Goal: Information Seeking & Learning: Learn about a topic

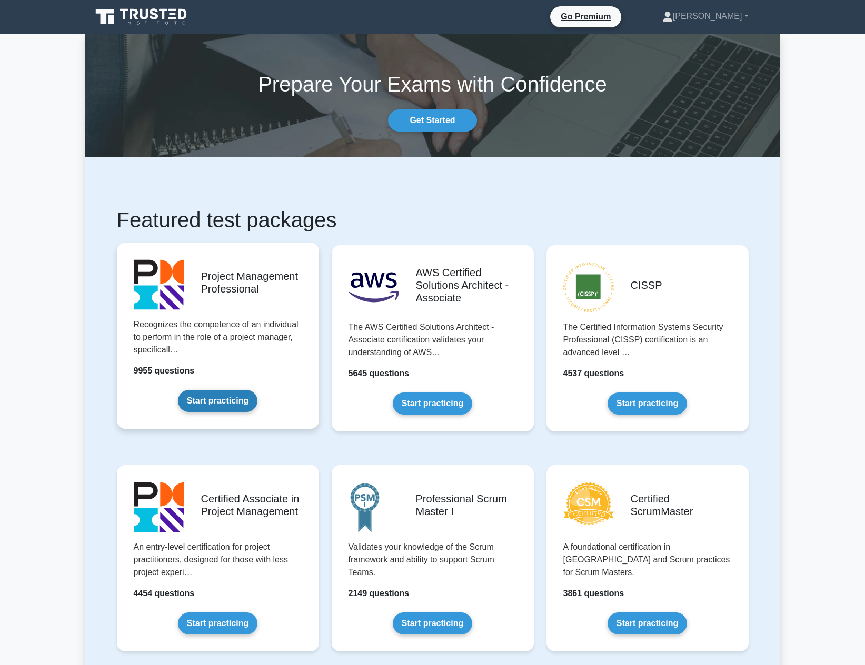
click at [234, 390] on link "Start practicing" at bounding box center [217, 401] width 79 height 22
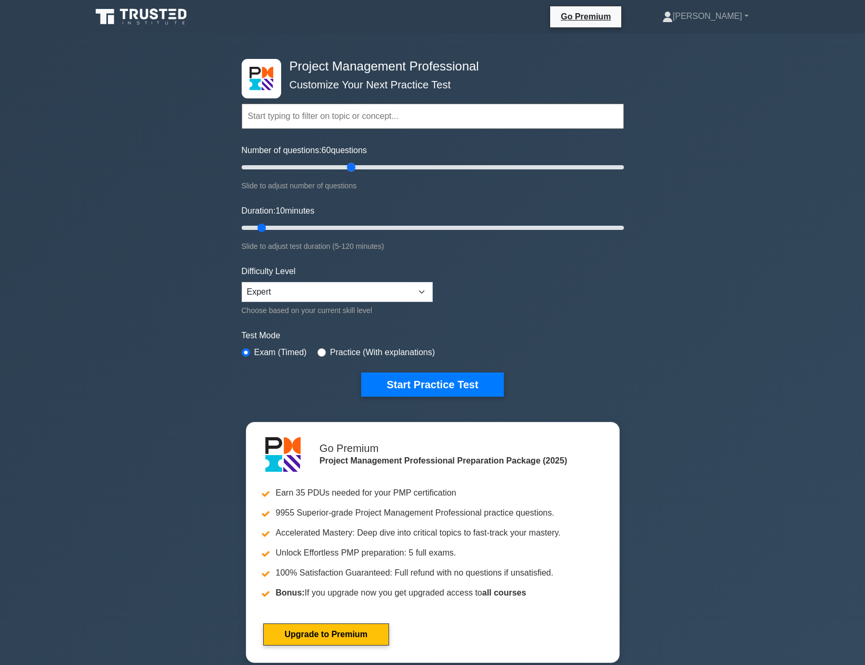
drag, startPoint x: 256, startPoint y: 166, endPoint x: 347, endPoint y: 171, distance: 90.7
type input "60"
click at [347, 171] on input "Number of questions: 60 questions" at bounding box center [433, 167] width 382 height 13
drag, startPoint x: 264, startPoint y: 225, endPoint x: 480, endPoint y: 231, distance: 215.8
type input "75"
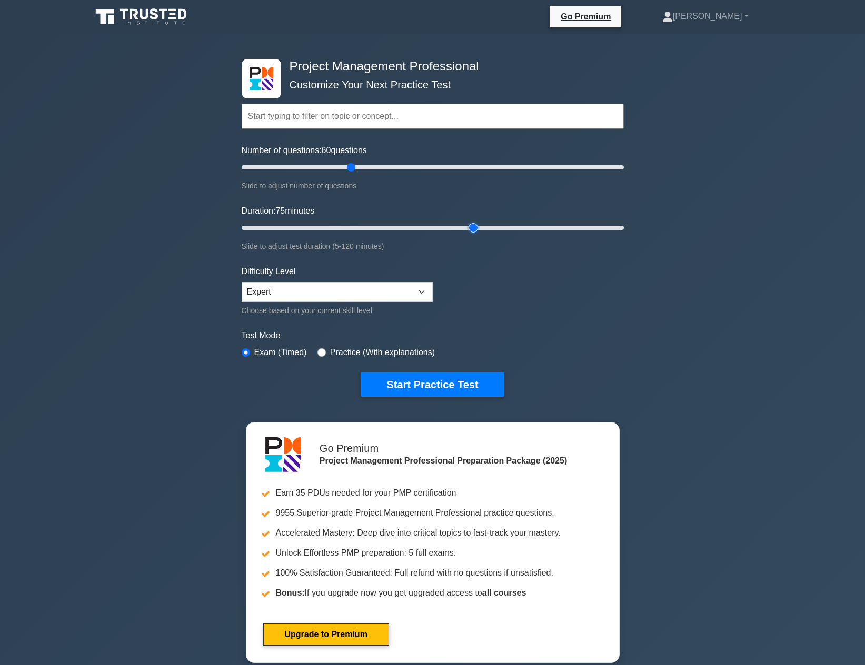
click at [480, 231] on input "Duration: 75 minutes" at bounding box center [433, 228] width 382 height 13
click at [378, 296] on select "Beginner Intermediate Expert" at bounding box center [337, 292] width 191 height 20
click at [242, 282] on select "Beginner Intermediate Expert" at bounding box center [337, 292] width 191 height 20
click at [401, 383] on button "Start Practice Test" at bounding box center [432, 385] width 142 height 24
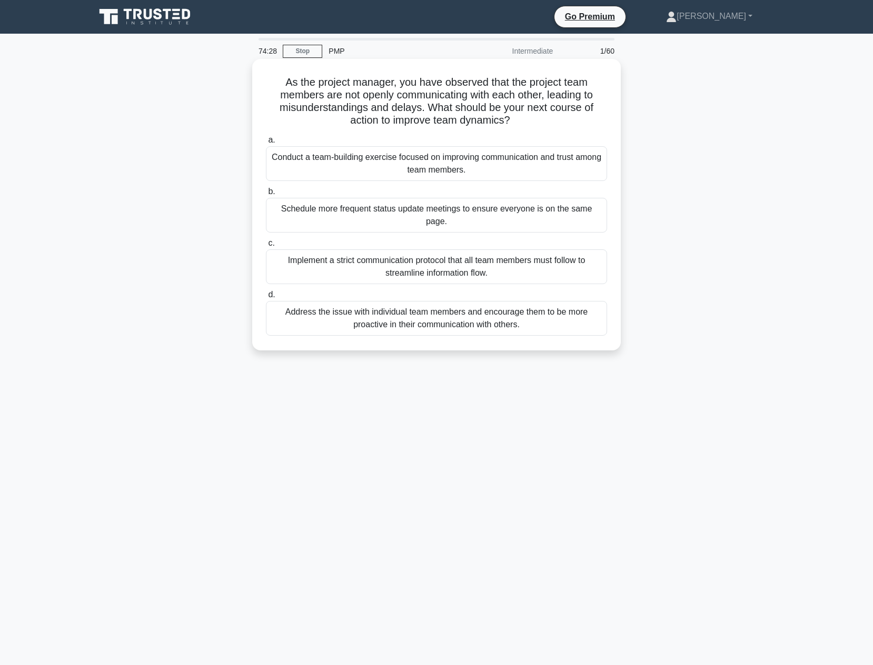
click at [440, 214] on div "Schedule more frequent status update meetings to ensure everyone is on the same…" at bounding box center [436, 215] width 341 height 35
click at [266, 195] on input "b. Schedule more frequent status update meetings to ensure everyone is on the s…" at bounding box center [266, 191] width 0 height 7
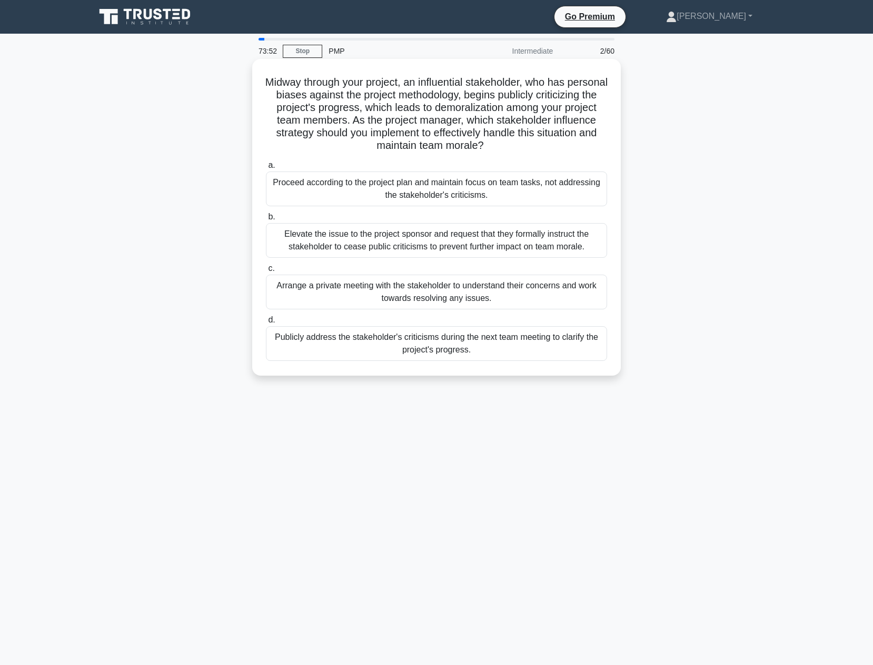
click at [499, 295] on div "Arrange a private meeting with the stakeholder to understand their concerns and…" at bounding box center [436, 292] width 341 height 35
click at [266, 272] on input "c. Arrange a private meeting with the stakeholder to understand their concerns …" at bounding box center [266, 268] width 0 height 7
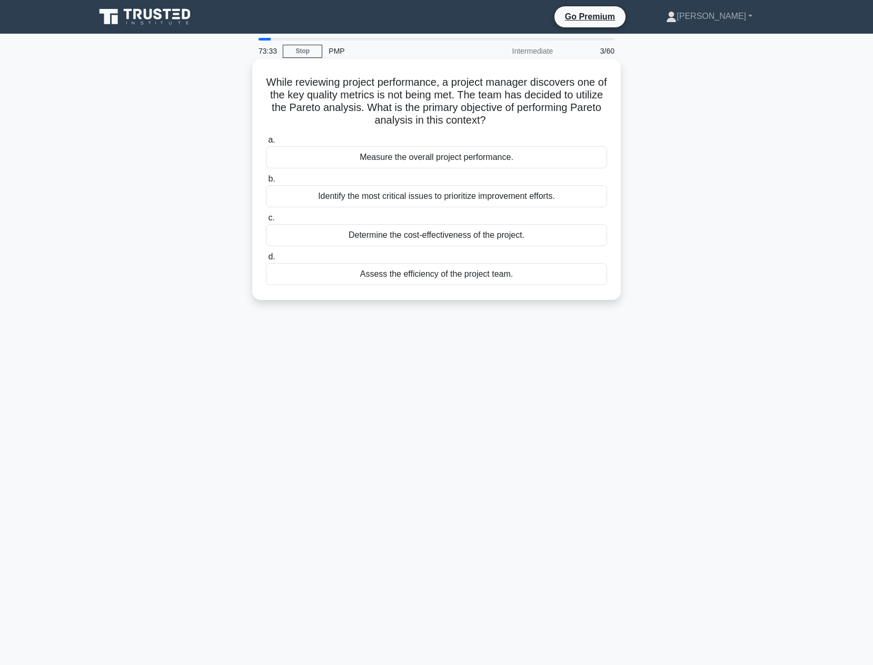
click at [448, 201] on div "Identify the most critical issues to prioritize improvement efforts." at bounding box center [436, 196] width 341 height 22
click at [266, 183] on input "b. Identify the most critical issues to prioritize improvement efforts." at bounding box center [266, 179] width 0 height 7
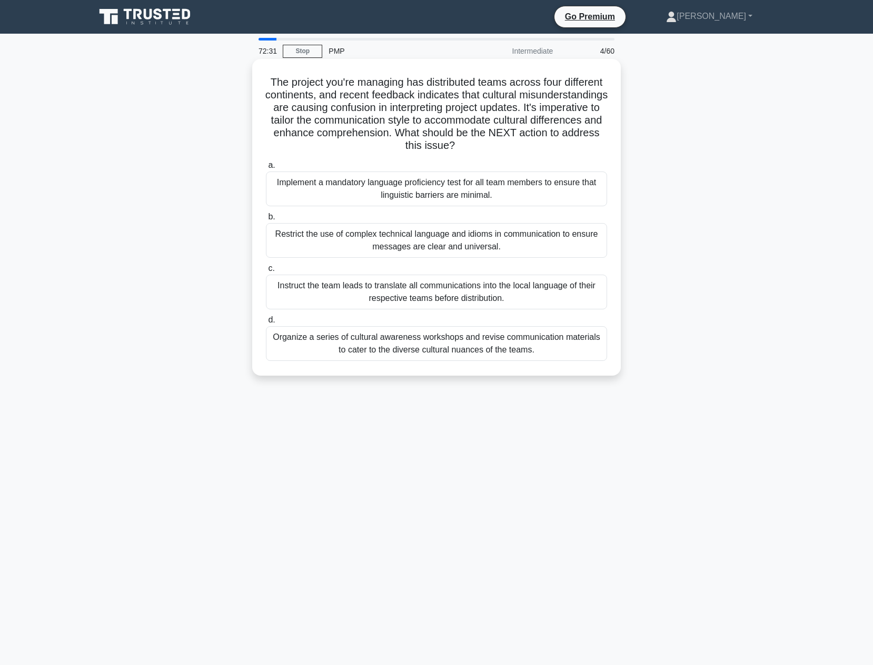
click at [304, 351] on div "Organize a series of cultural awareness workshops and revise communication mate…" at bounding box center [436, 343] width 341 height 35
click at [266, 324] on input "d. Organize a series of cultural awareness workshops and revise communication m…" at bounding box center [266, 320] width 0 height 7
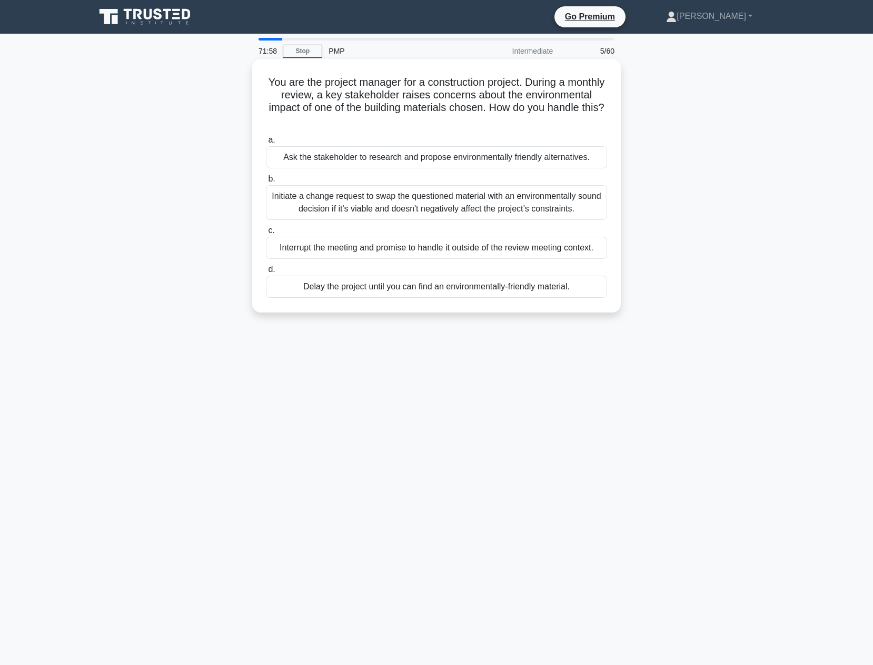
click at [462, 204] on div "Initiate a change request to swap the questioned material with an environmental…" at bounding box center [436, 202] width 341 height 35
click at [266, 183] on input "b. Initiate a change request to swap the questioned material with an environmen…" at bounding box center [266, 179] width 0 height 7
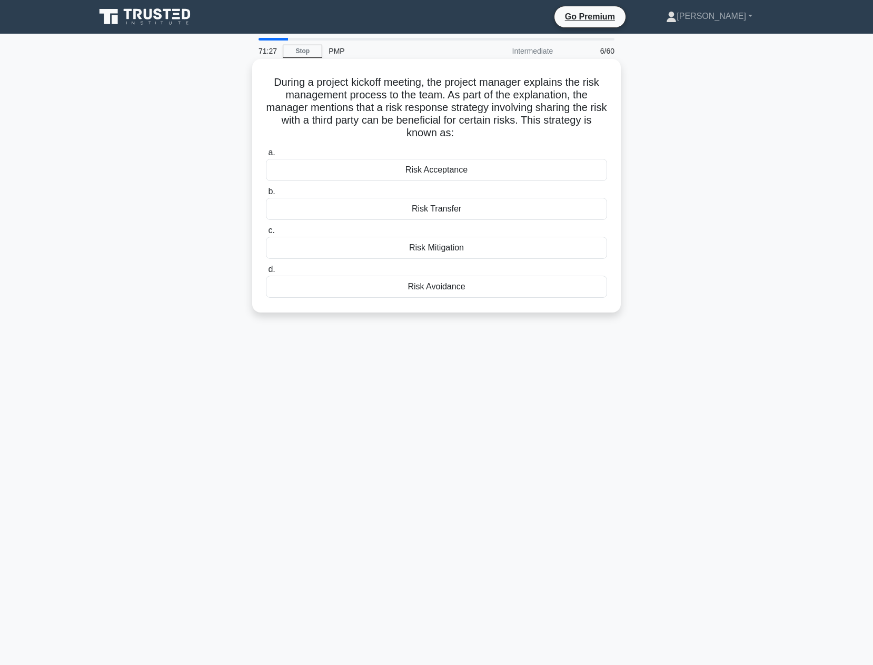
click at [417, 208] on div "Risk Transfer" at bounding box center [436, 209] width 341 height 22
click at [266, 195] on input "b. Risk Transfer" at bounding box center [266, 191] width 0 height 7
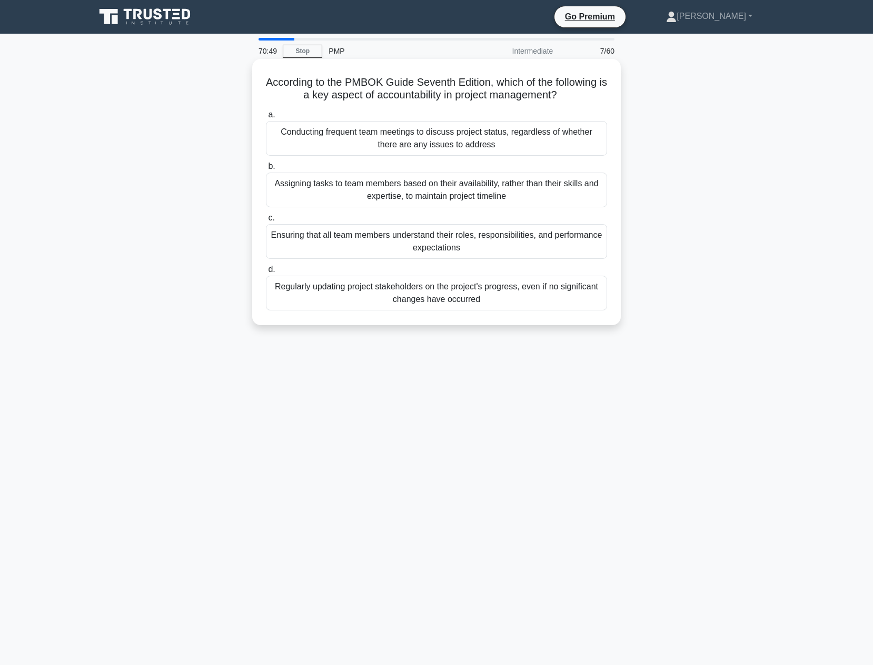
click at [445, 246] on div "Ensuring that all team members understand their roles, responsibilities, and pe…" at bounding box center [436, 241] width 341 height 35
click at [266, 222] on input "c. Ensuring that all team members understand their roles, responsibilities, and…" at bounding box center [266, 218] width 0 height 7
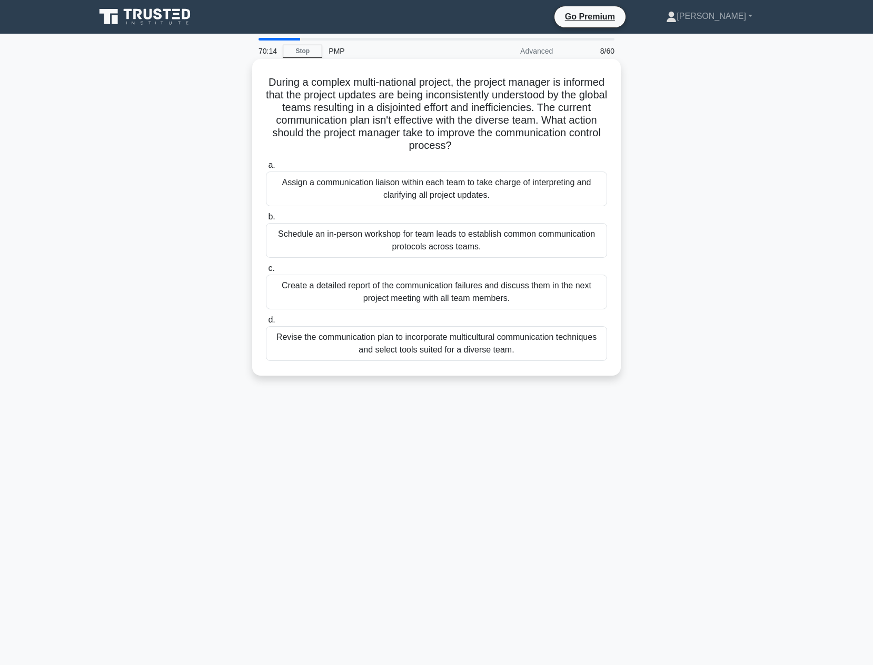
click at [426, 338] on div "Revise the communication plan to incorporate multicultural communication techni…" at bounding box center [436, 343] width 341 height 35
click at [266, 324] on input "d. Revise the communication plan to incorporate multicultural communication tec…" at bounding box center [266, 320] width 0 height 7
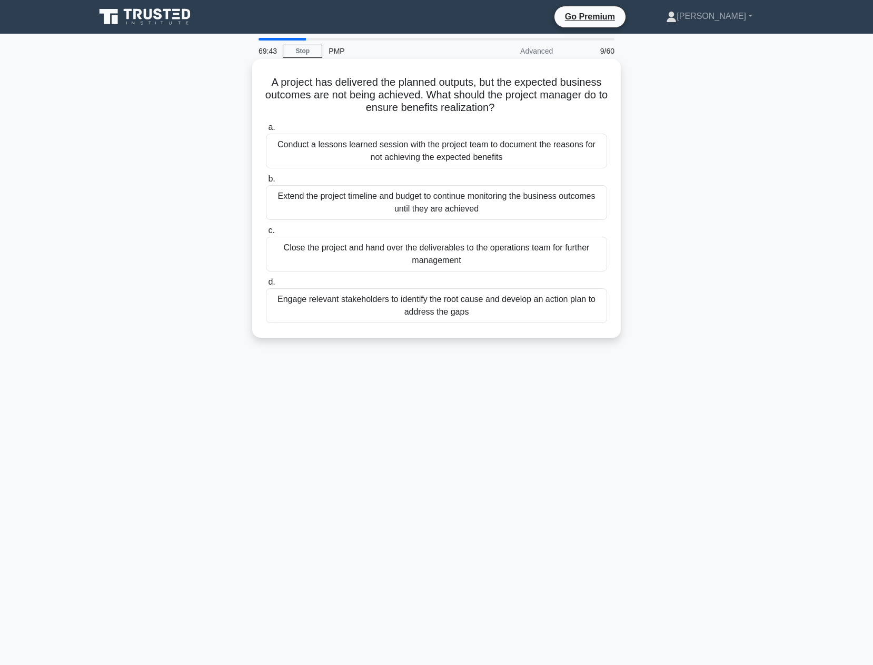
click at [520, 154] on div "Conduct a lessons learned session with the project team to document the reasons…" at bounding box center [436, 151] width 341 height 35
click at [266, 131] on input "a. Conduct a lessons learned session with the project team to document the reas…" at bounding box center [266, 127] width 0 height 7
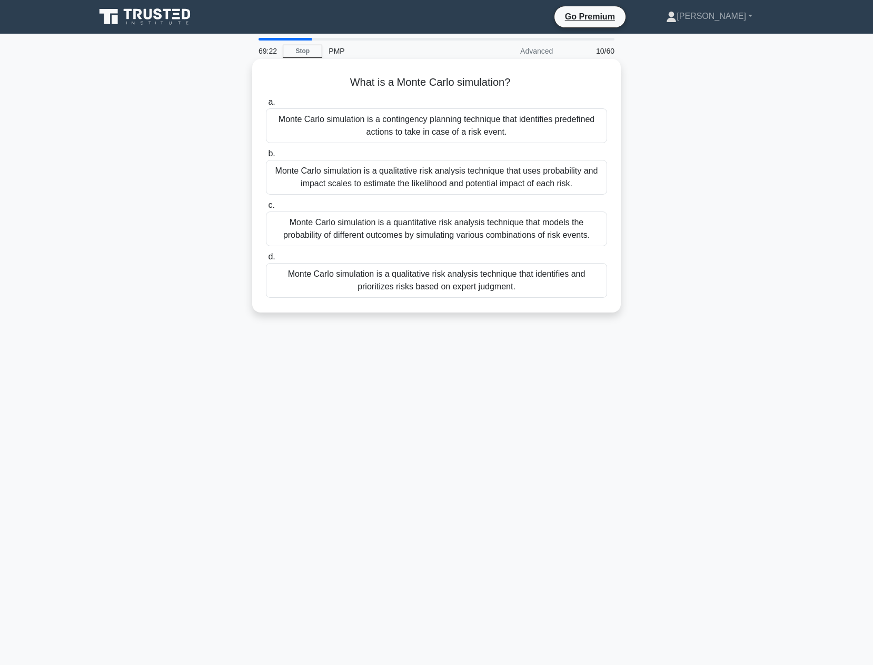
click at [396, 229] on div "Monte Carlo simulation is a quantitative risk analysis technique that models th…" at bounding box center [436, 229] width 341 height 35
click at [266, 209] on input "c. Monte Carlo simulation is a quantitative risk analysis technique that models…" at bounding box center [266, 205] width 0 height 7
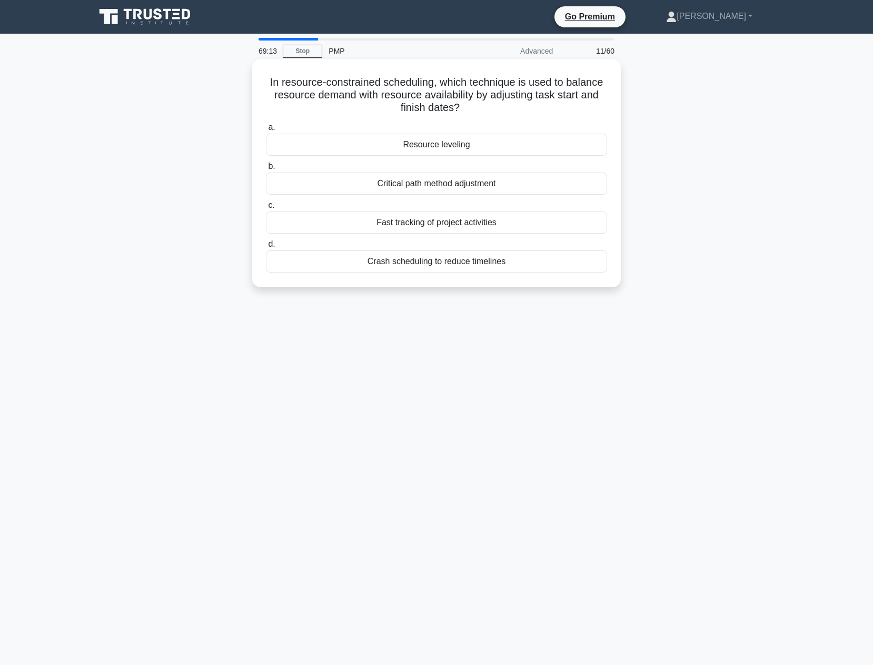
click at [458, 143] on div "Resource leveling" at bounding box center [436, 145] width 341 height 22
click at [266, 131] on input "a. Resource leveling" at bounding box center [266, 127] width 0 height 7
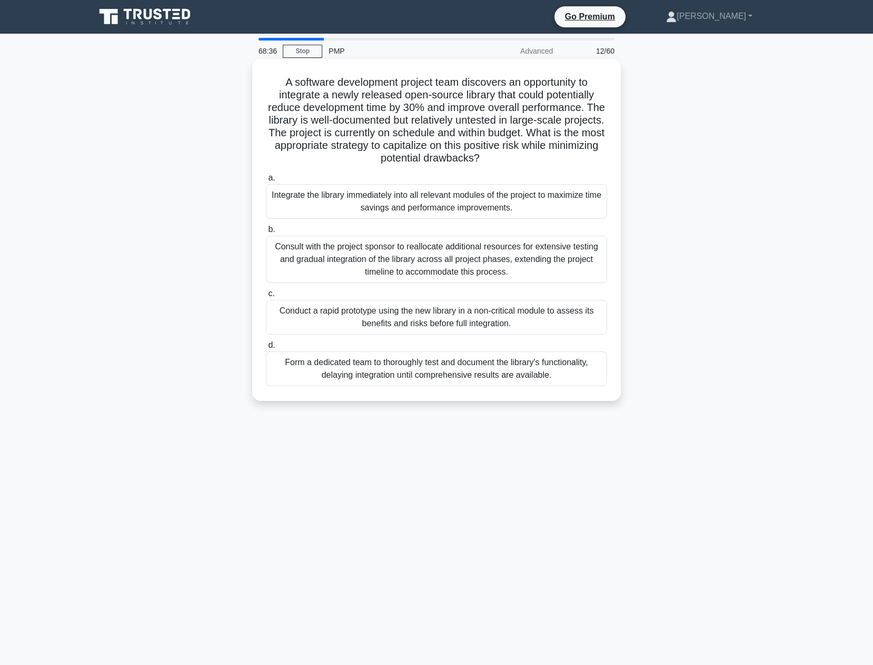
click at [522, 314] on div "Conduct a rapid prototype using the new library in a non-critical module to ass…" at bounding box center [436, 317] width 341 height 35
click at [266, 297] on input "c. Conduct a rapid prototype using the new library in a non-critical module to …" at bounding box center [266, 293] width 0 height 7
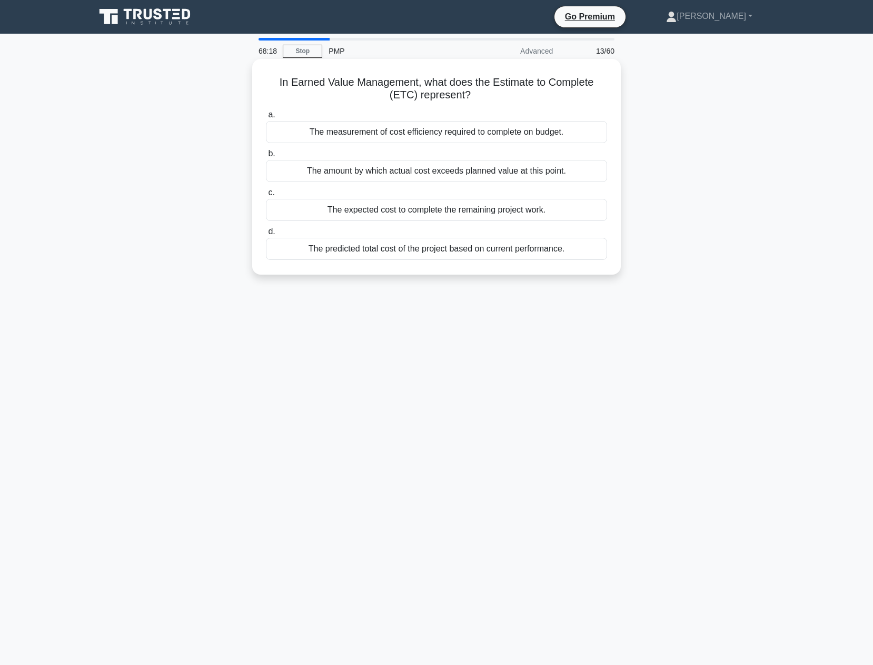
click at [467, 214] on div "The expected cost to complete the remaining project work." at bounding box center [436, 210] width 341 height 22
click at [266, 196] on input "c. The expected cost to complete the remaining project work." at bounding box center [266, 192] width 0 height 7
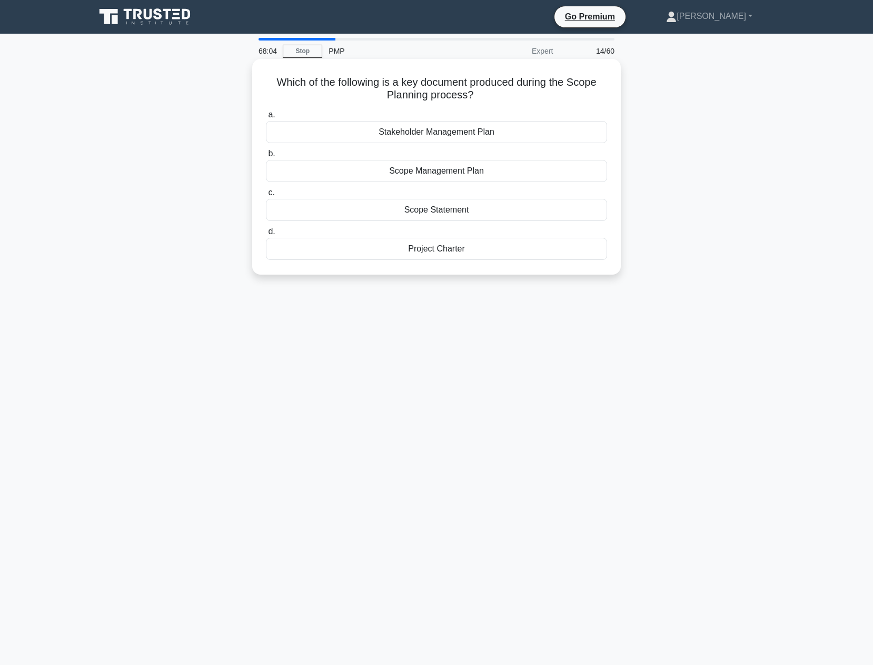
click at [376, 170] on div "Scope Management Plan" at bounding box center [436, 171] width 341 height 22
click at [266, 157] on input "b. Scope Management Plan" at bounding box center [266, 154] width 0 height 7
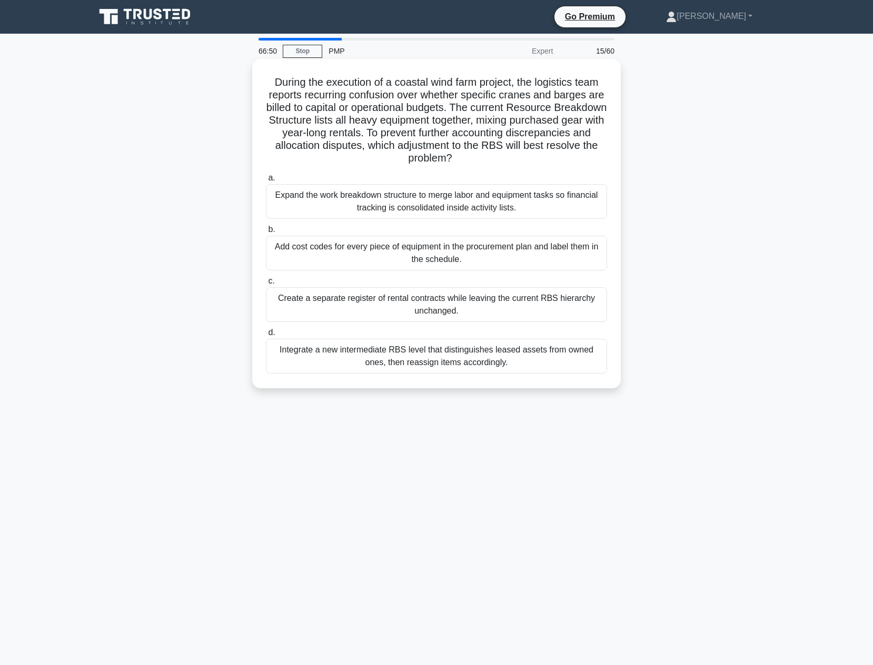
click at [471, 363] on div "Integrate a new intermediate RBS level that distinguishes leased assets from ow…" at bounding box center [436, 356] width 341 height 35
click at [266, 336] on input "d. Integrate a new intermediate RBS level that distinguishes leased assets from…" at bounding box center [266, 332] width 0 height 7
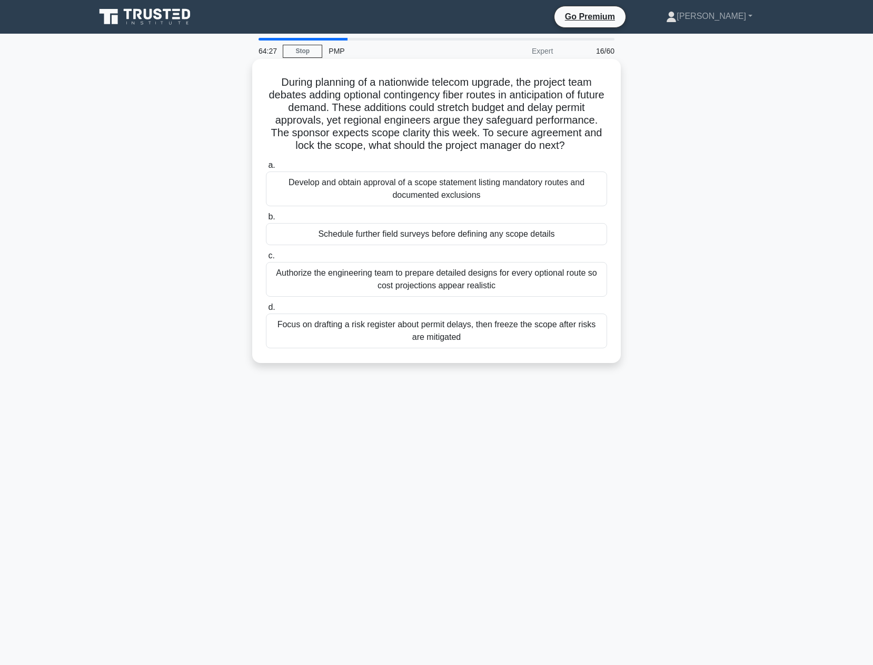
click at [389, 339] on div "Focus on drafting a risk register about permit delays, then freeze the scope af…" at bounding box center [436, 331] width 341 height 35
click at [266, 311] on input "d. Focus on drafting a risk register about permit delays, then freeze the scope…" at bounding box center [266, 307] width 0 height 7
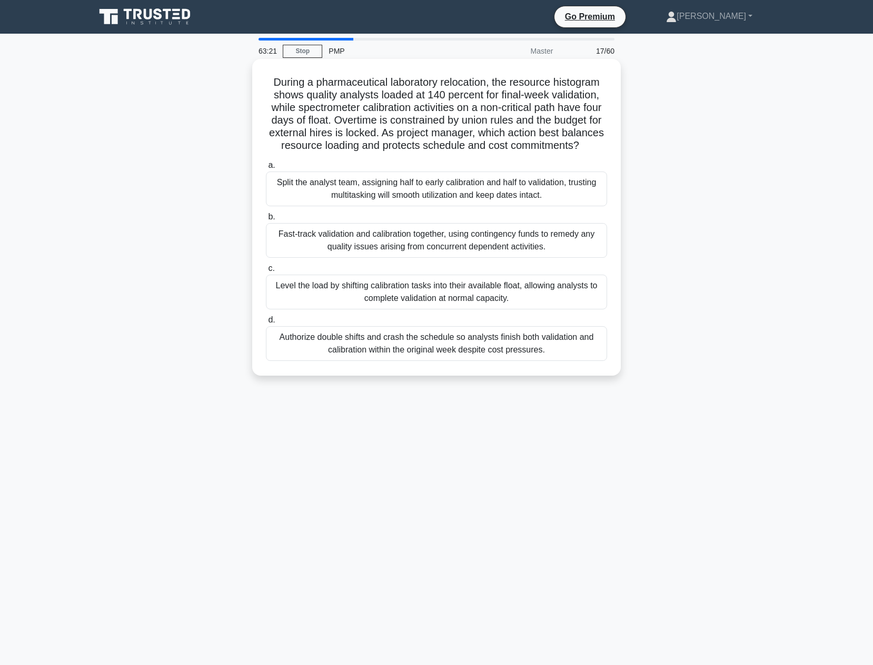
click at [490, 309] on div "Level the load by shifting calibration tasks into their available float, allowi…" at bounding box center [436, 292] width 341 height 35
click at [266, 272] on input "c. Level the load by shifting calibration tasks into their available float, all…" at bounding box center [266, 268] width 0 height 7
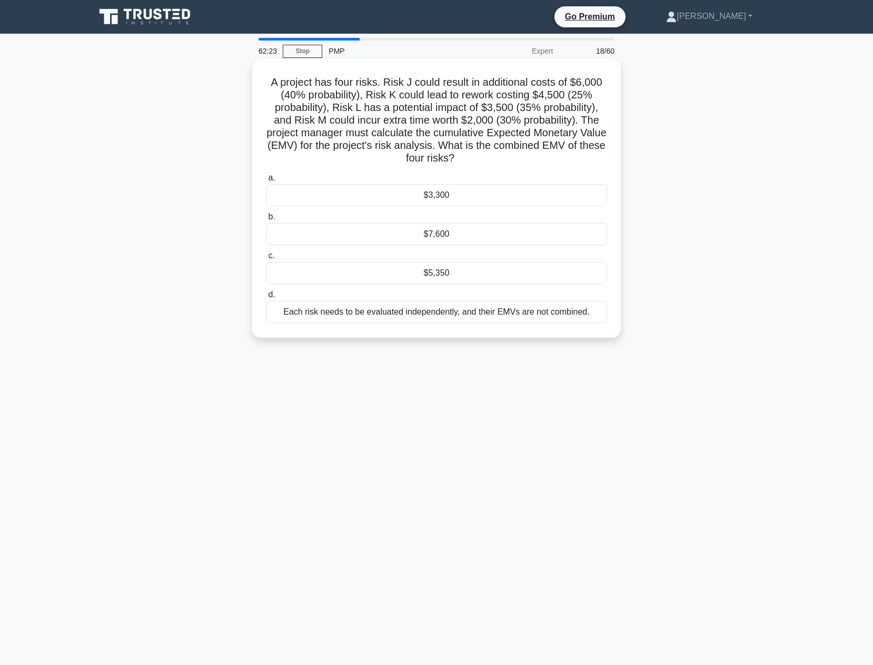
click at [420, 276] on div "$5,350" at bounding box center [436, 273] width 341 height 22
click at [266, 259] on input "c. $5,350" at bounding box center [266, 256] width 0 height 7
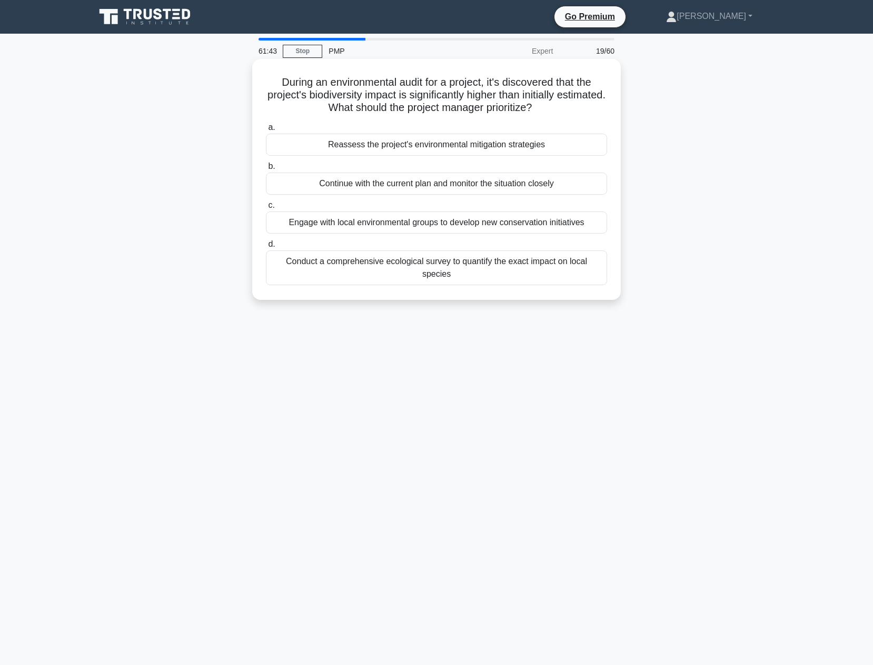
click at [424, 148] on div "Reassess the project's environmental mitigation strategies" at bounding box center [436, 145] width 341 height 22
click at [266, 131] on input "a. Reassess the project's environmental mitigation strategies" at bounding box center [266, 127] width 0 height 7
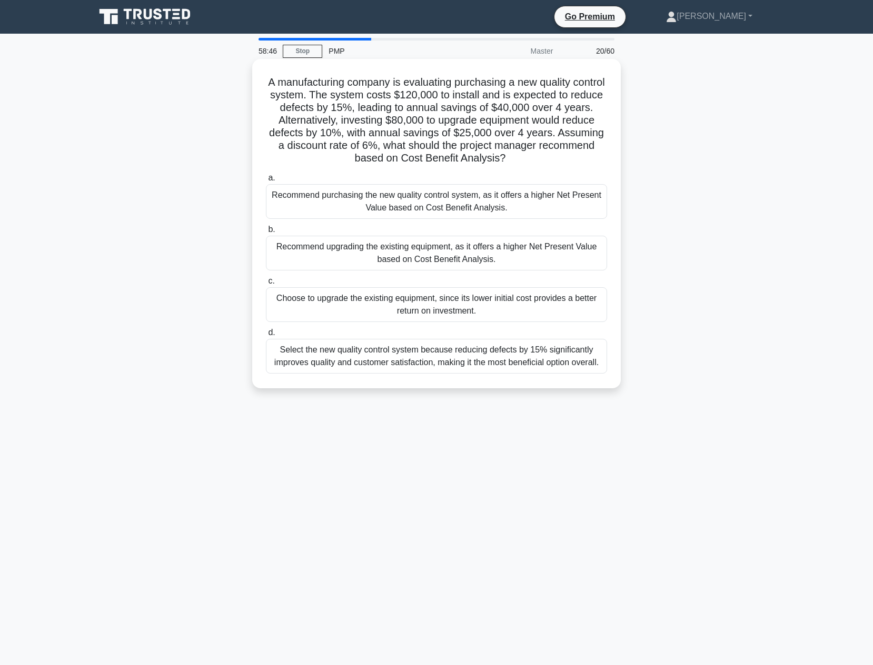
click at [504, 260] on div "Recommend upgrading the existing equipment, as it offers a higher Net Present V…" at bounding box center [436, 253] width 341 height 35
click at [266, 233] on input "b. Recommend upgrading the existing equipment, as it offers a higher Net Presen…" at bounding box center [266, 229] width 0 height 7
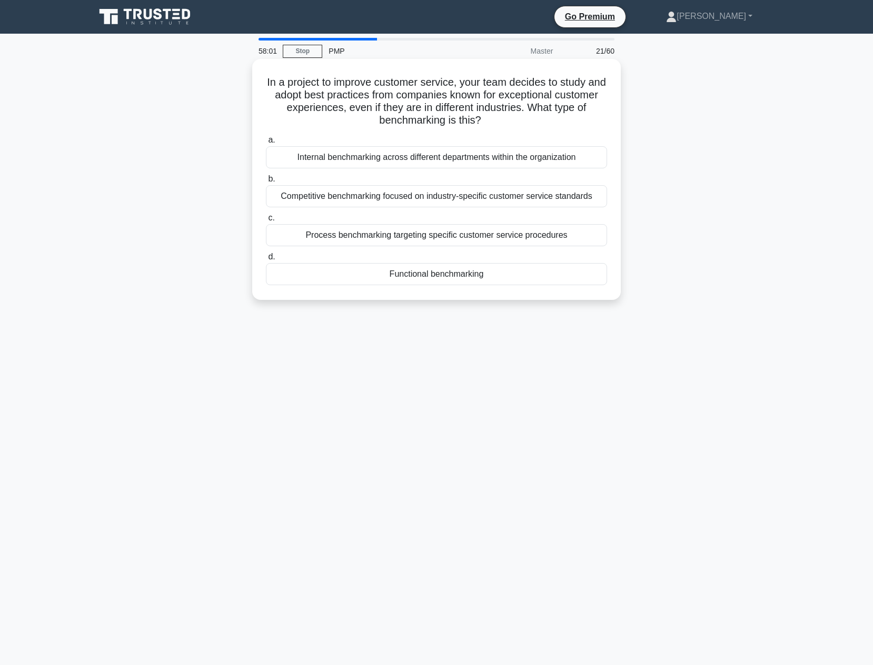
click at [406, 198] on div "Competitive benchmarking focused on industry-specific customer service standards" at bounding box center [436, 196] width 341 height 22
click at [266, 183] on input "b. Competitive benchmarking focused on industry-specific customer service stand…" at bounding box center [266, 179] width 0 height 7
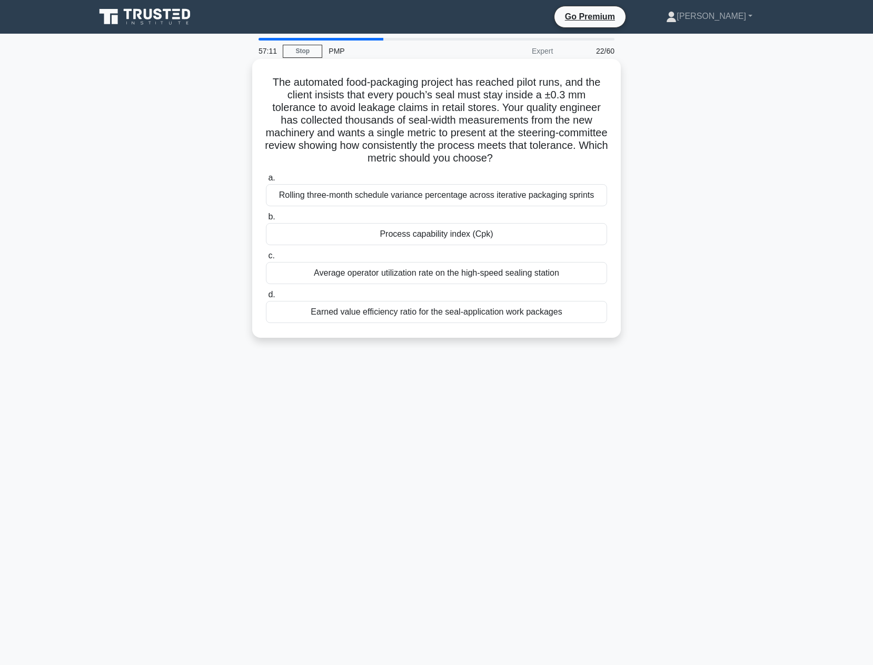
click at [423, 237] on div "Process capability index (Cpk)" at bounding box center [436, 234] width 341 height 22
click at [266, 220] on input "b. Process capability index (Cpk)" at bounding box center [266, 217] width 0 height 7
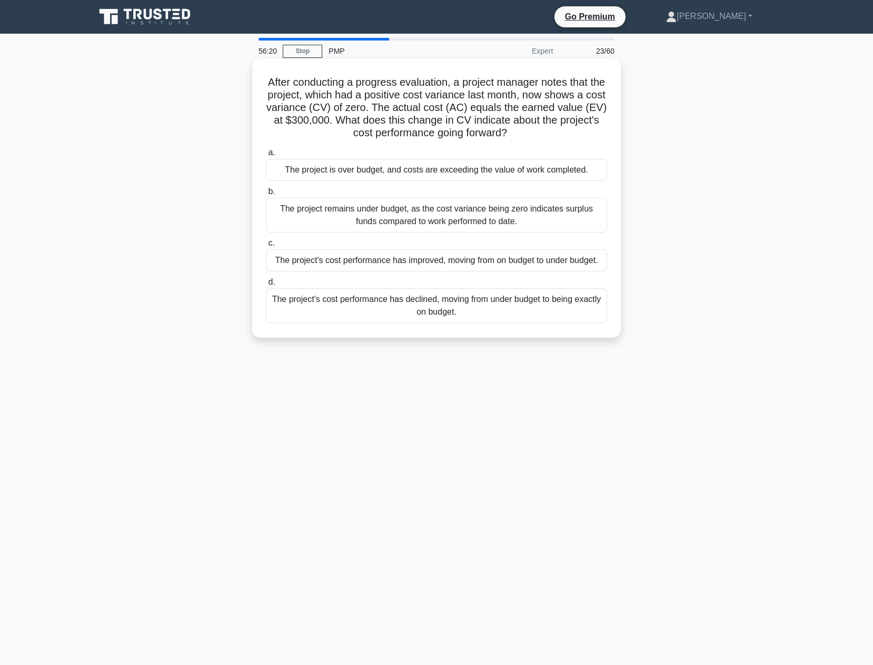
click at [385, 312] on div "The project's cost performance has declined, moving from under budget to being …" at bounding box center [436, 305] width 341 height 35
click at [266, 286] on input "d. The project's cost performance has declined, moving from under budget to bei…" at bounding box center [266, 282] width 0 height 7
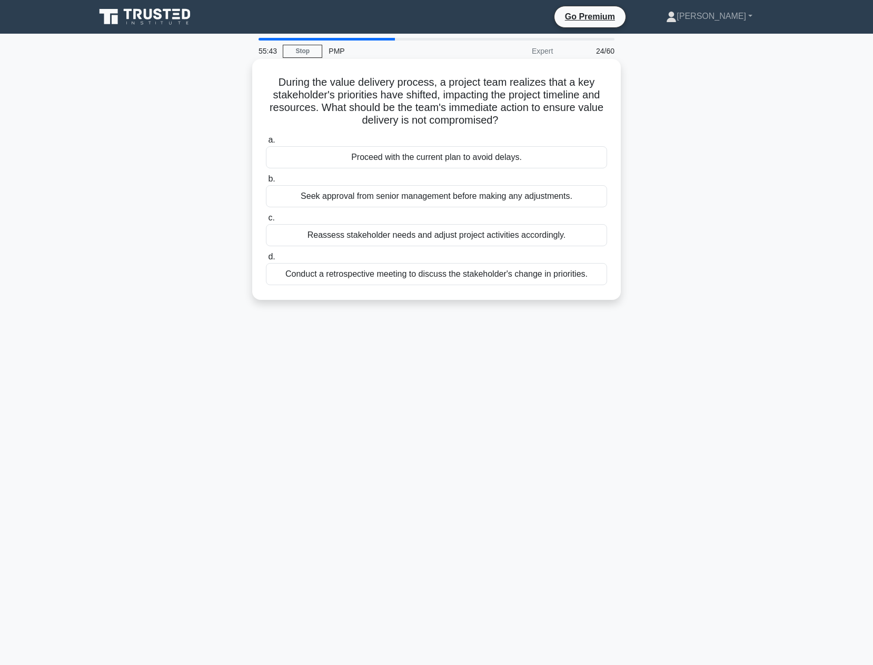
click at [500, 239] on div "Reassess stakeholder needs and adjust project activities accordingly." at bounding box center [436, 235] width 341 height 22
click at [266, 222] on input "c. Reassess stakeholder needs and adjust project activities accordingly." at bounding box center [266, 218] width 0 height 7
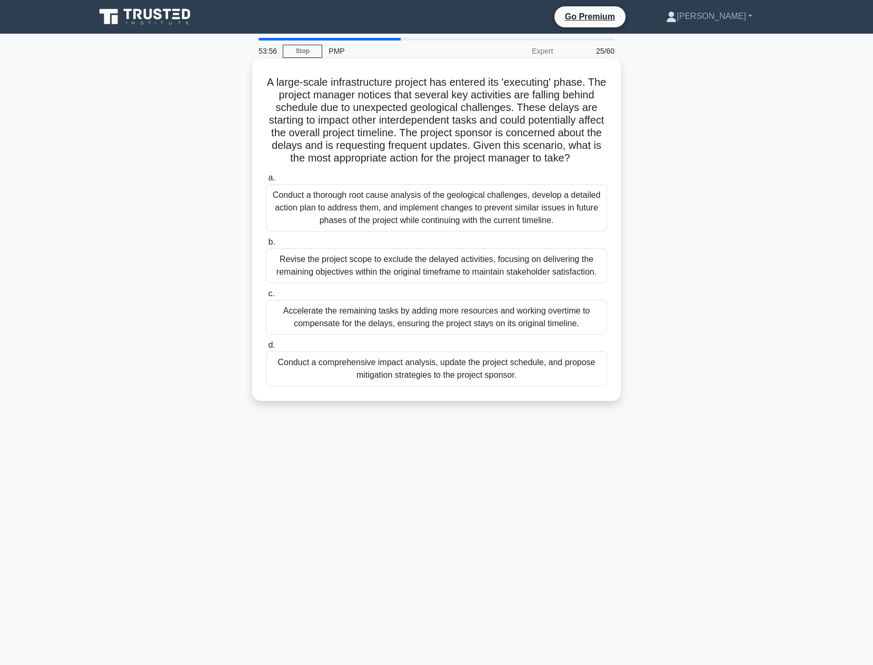
click at [482, 378] on div "Conduct a comprehensive impact analysis, update the project schedule, and propo…" at bounding box center [436, 369] width 341 height 35
click at [266, 349] on input "d. Conduct a comprehensive impact analysis, update the project schedule, and pr…" at bounding box center [266, 345] width 0 height 7
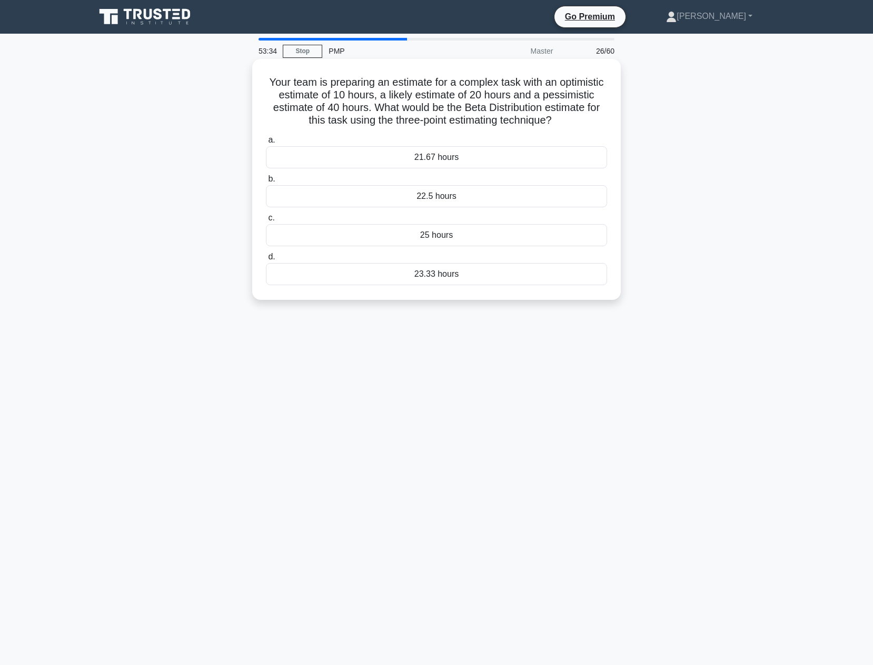
click at [459, 157] on div "21.67 hours" at bounding box center [436, 157] width 341 height 22
click at [266, 144] on input "a. 21.67 hours" at bounding box center [266, 140] width 0 height 7
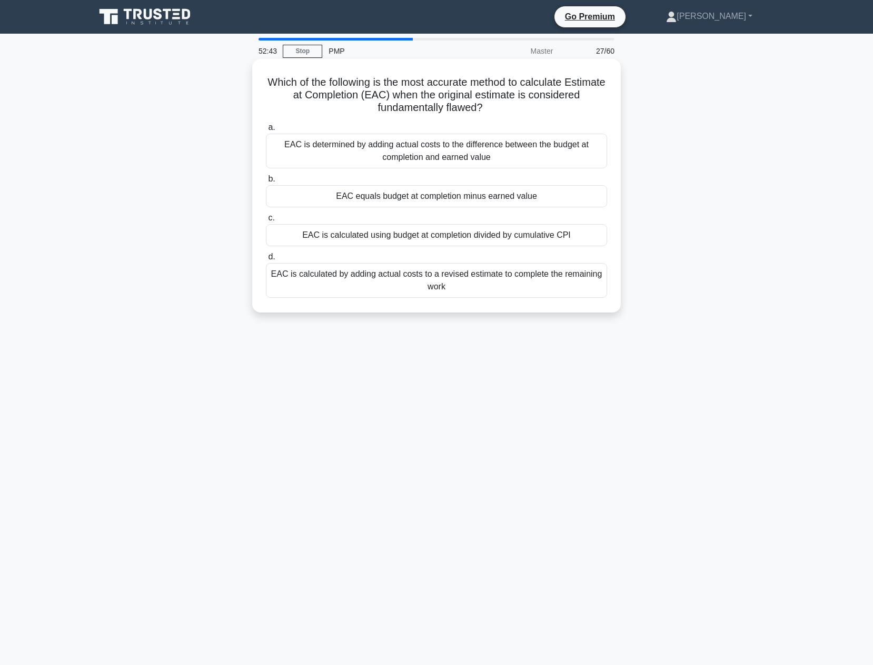
click at [490, 289] on div "EAC is calculated by adding actual costs to a revised estimate to complete the …" at bounding box center [436, 280] width 341 height 35
click at [266, 260] on input "d. EAC is calculated by adding actual costs to a revised estimate to complete t…" at bounding box center [266, 257] width 0 height 7
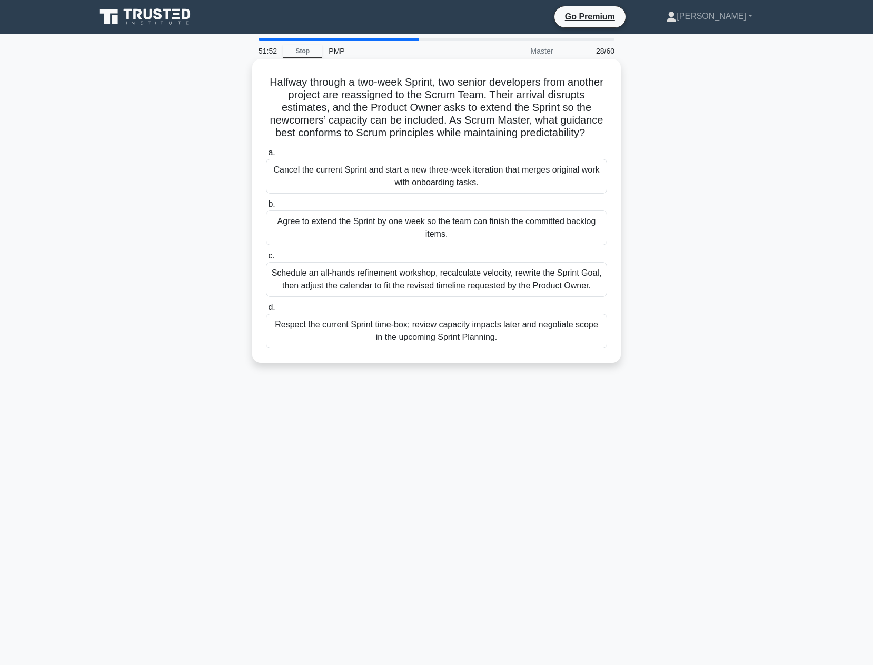
click at [548, 284] on div "Schedule an all-hands refinement workshop, recalculate velocity, rewrite the Sp…" at bounding box center [436, 279] width 341 height 35
click at [266, 259] on input "c. Schedule an all-hands refinement workshop, recalculate velocity, rewrite the…" at bounding box center [266, 256] width 0 height 7
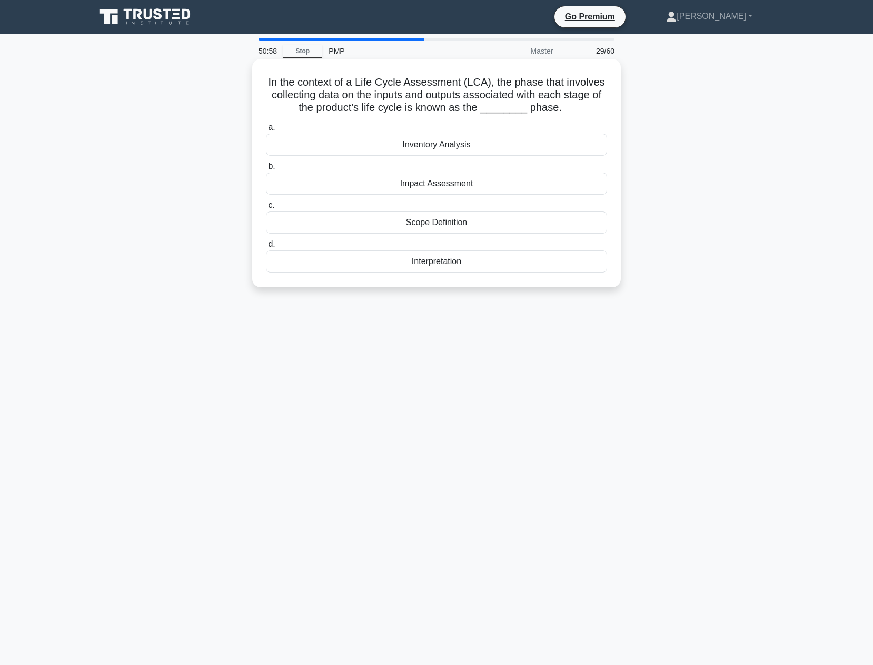
click at [434, 188] on div "Impact Assessment" at bounding box center [436, 184] width 341 height 22
click at [266, 170] on input "b. Impact Assessment" at bounding box center [266, 166] width 0 height 7
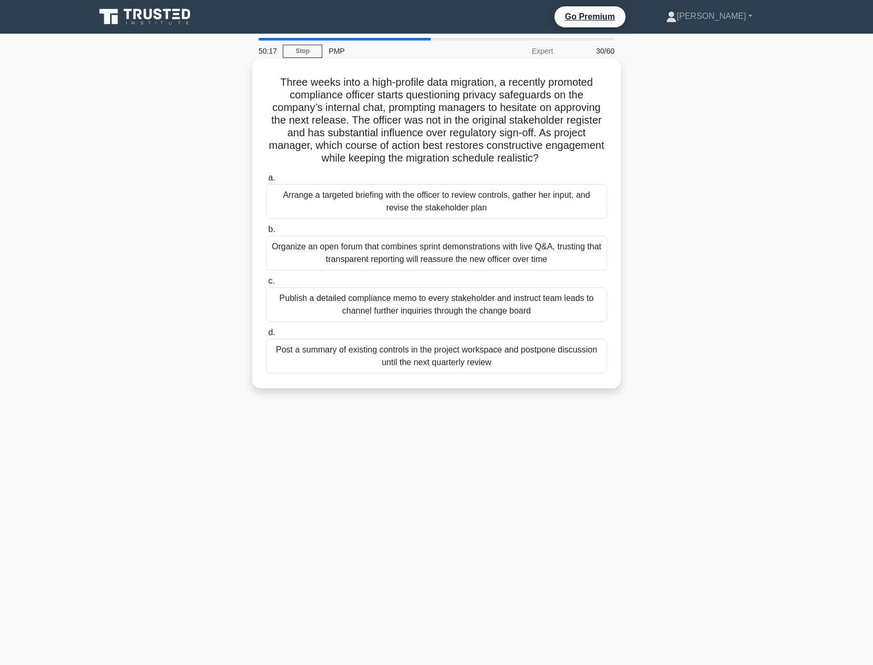
click at [530, 204] on div "Arrange a targeted briefing with the officer to review controls, gather her inp…" at bounding box center [436, 201] width 341 height 35
click at [266, 182] on input "a. Arrange a targeted briefing with the officer to review controls, gather her …" at bounding box center [266, 178] width 0 height 7
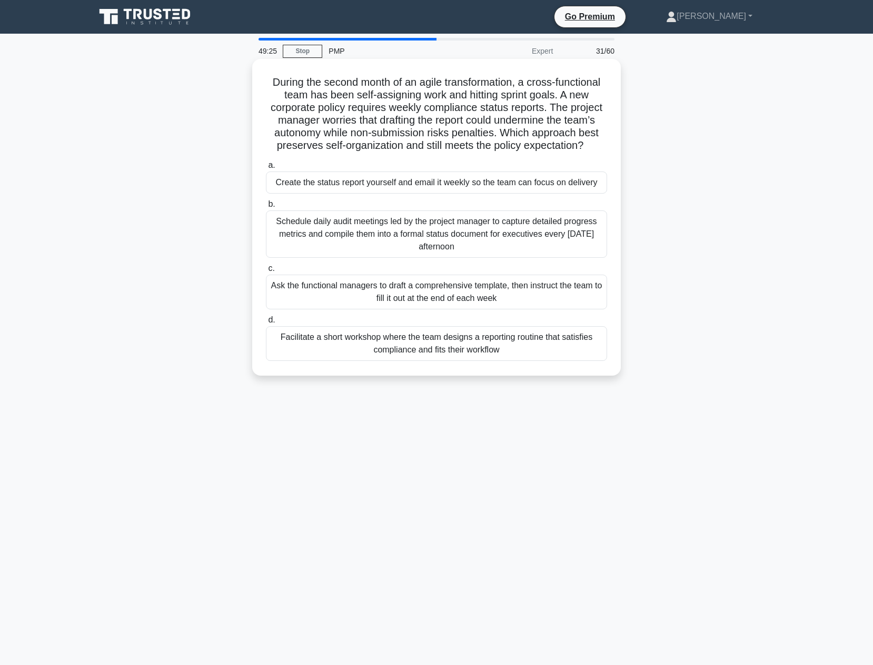
click at [467, 337] on div "Facilitate a short workshop where the team designs a reporting routine that sat…" at bounding box center [436, 343] width 341 height 35
click at [266, 324] on input "d. Facilitate a short workshop where the team designs a reporting routine that …" at bounding box center [266, 320] width 0 height 7
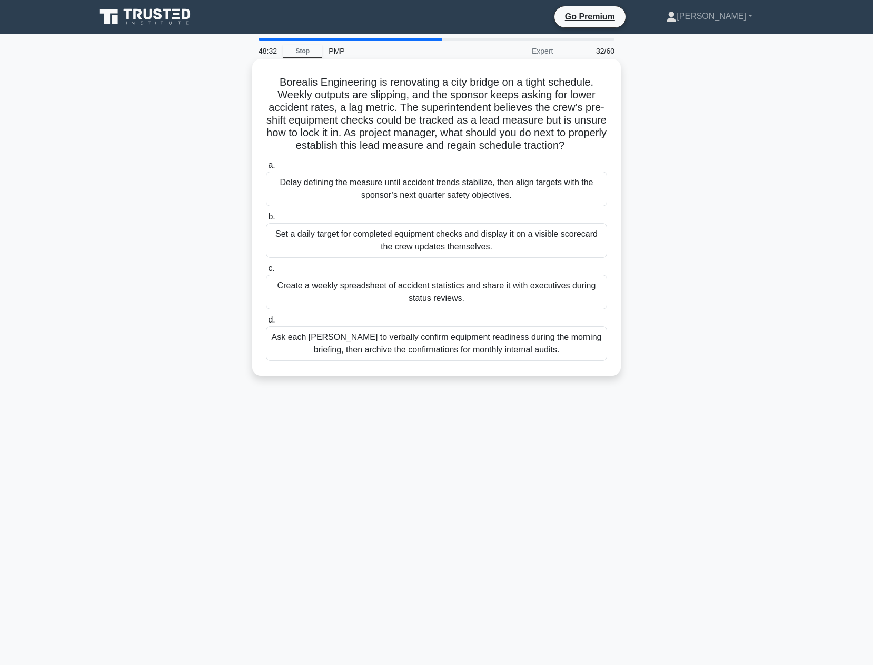
click at [386, 258] on div "Set a daily target for completed equipment checks and display it on a visible s…" at bounding box center [436, 240] width 341 height 35
click at [266, 220] on input "b. Set a daily target for completed equipment checks and display it on a visibl…" at bounding box center [266, 217] width 0 height 7
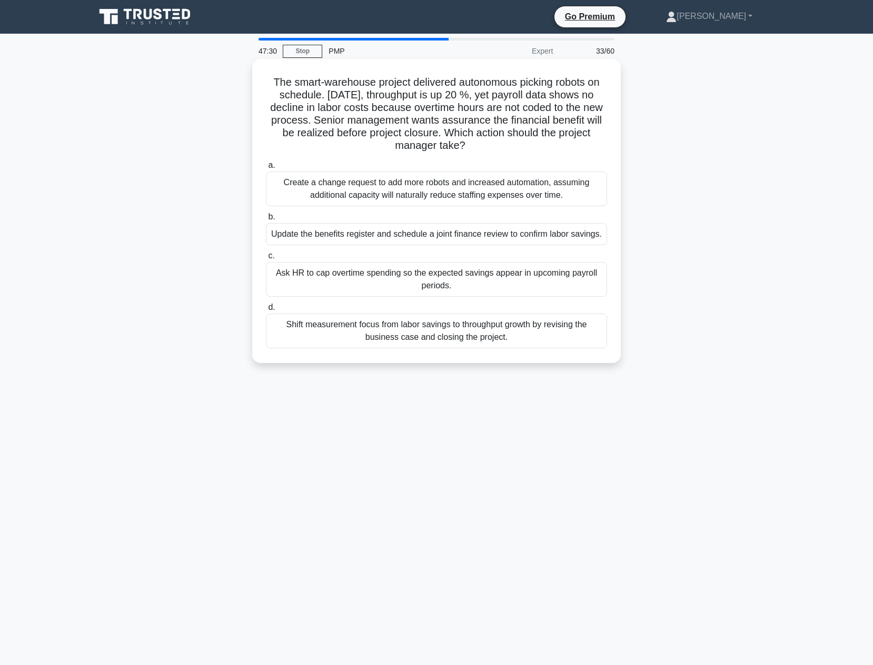
click at [595, 230] on div "Update the benefits register and schedule a joint finance review to confirm lab…" at bounding box center [436, 234] width 341 height 22
click at [266, 220] on input "b. Update the benefits register and schedule a joint finance review to confirm …" at bounding box center [266, 217] width 0 height 7
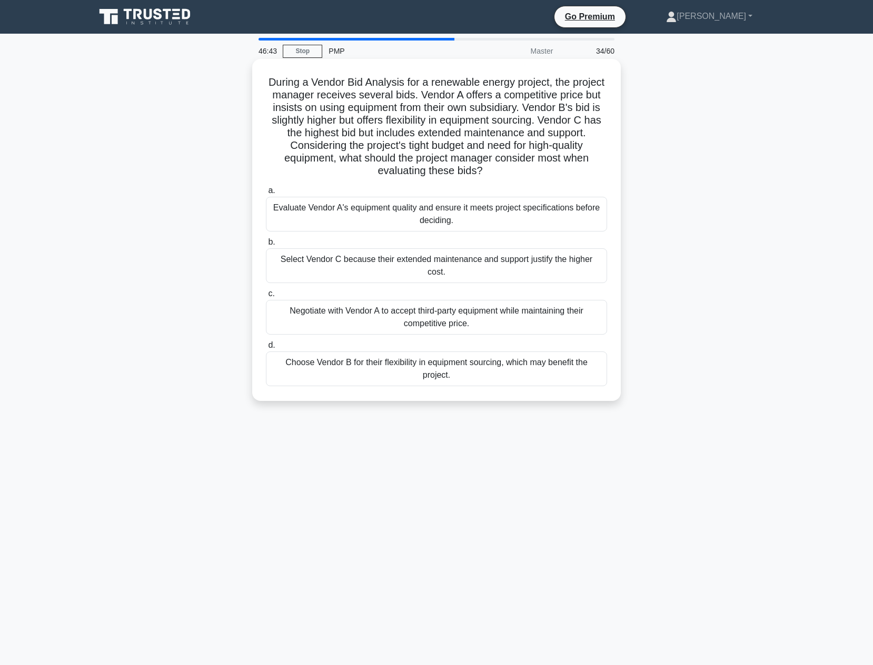
click at [495, 217] on div "Evaluate Vendor A's equipment quality and ensure it meets project specification…" at bounding box center [436, 214] width 341 height 35
click at [266, 194] on input "a. Evaluate Vendor A's equipment quality and ensure it meets project specificat…" at bounding box center [266, 190] width 0 height 7
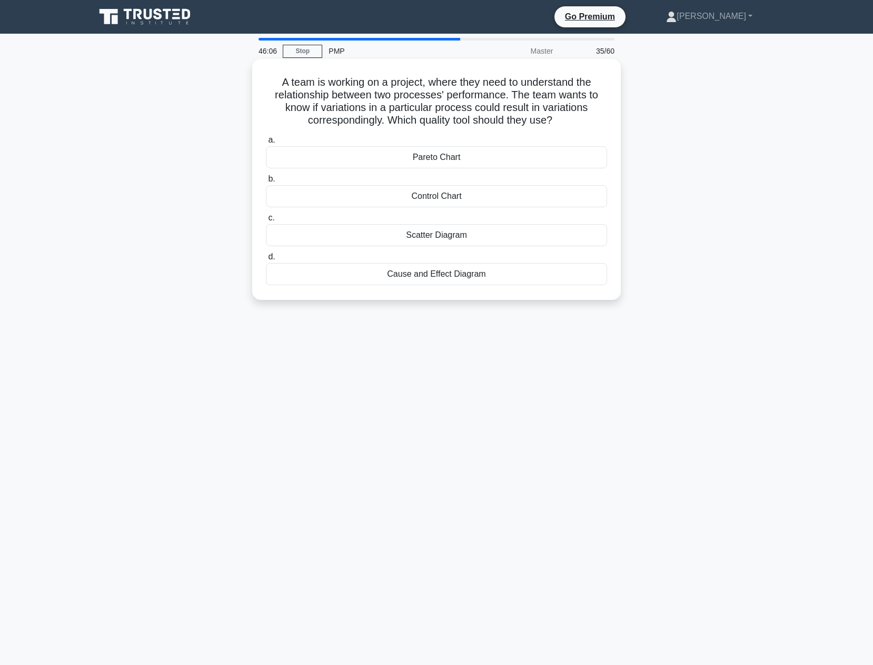
click at [468, 239] on div "Scatter Diagram" at bounding box center [436, 235] width 341 height 22
click at [266, 222] on input "c. Scatter Diagram" at bounding box center [266, 218] width 0 height 7
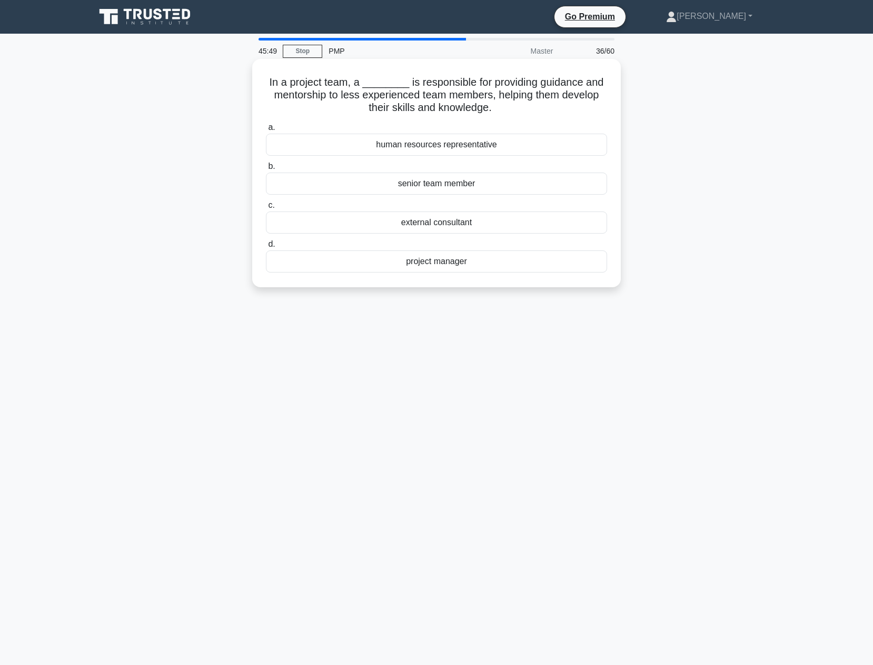
click at [436, 186] on div "senior team member" at bounding box center [436, 184] width 341 height 22
click at [266, 170] on input "b. senior team member" at bounding box center [266, 166] width 0 height 7
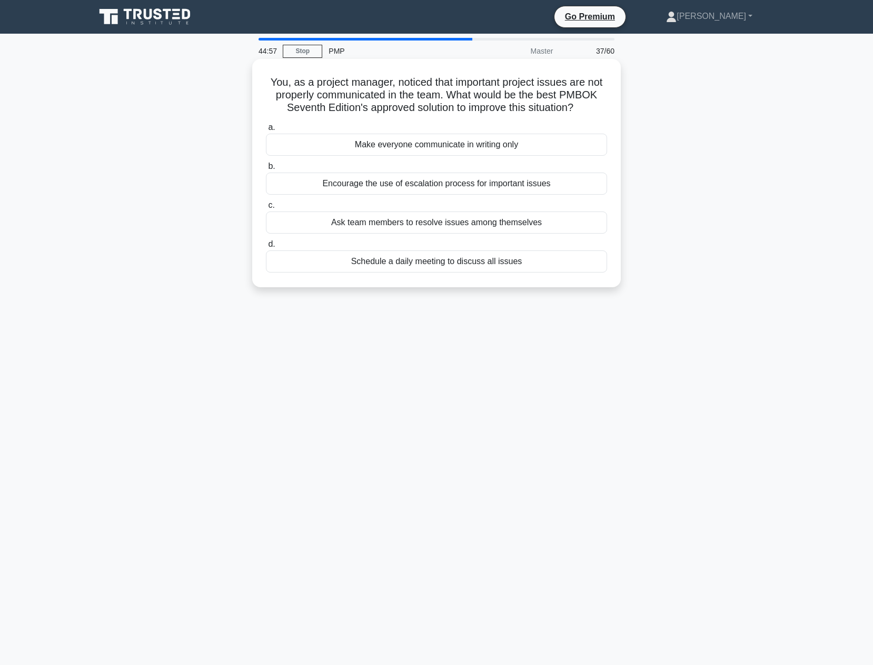
click at [459, 268] on div "Schedule a daily meeting to discuss all issues" at bounding box center [436, 261] width 341 height 22
click at [266, 248] on input "d. Schedule a daily meeting to discuss all issues" at bounding box center [266, 244] width 0 height 7
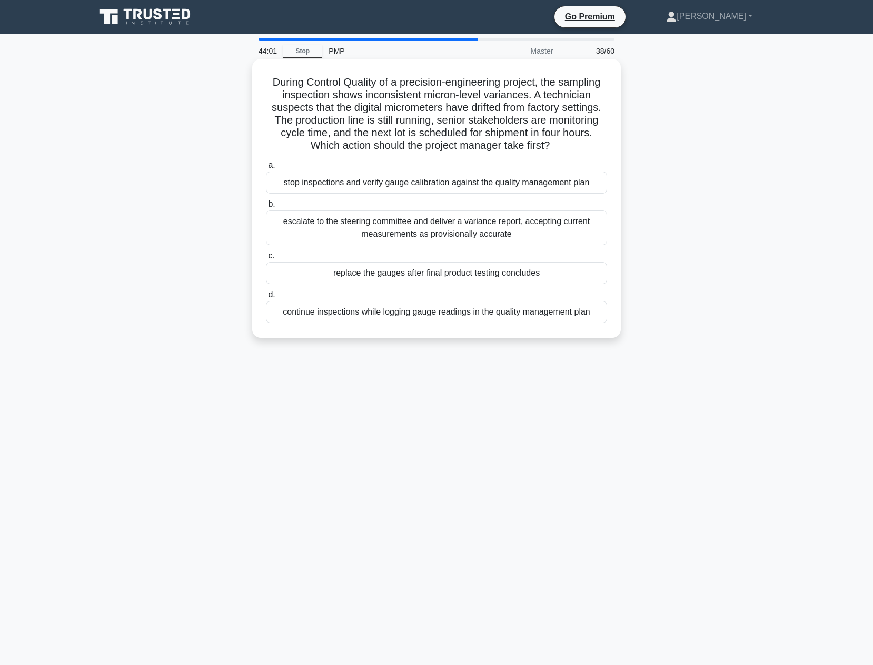
click at [394, 186] on div "stop inspections and verify gauge calibration against the quality management pl…" at bounding box center [436, 183] width 341 height 22
click at [266, 169] on input "a. stop inspections and verify gauge calibration against the quality management…" at bounding box center [266, 165] width 0 height 7
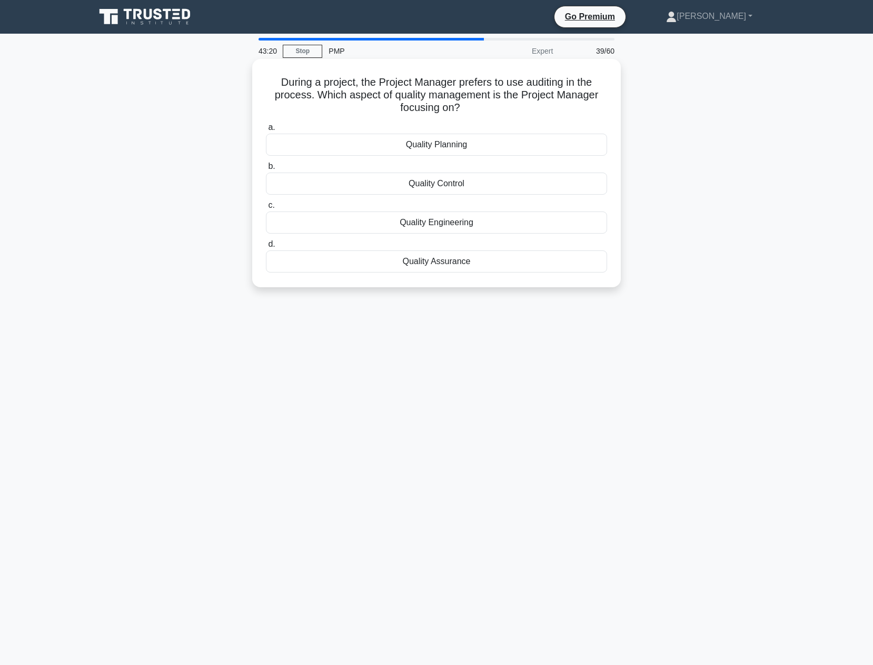
click at [468, 186] on div "Quality Control" at bounding box center [436, 184] width 341 height 22
click at [266, 170] on input "b. Quality Control" at bounding box center [266, 166] width 0 height 7
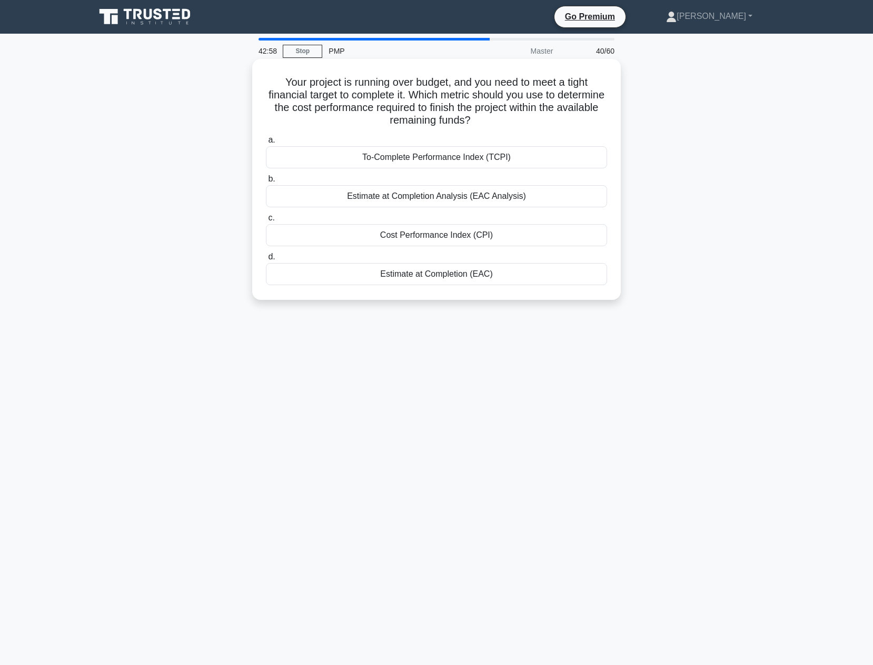
click at [492, 164] on div "To-Complete Performance Index (TCPI)" at bounding box center [436, 157] width 341 height 22
click at [266, 144] on input "a. To-Complete Performance Index (TCPI)" at bounding box center [266, 140] width 0 height 7
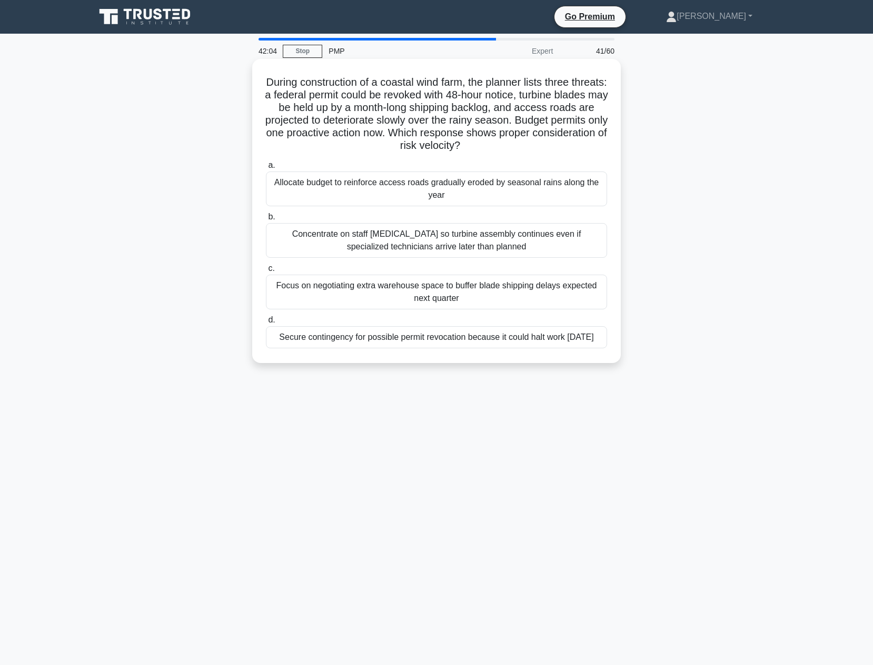
click at [477, 348] on div "Secure contingency for possible permit revocation because it could halt work wi…" at bounding box center [436, 337] width 341 height 22
click at [266, 324] on input "d. Secure contingency for possible permit revocation because it could halt work…" at bounding box center [266, 320] width 0 height 7
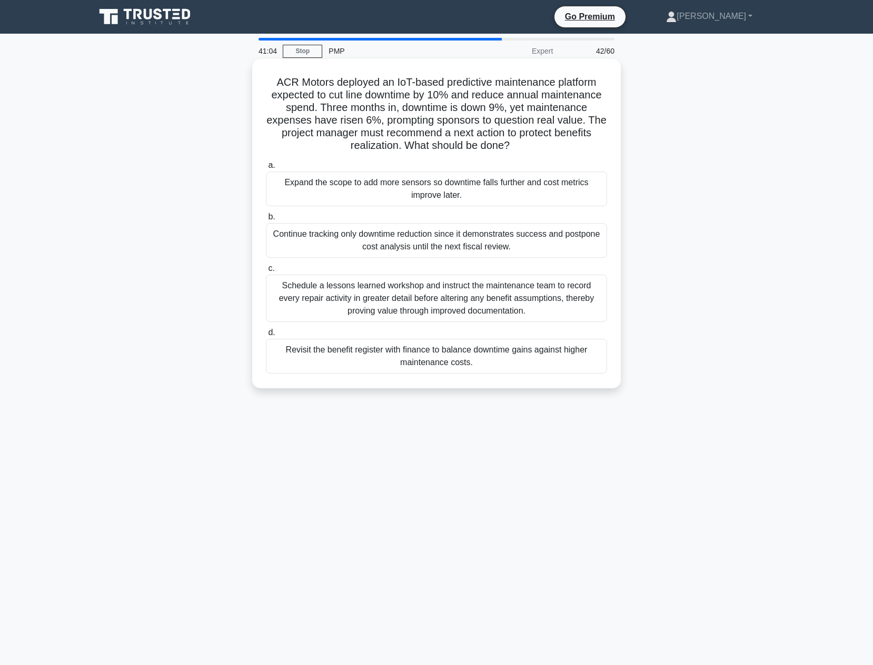
click at [583, 311] on div "Schedule a lessons learned workshop and instruct the maintenance team to record…" at bounding box center [436, 298] width 341 height 47
click at [266, 272] on input "c. Schedule a lessons learned workshop and instruct the maintenance team to rec…" at bounding box center [266, 268] width 0 height 7
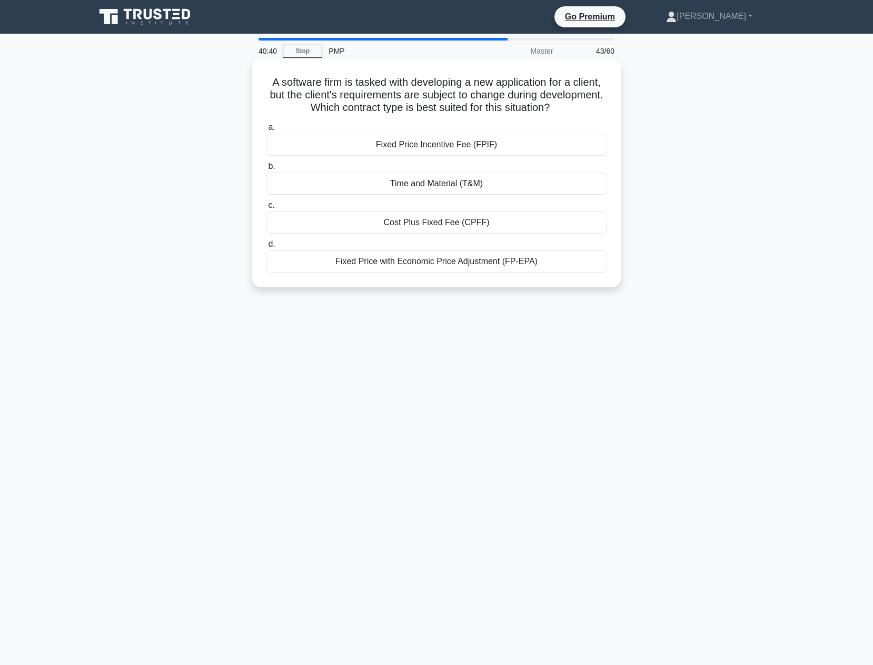
click at [364, 184] on div "Time and Material (T&M)" at bounding box center [436, 184] width 341 height 22
click at [266, 170] on input "b. Time and Material (T&M)" at bounding box center [266, 166] width 0 height 7
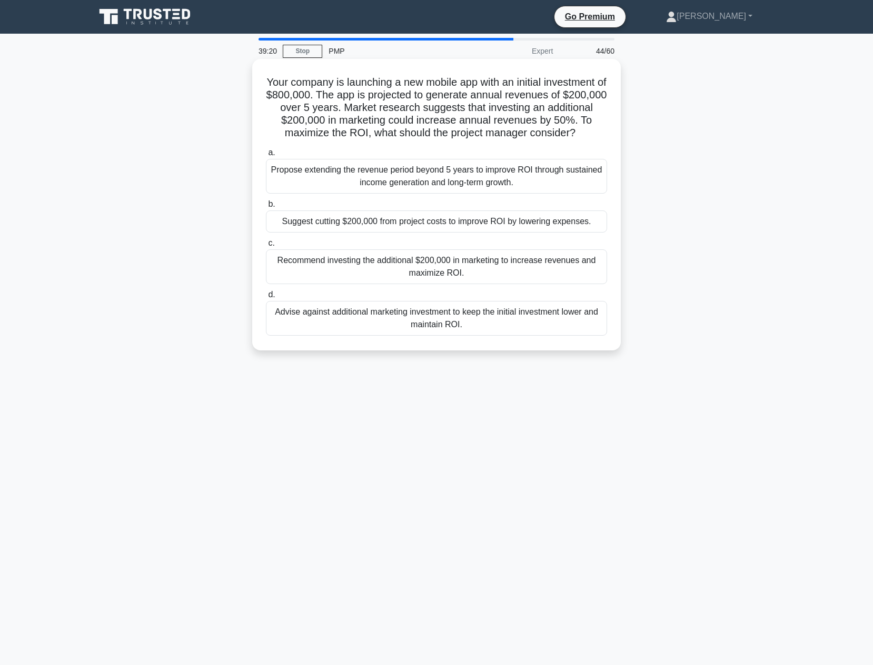
click at [535, 284] on div "Recommend investing the additional $200,000 in marketing to increase revenues a…" at bounding box center [436, 266] width 341 height 35
click at [266, 247] on input "c. Recommend investing the additional $200,000 in marketing to increase revenue…" at bounding box center [266, 243] width 0 height 7
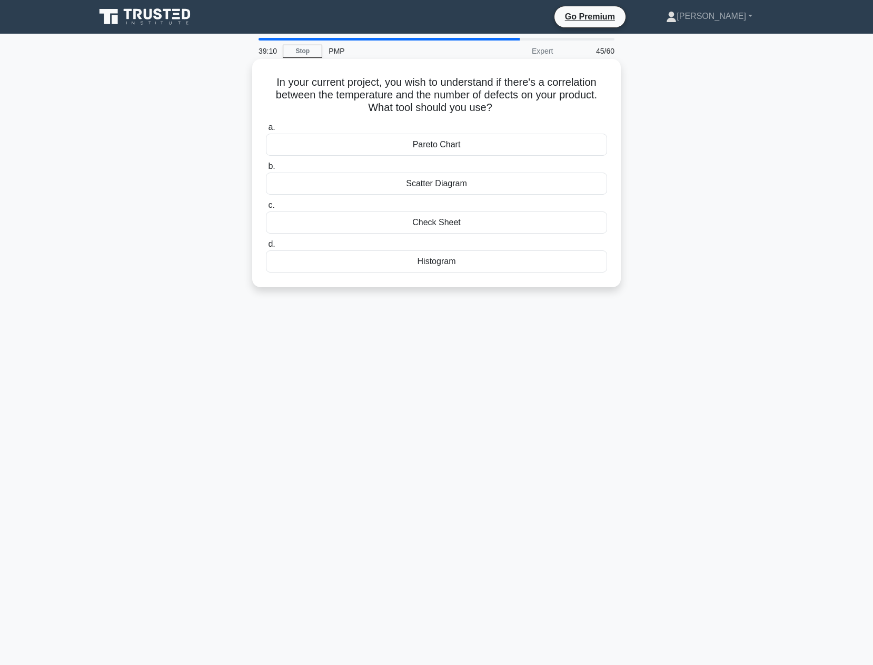
click at [464, 187] on div "Scatter Diagram" at bounding box center [436, 184] width 341 height 22
click at [266, 170] on input "b. Scatter Diagram" at bounding box center [266, 166] width 0 height 7
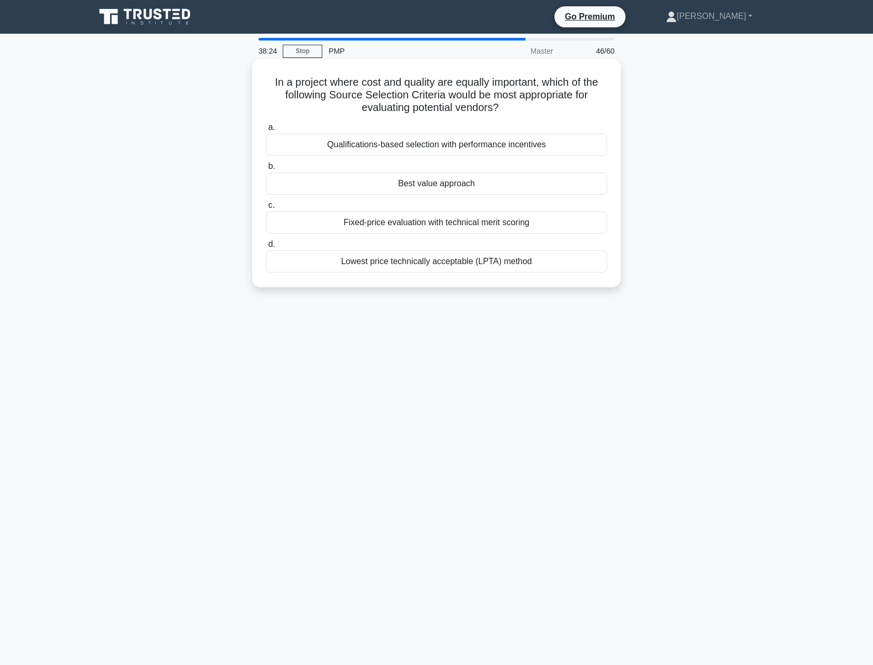
click at [478, 187] on div "Best value approach" at bounding box center [436, 184] width 341 height 22
click at [266, 170] on input "b. Best value approach" at bounding box center [266, 166] width 0 height 7
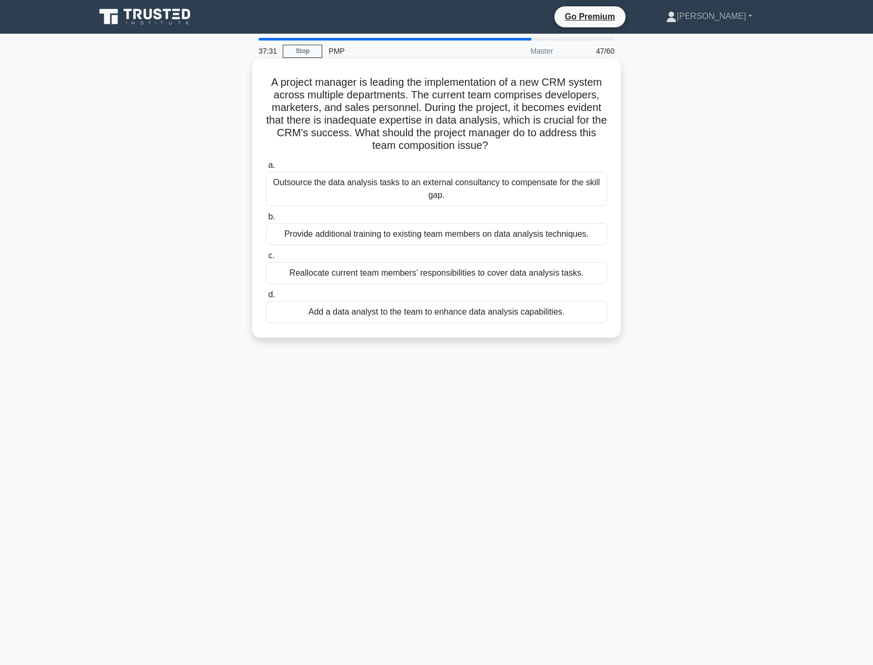
click at [538, 240] on div "Provide additional training to existing team members on data analysis technique…" at bounding box center [436, 234] width 341 height 22
click at [266, 220] on input "b. Provide additional training to existing team members on data analysis techni…" at bounding box center [266, 217] width 0 height 7
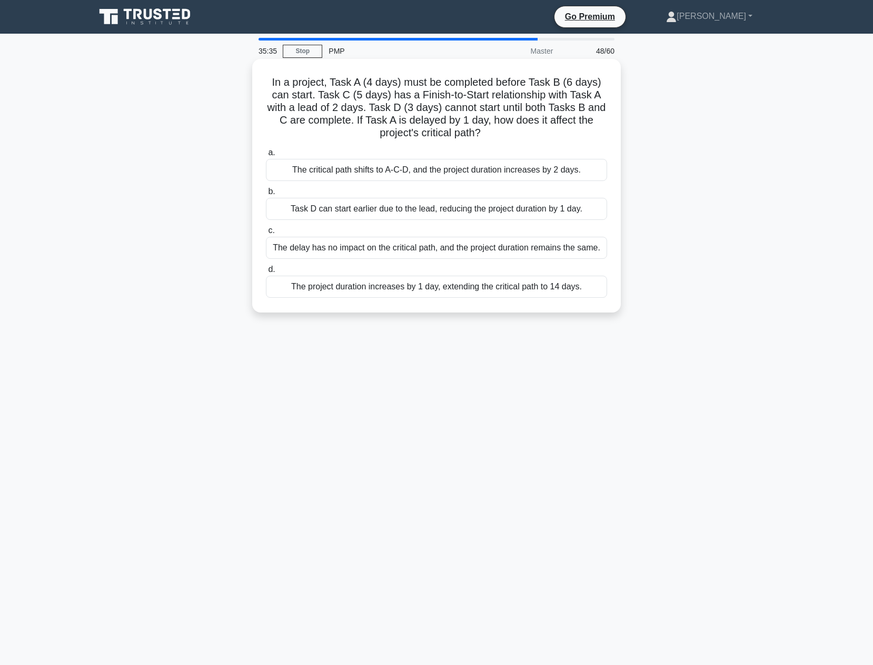
click at [493, 286] on div "The project duration increases by 1 day, extending the critical path to 14 days." at bounding box center [436, 287] width 341 height 22
click at [266, 273] on input "d. The project duration increases by 1 day, extending the critical path to 14 d…" at bounding box center [266, 269] width 0 height 7
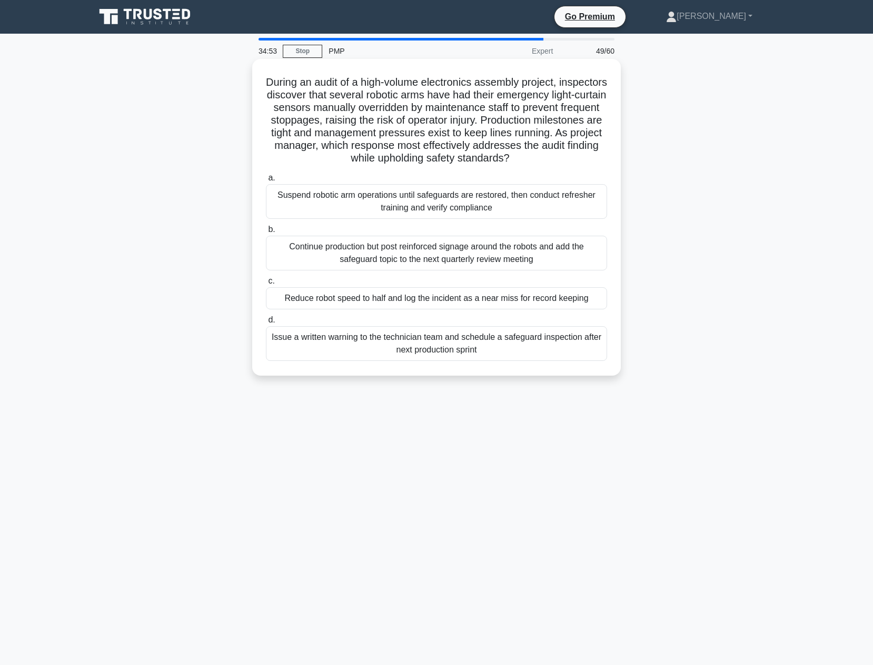
click at [401, 213] on div "Suspend robotic arm operations until safeguards are restored, then conduct refr…" at bounding box center [436, 201] width 341 height 35
click at [266, 182] on input "a. Suspend robotic arm operations until safeguards are restored, then conduct r…" at bounding box center [266, 178] width 0 height 7
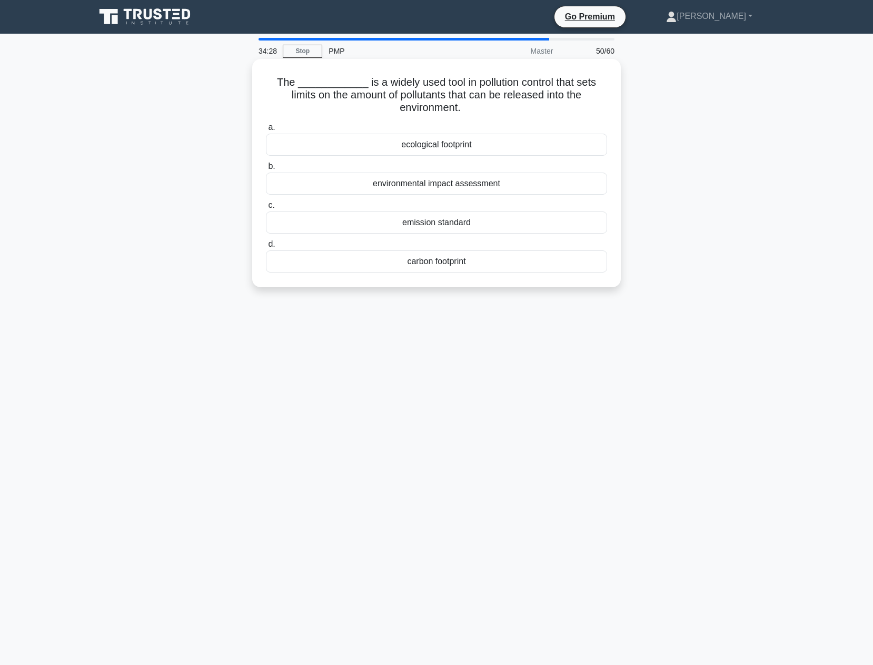
click at [470, 263] on div "carbon footprint" at bounding box center [436, 261] width 341 height 22
click at [266, 248] on input "d. carbon footprint" at bounding box center [266, 244] width 0 height 7
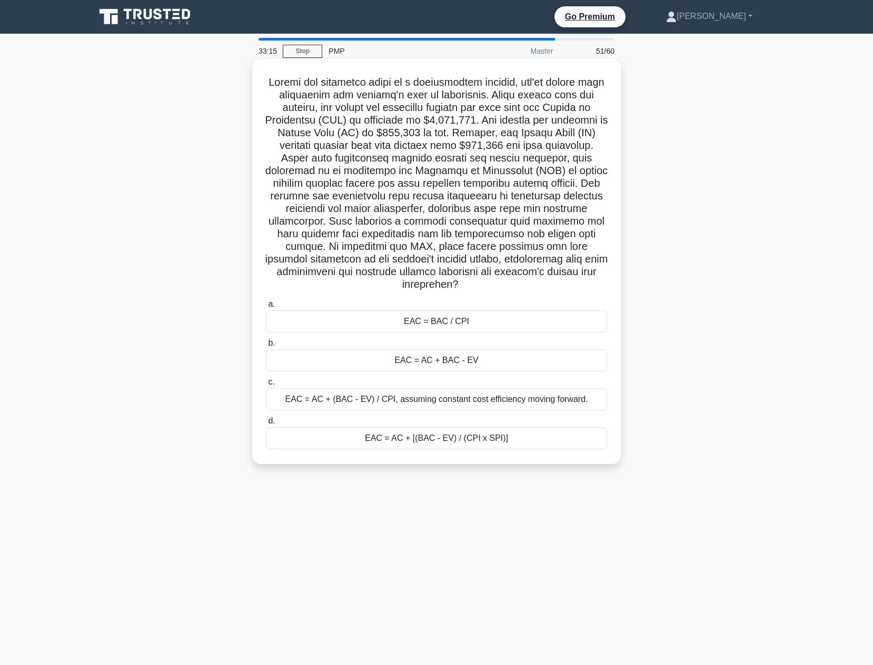
click at [460, 323] on div "EAC = BAC / CPI" at bounding box center [436, 321] width 341 height 22
click at [266, 308] on input "a. EAC = BAC / CPI" at bounding box center [266, 304] width 0 height 7
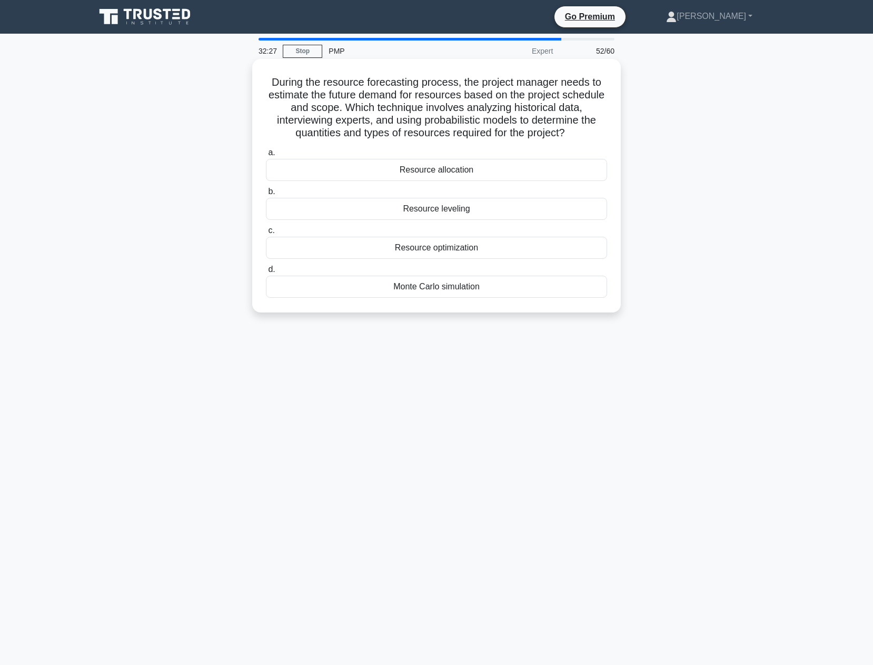
click at [478, 173] on div "Resource allocation" at bounding box center [436, 170] width 341 height 22
click at [266, 156] on input "a. Resource allocation" at bounding box center [266, 152] width 0 height 7
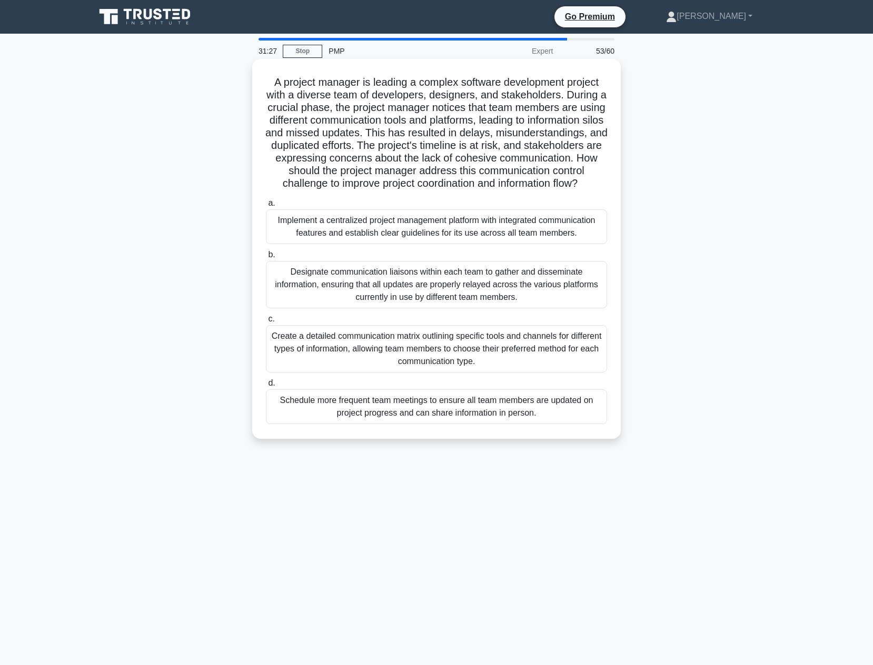
click at [539, 244] on div "Implement a centralized project management platform with integrated communicati…" at bounding box center [436, 226] width 341 height 35
click at [266, 207] on input "a. Implement a centralized project management platform with integrated communic…" at bounding box center [266, 203] width 0 height 7
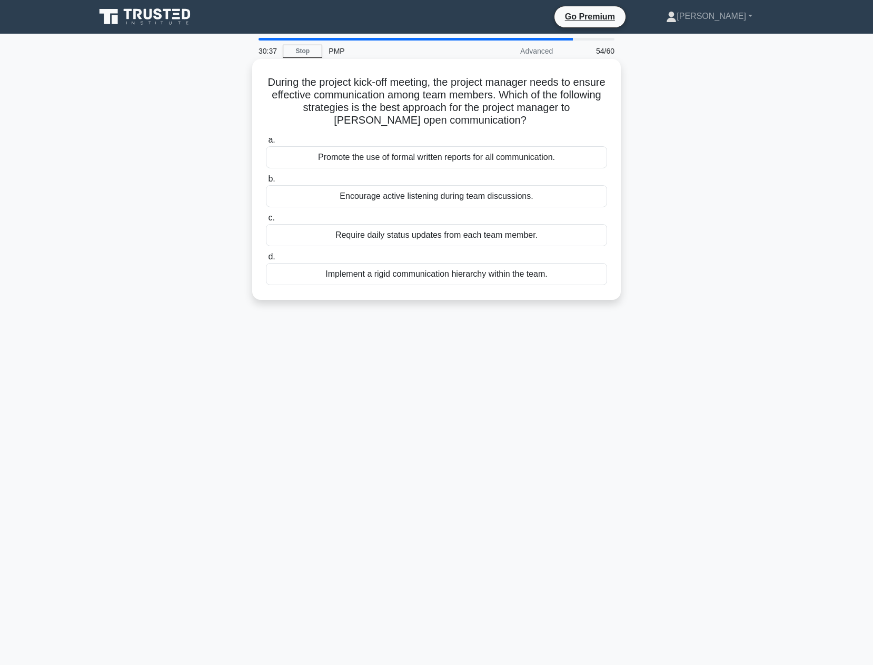
click at [486, 198] on div "Encourage active listening during team discussions." at bounding box center [436, 196] width 341 height 22
click at [266, 183] on input "b. Encourage active listening during team discussions." at bounding box center [266, 179] width 0 height 7
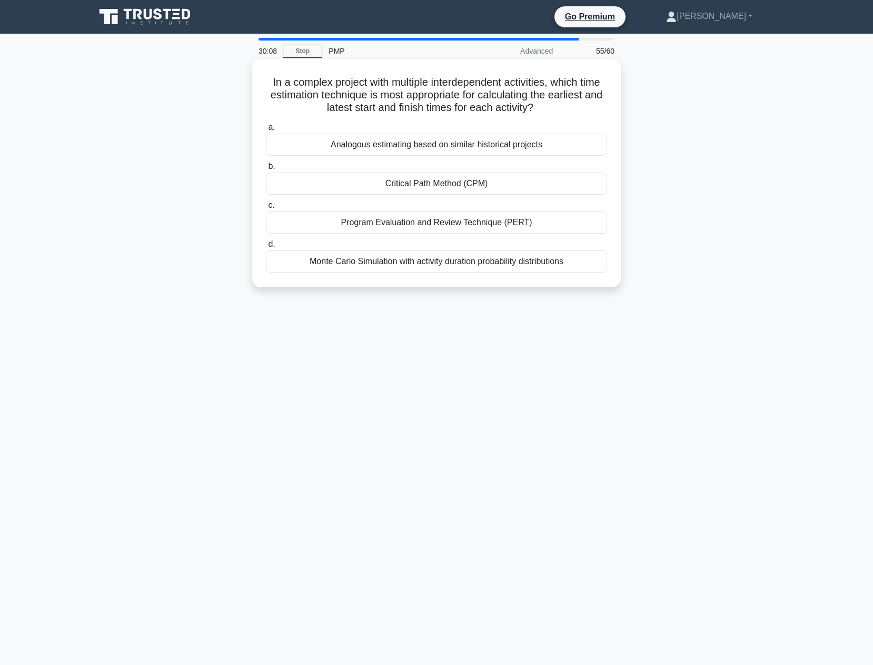
click at [447, 186] on div "Critical Path Method (CPM)" at bounding box center [436, 184] width 341 height 22
click at [266, 170] on input "b. Critical Path Method (CPM)" at bounding box center [266, 166] width 0 height 7
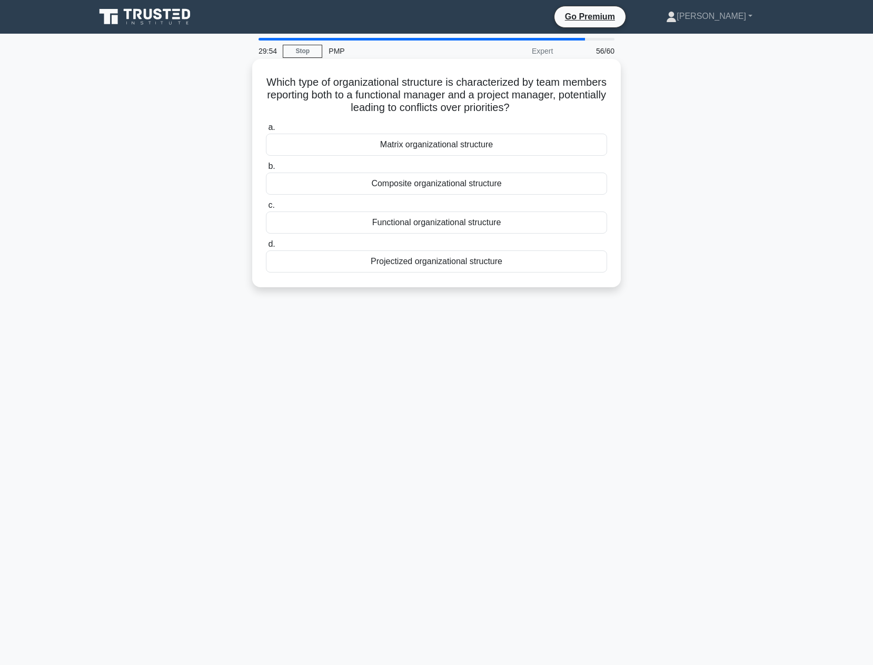
click at [453, 144] on div "Matrix organizational structure" at bounding box center [436, 145] width 341 height 22
click at [266, 131] on input "a. Matrix organizational structure" at bounding box center [266, 127] width 0 height 7
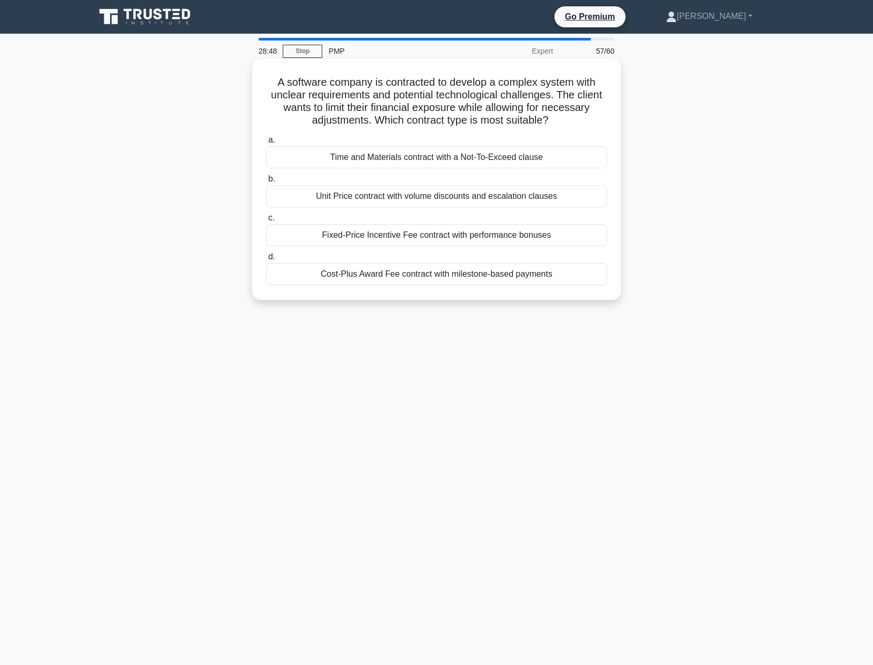
click at [543, 165] on div "Time and Materials contract with a Not-To-Exceed clause" at bounding box center [436, 157] width 341 height 22
click at [266, 144] on input "a. Time and Materials contract with a Not-To-Exceed clause" at bounding box center [266, 140] width 0 height 7
click at [500, 280] on div "Adjusting the start and finish dates of tasks to eliminate resource conflicts." at bounding box center [436, 274] width 341 height 22
click at [266, 260] on input "d. Adjusting the start and finish dates of tasks to eliminate resource conflict…" at bounding box center [266, 257] width 0 height 7
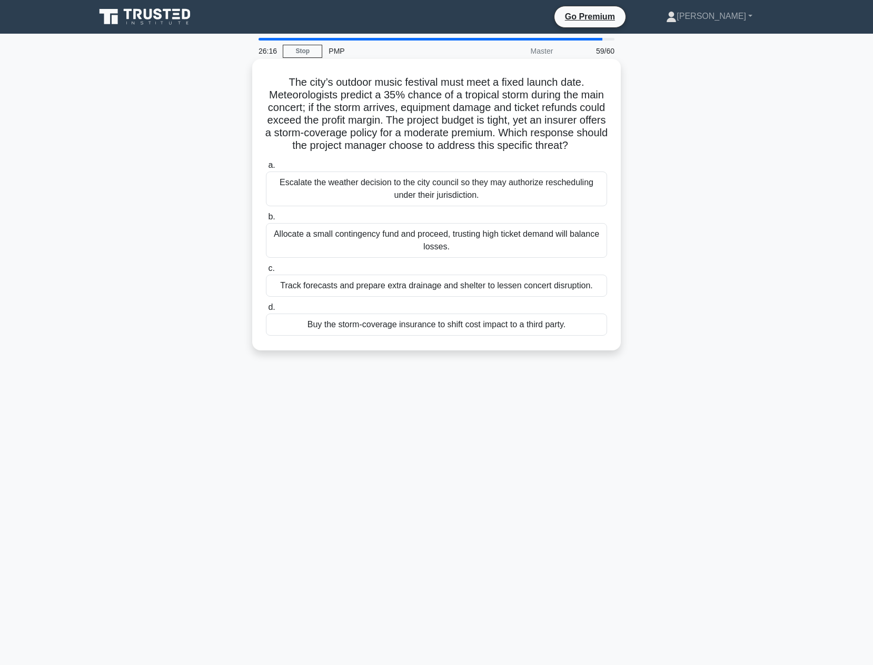
click at [534, 336] on div "Buy the storm-coverage insurance to shift cost impact to a third party." at bounding box center [436, 325] width 341 height 22
click at [266, 311] on input "d. Buy the storm-coverage insurance to shift cost impact to a third party." at bounding box center [266, 307] width 0 height 7
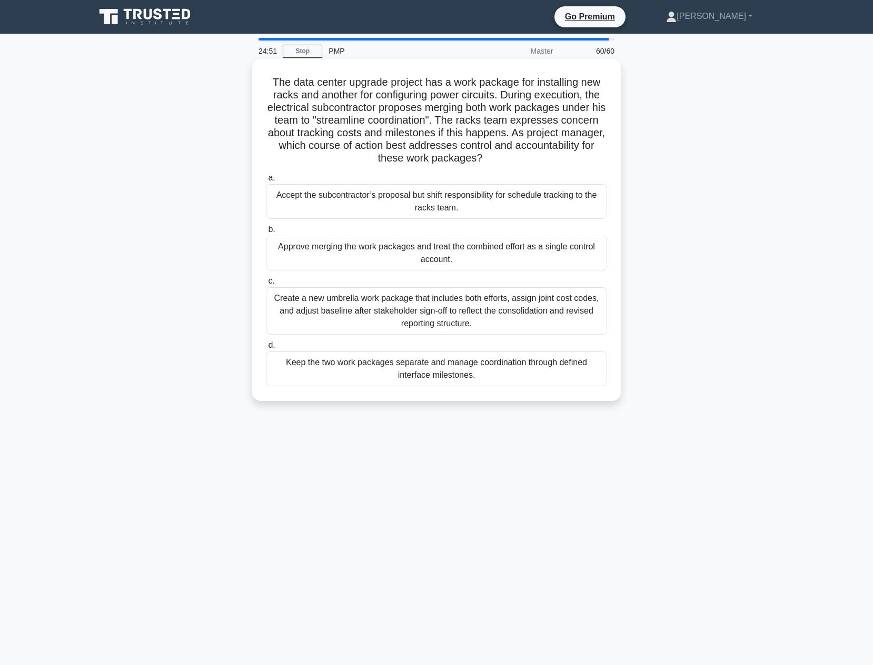
click at [516, 321] on div "Create a new umbrella work package that includes both efforts, assign joint cos…" at bounding box center [436, 310] width 341 height 47
click at [266, 285] on input "c. Create a new umbrella work package that includes both efforts, assign joint …" at bounding box center [266, 281] width 0 height 7
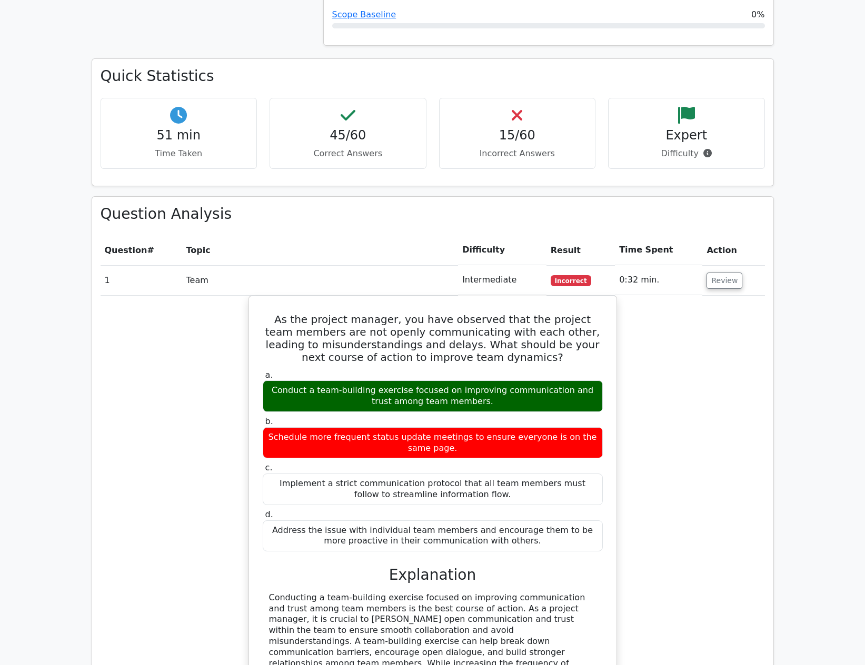
scroll to position [1246, 0]
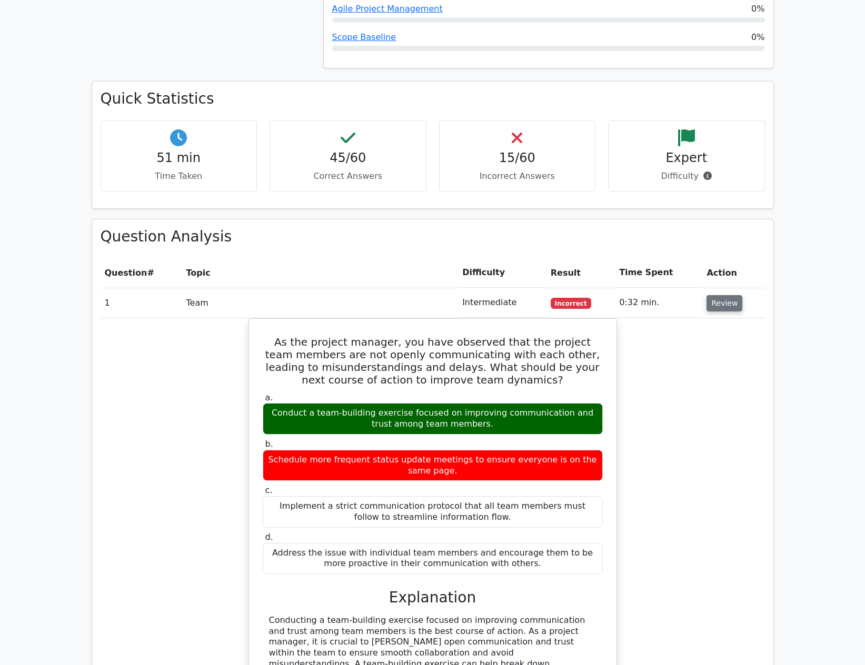
click at [717, 295] on button "Review" at bounding box center [724, 303] width 36 height 16
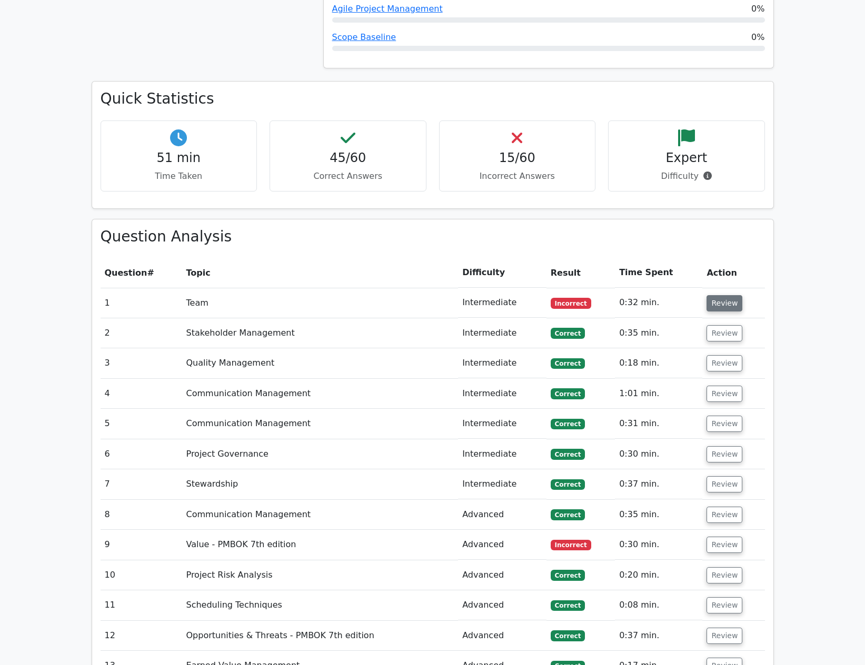
click at [713, 295] on button "Review" at bounding box center [724, 303] width 36 height 16
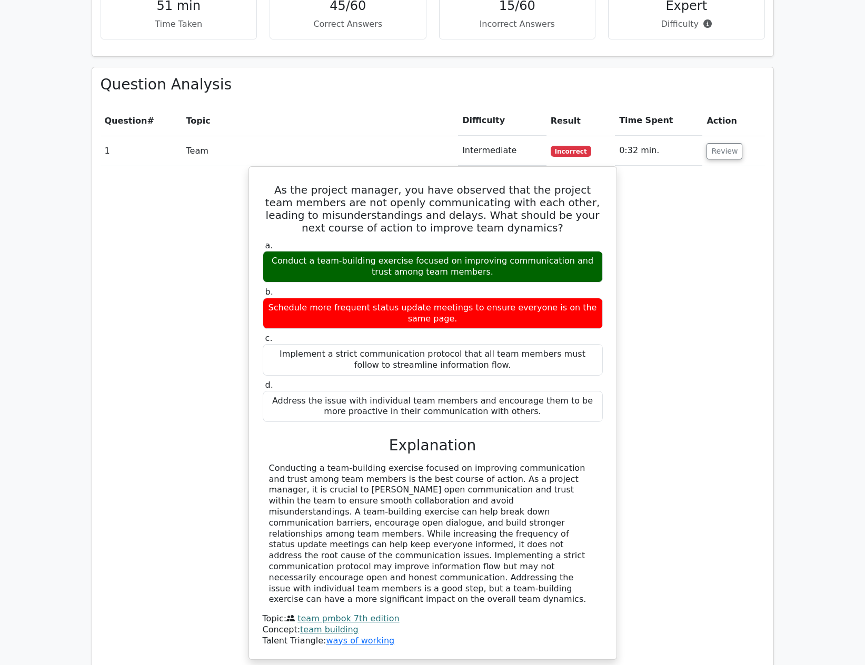
scroll to position [1404, 0]
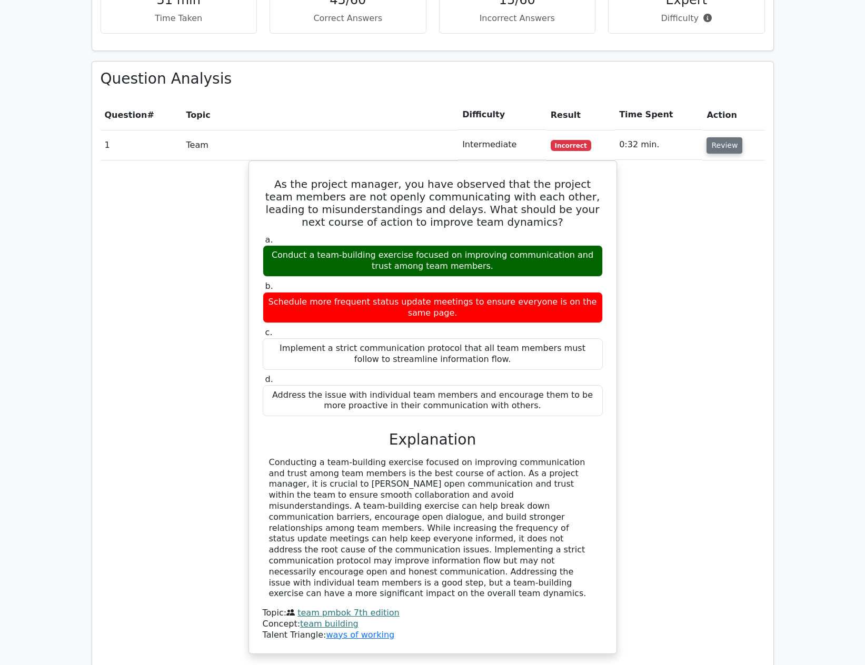
click at [715, 137] on button "Review" at bounding box center [724, 145] width 36 height 16
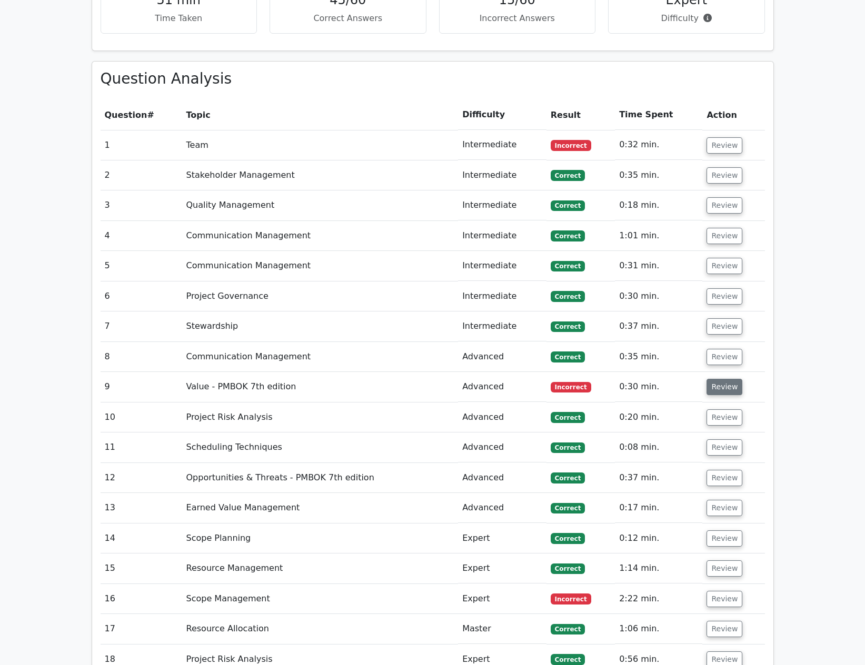
click at [730, 379] on button "Review" at bounding box center [724, 387] width 36 height 16
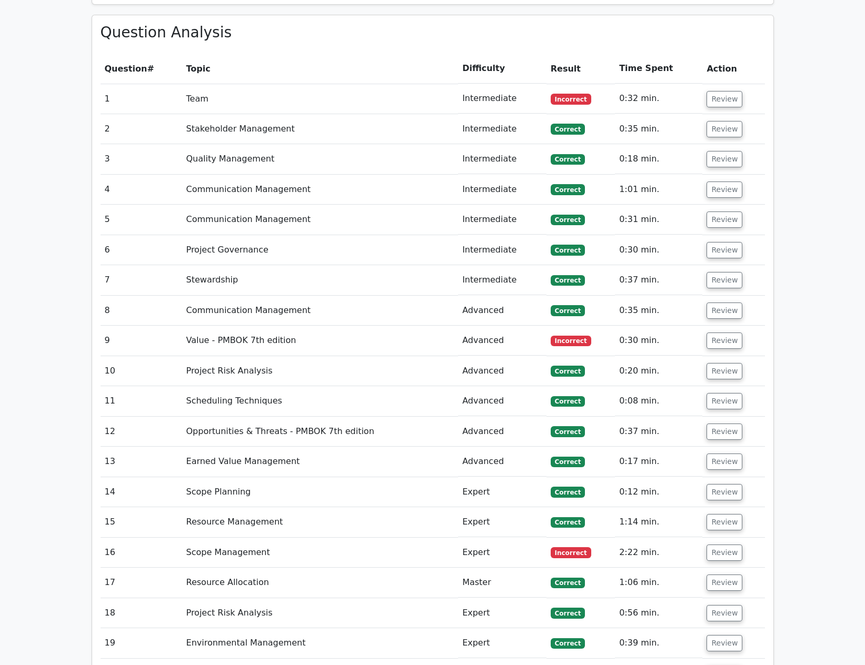
scroll to position [1456, 0]
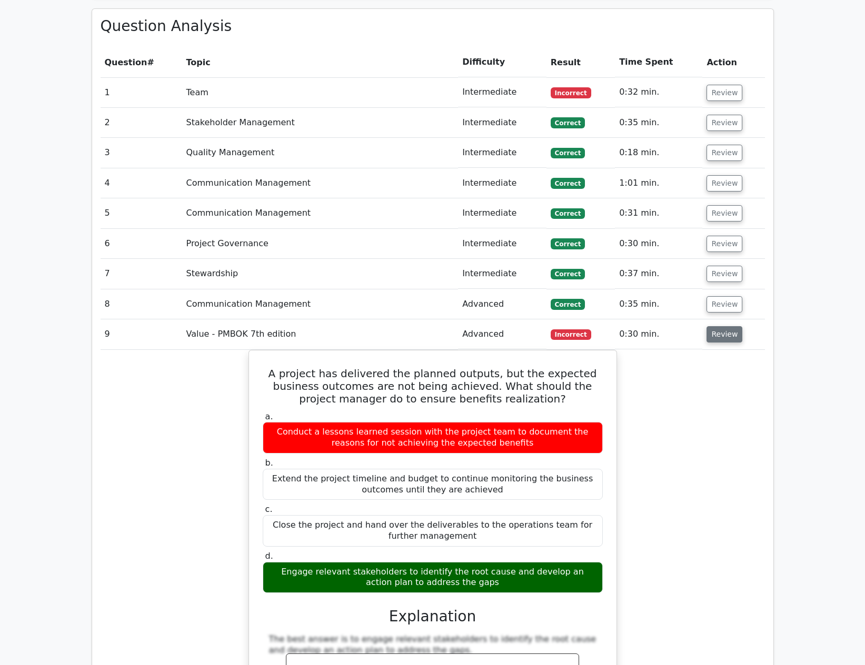
click at [718, 326] on button "Review" at bounding box center [724, 334] width 36 height 16
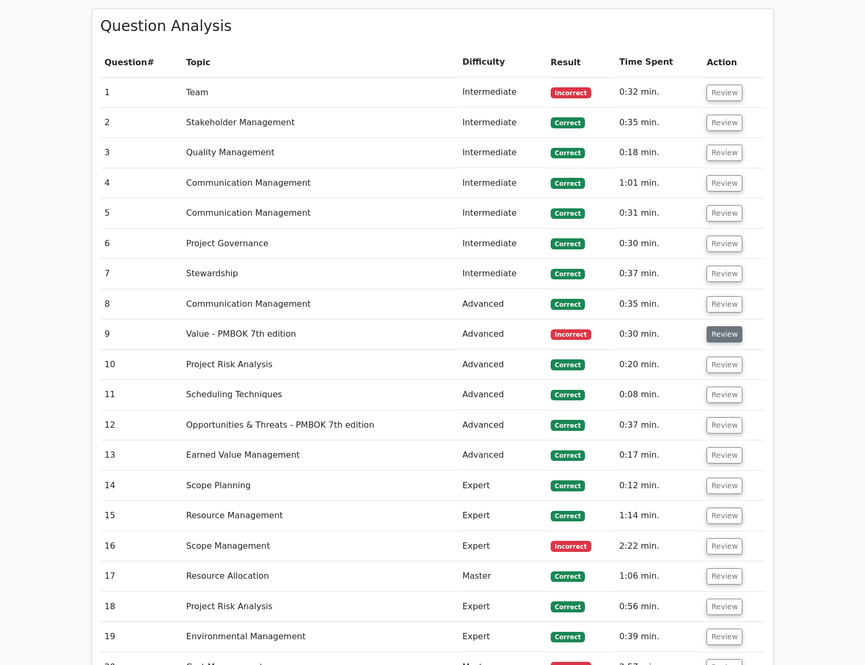
click at [718, 326] on button "Review" at bounding box center [724, 334] width 36 height 16
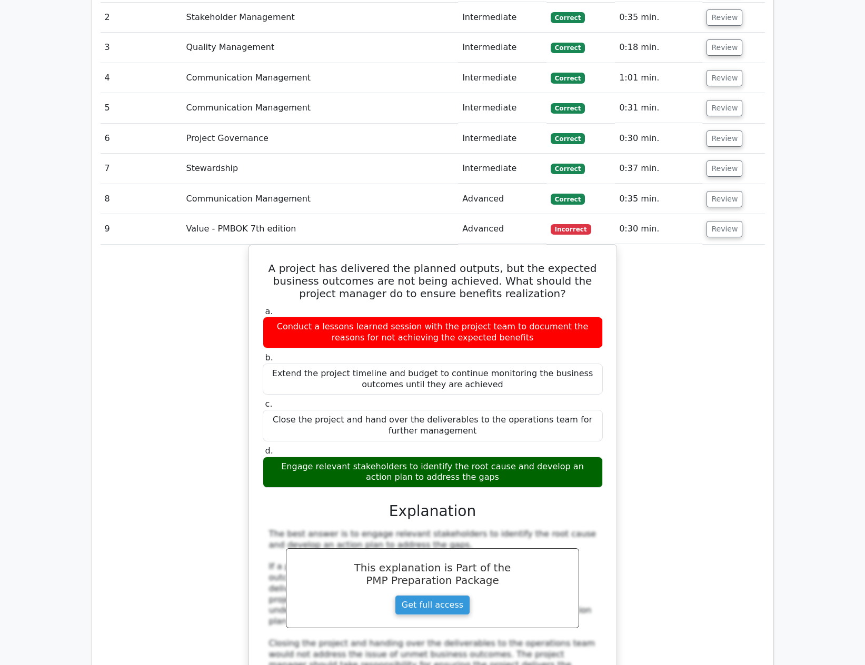
scroll to position [1614, 0]
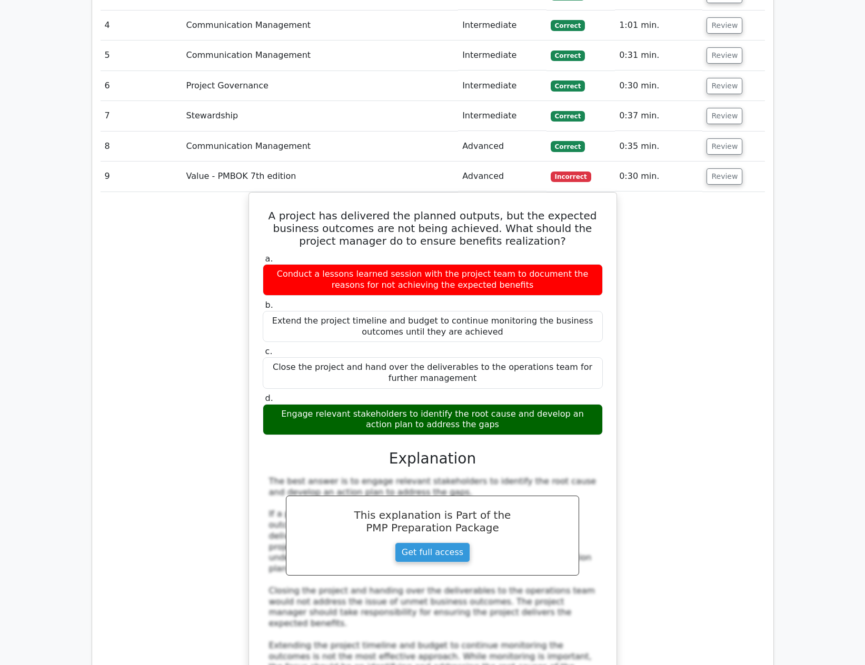
click at [737, 162] on td "Review" at bounding box center [733, 177] width 62 height 30
click at [723, 168] on button "Review" at bounding box center [724, 176] width 36 height 16
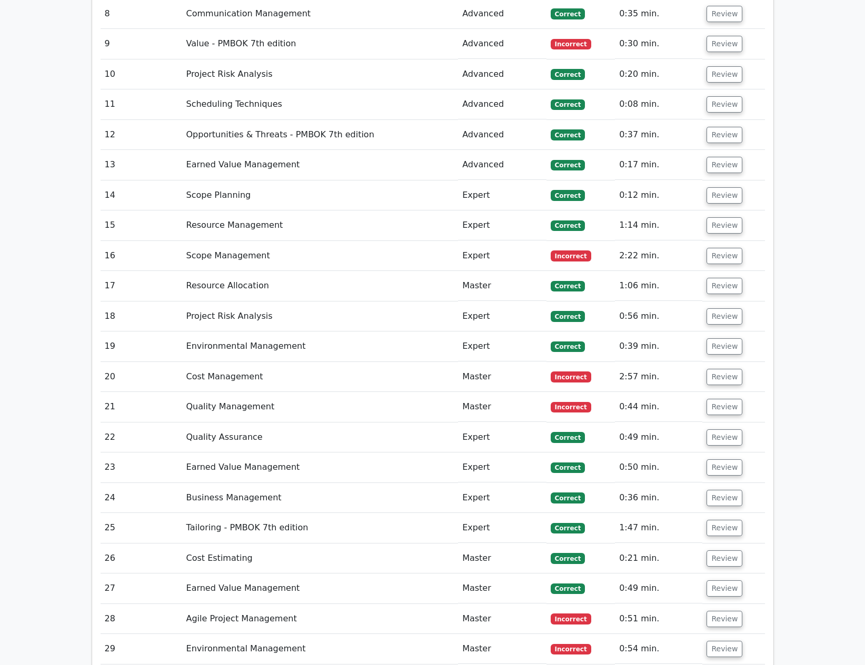
scroll to position [1772, 0]
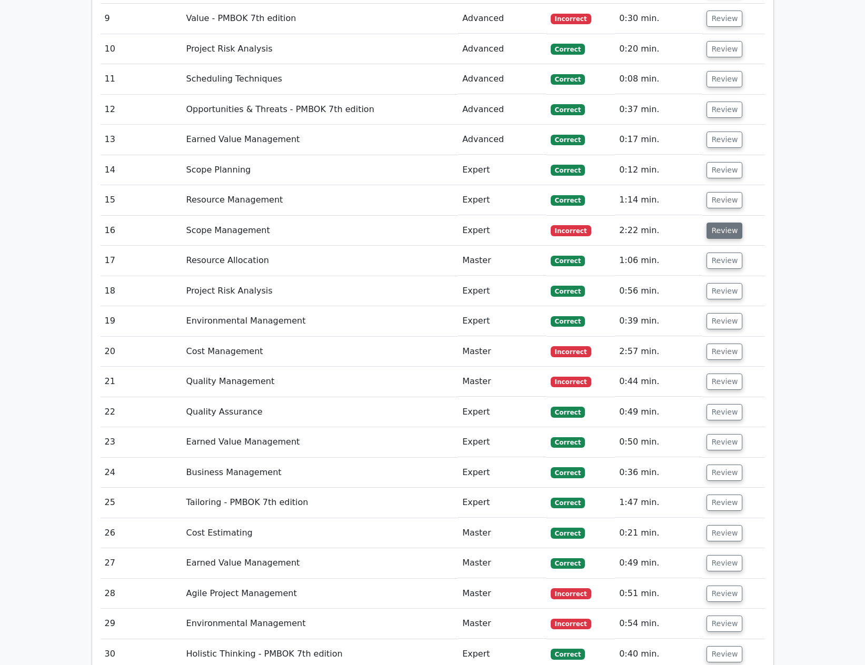
click at [715, 223] on button "Review" at bounding box center [724, 231] width 36 height 16
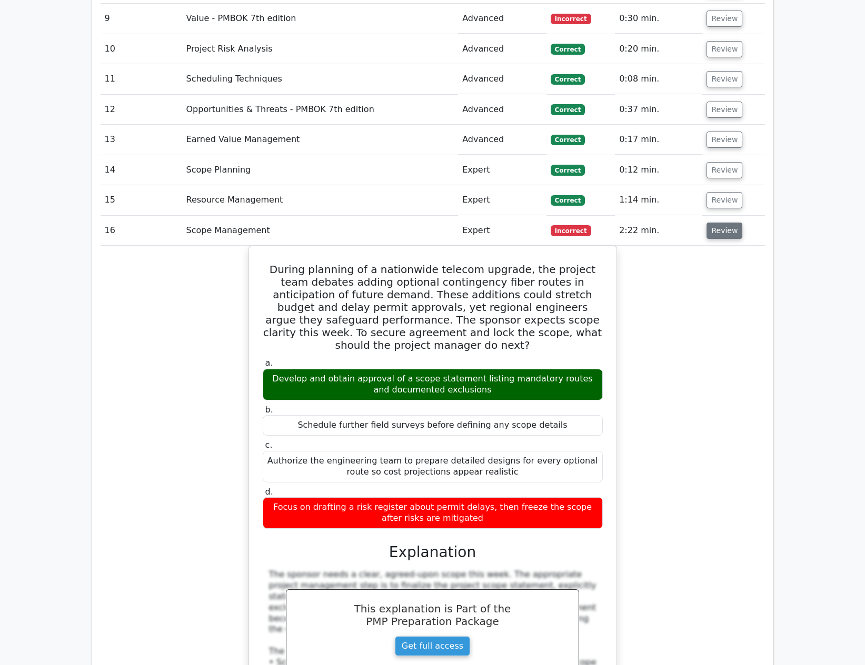
click at [726, 223] on button "Review" at bounding box center [724, 231] width 36 height 16
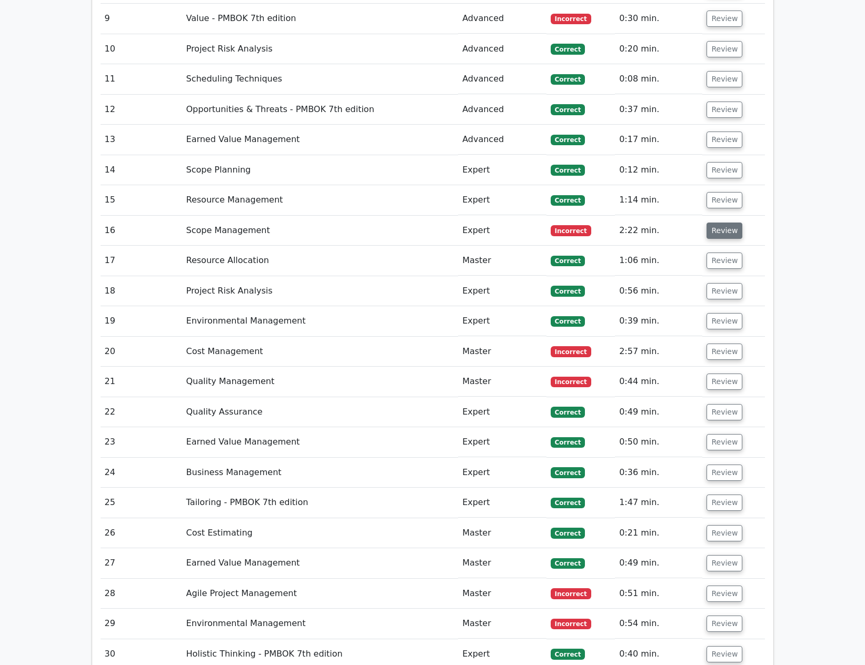
click at [726, 223] on button "Review" at bounding box center [724, 231] width 36 height 16
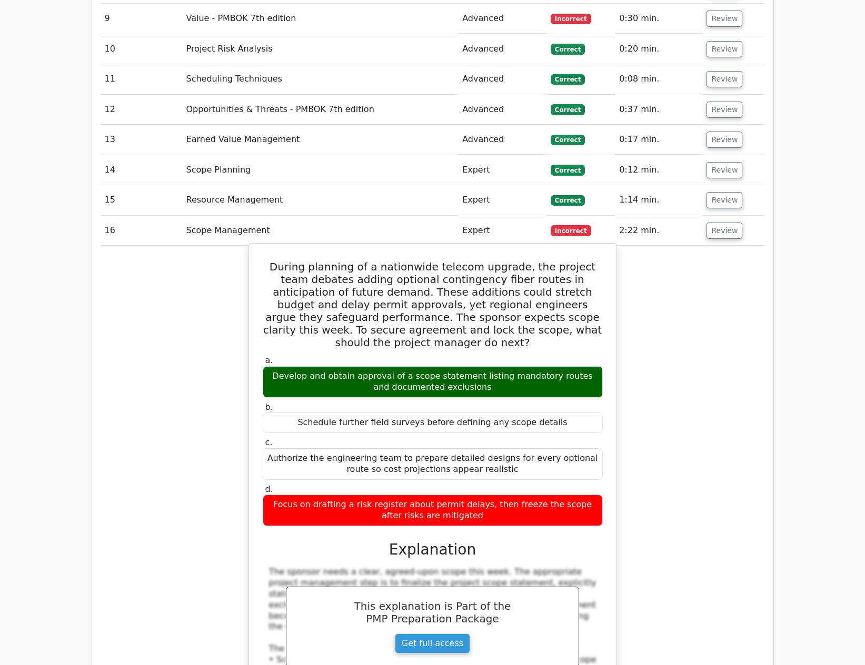
drag, startPoint x: 265, startPoint y: 226, endPoint x: 573, endPoint y: 465, distance: 389.3
click at [573, 465] on div "During planning of a nationwide telecom upgrade, the project team debates addin…" at bounding box center [432, 509] width 359 height 522
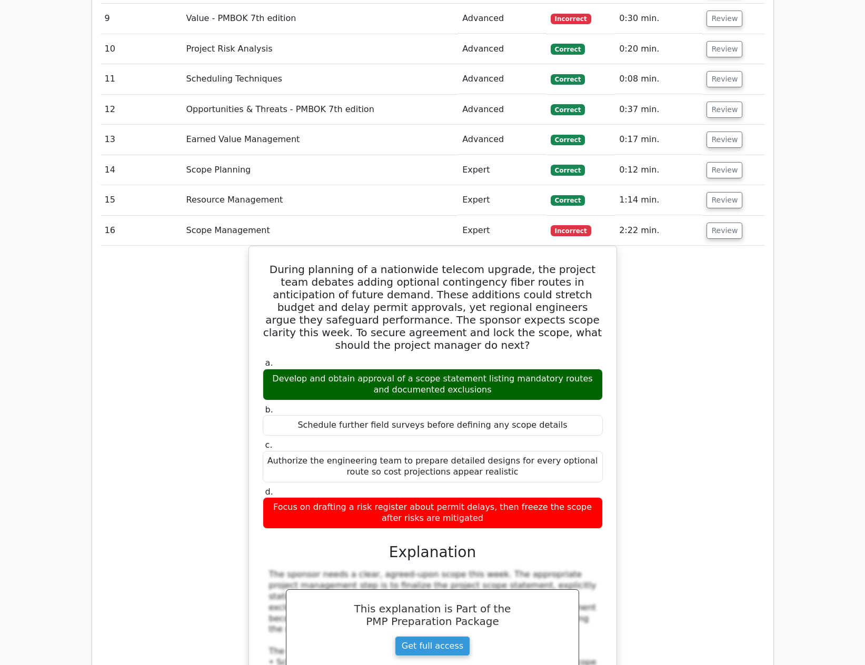
copy div "During planning of a nationwide telecom upgrade, the project team debates addin…"
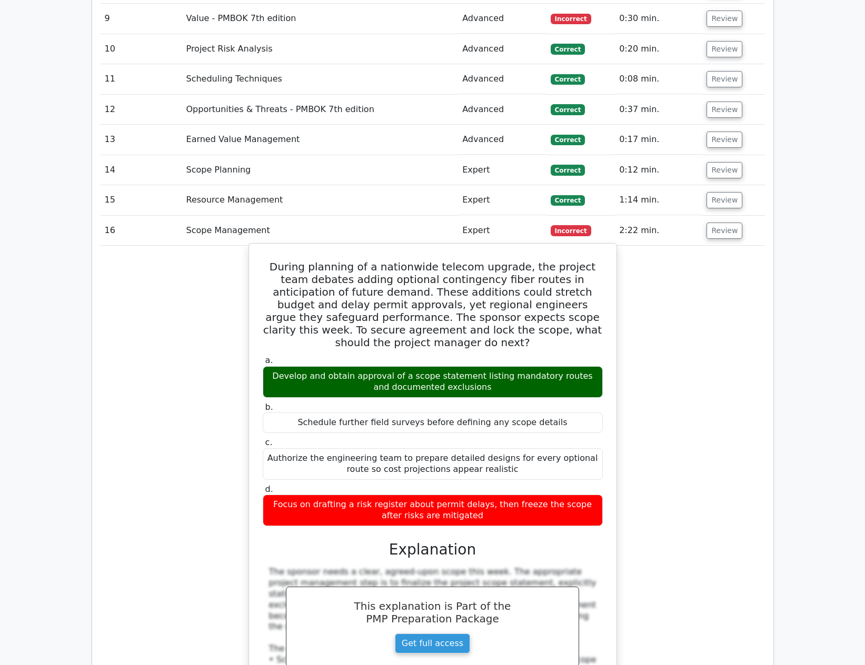
click at [478, 265] on h5 "During planning of a nationwide telecom upgrade, the project team debates addin…" at bounding box center [433, 304] width 342 height 88
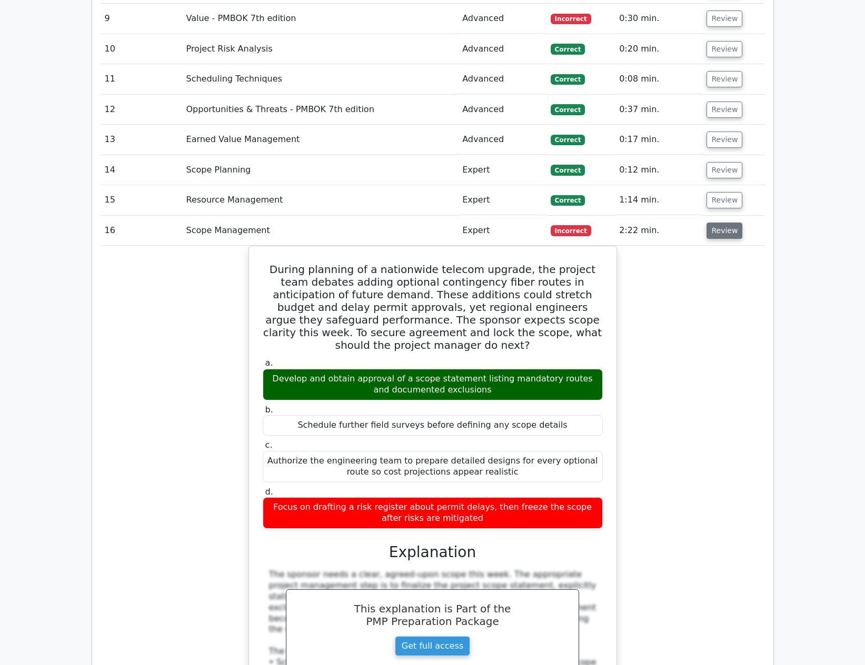
click at [723, 223] on button "Review" at bounding box center [724, 231] width 36 height 16
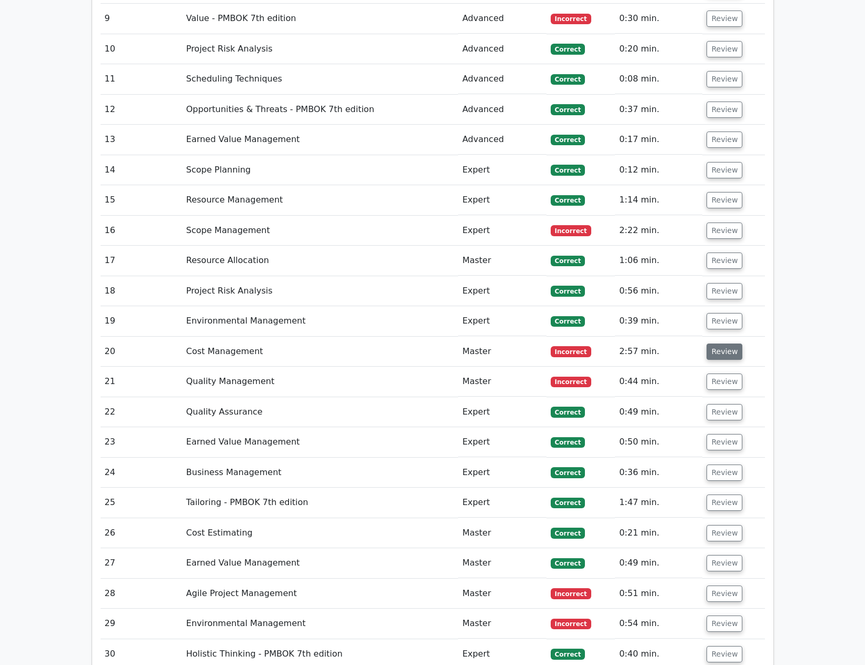
click at [707, 344] on button "Review" at bounding box center [724, 352] width 36 height 16
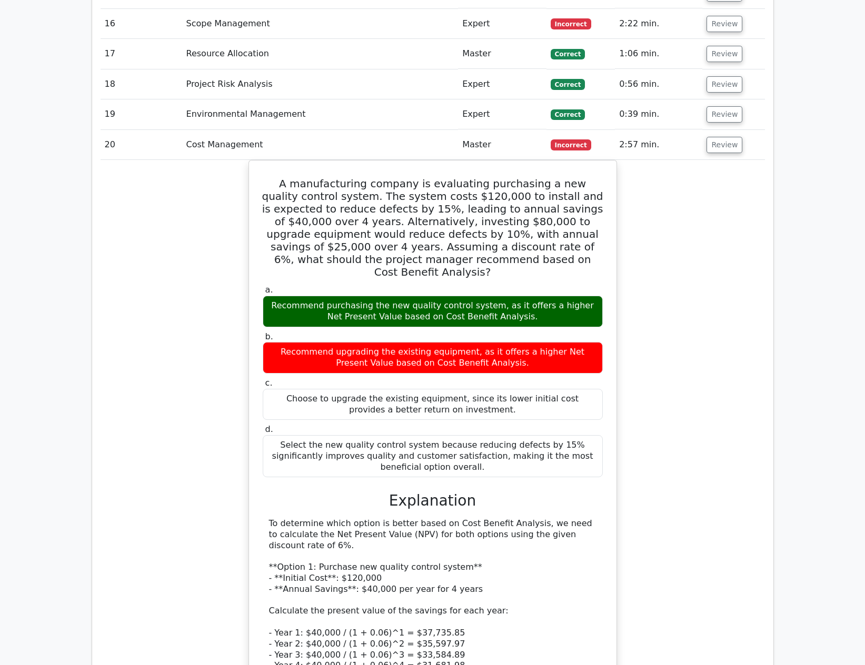
scroll to position [1982, 0]
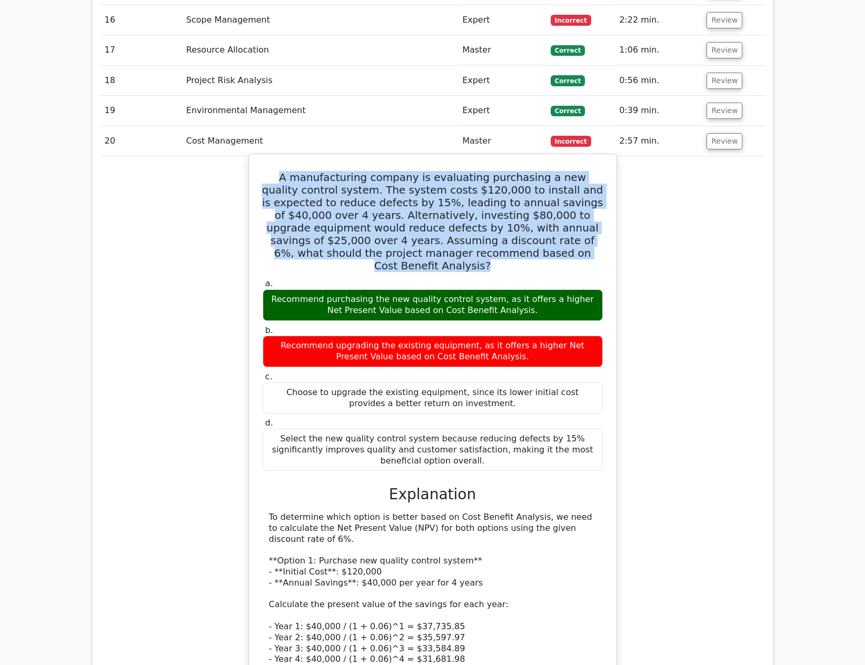
drag, startPoint x: 270, startPoint y: 143, endPoint x: 549, endPoint y: 222, distance: 290.4
click at [549, 222] on div "A manufacturing company is evaluating purchasing a new quality control system. …" at bounding box center [432, 573] width 359 height 830
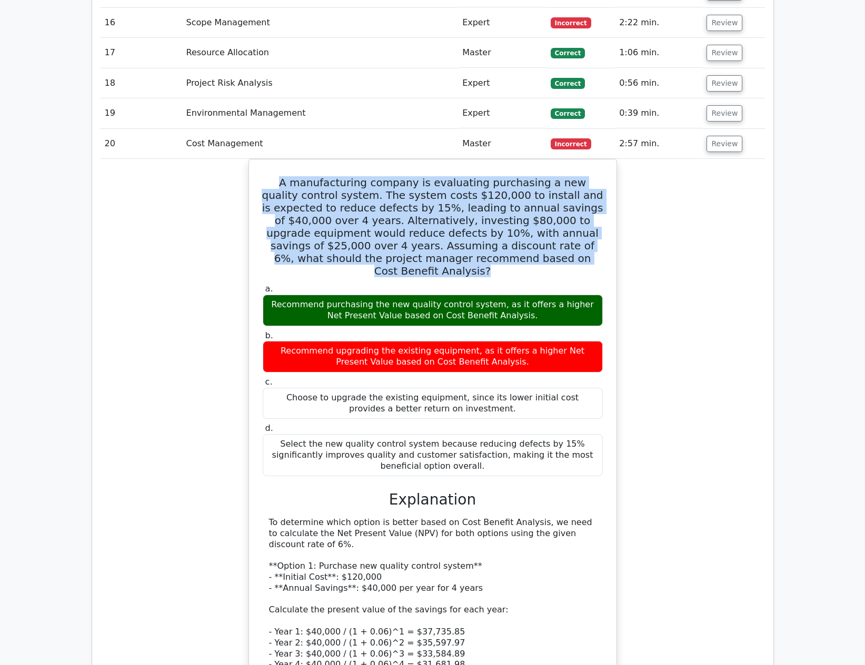
copy h5 "A manufacturing company is evaluating purchasing a new quality control system. …"
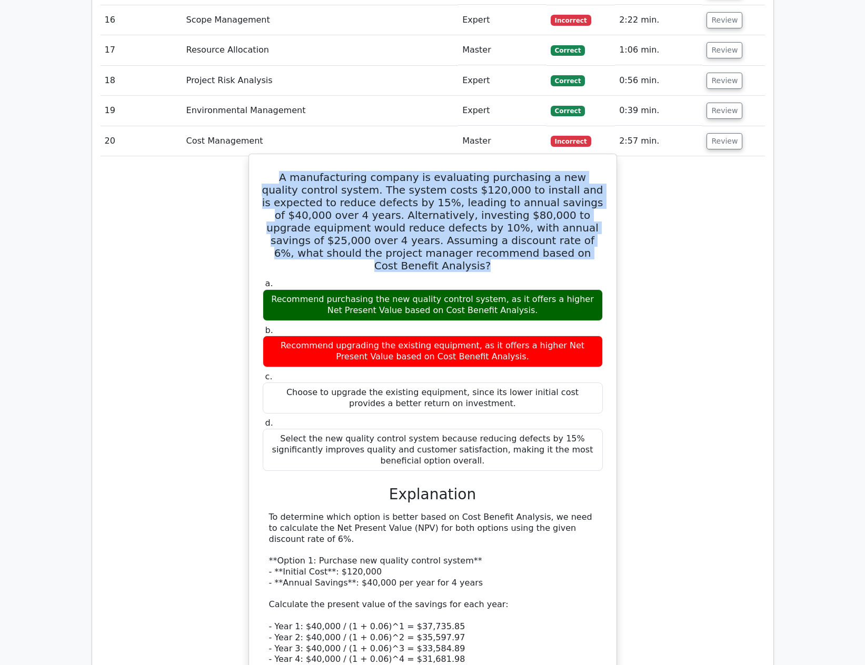
click at [269, 171] on h5 "A manufacturing company is evaluating purchasing a new quality control system. …" at bounding box center [433, 221] width 342 height 101
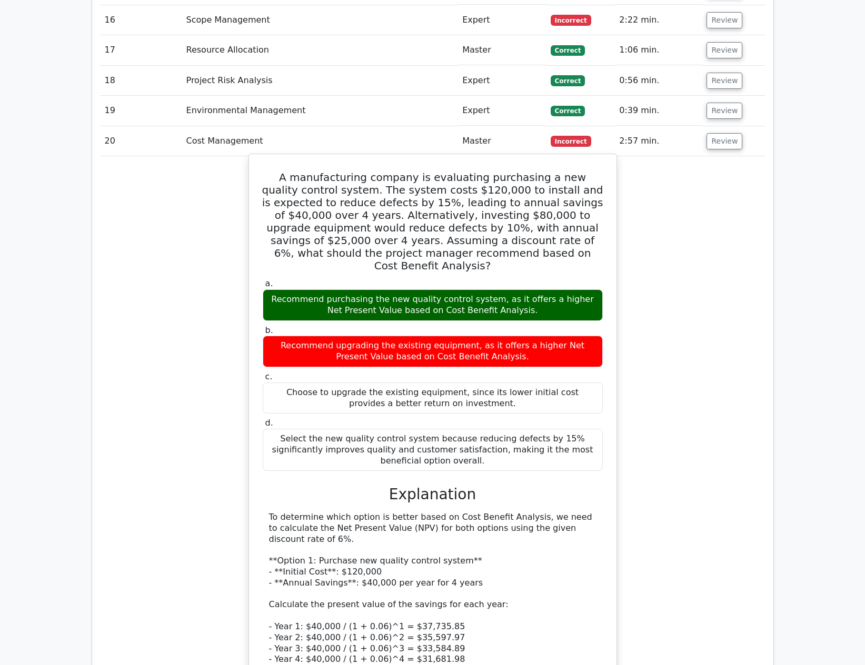
drag, startPoint x: 270, startPoint y: 143, endPoint x: 609, endPoint y: 393, distance: 421.0
click at [602, 402] on div "A manufacturing company is evaluating purchasing a new quality control system. …" at bounding box center [432, 573] width 359 height 830
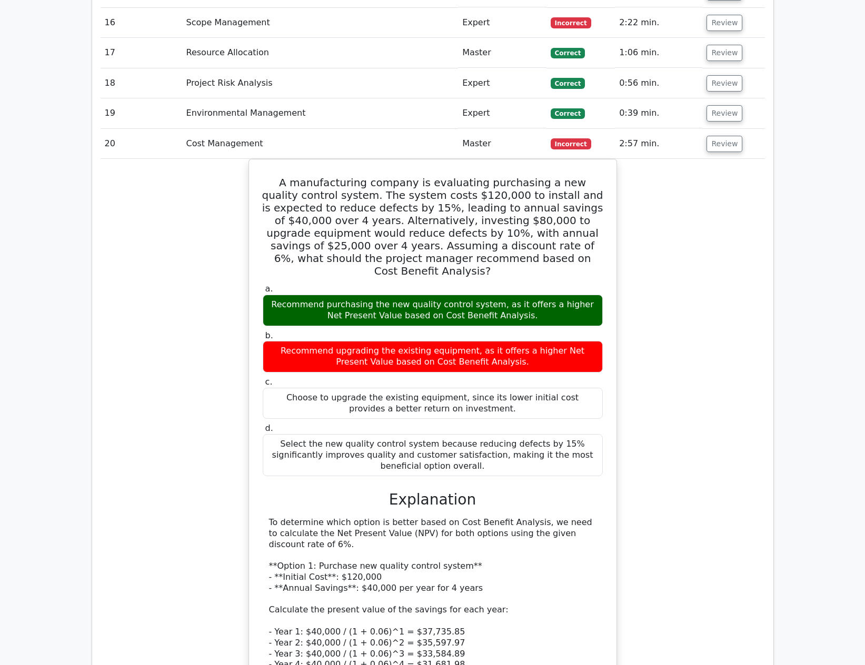
copy div "A manufacturing company is evaluating purchasing a new quality control system. …"
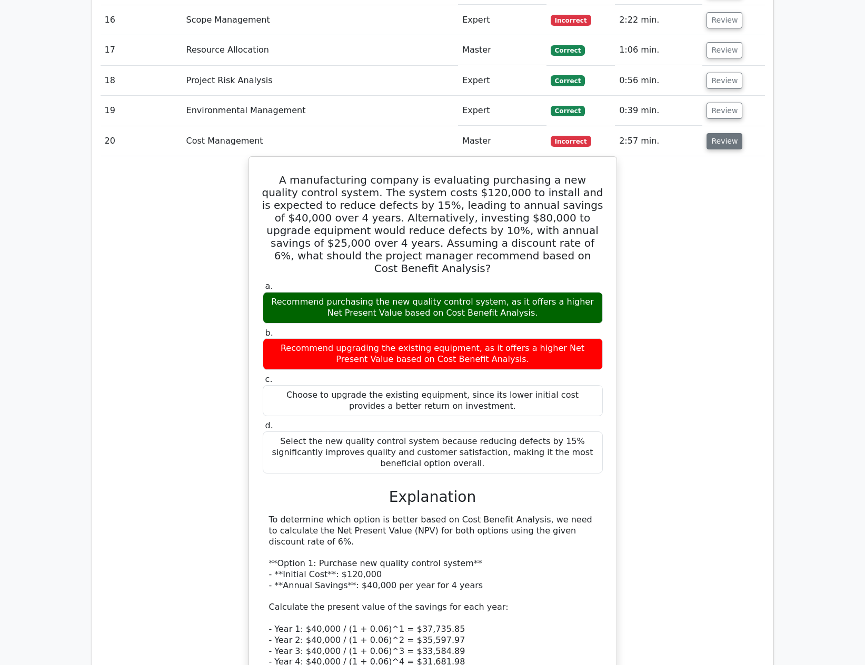
click at [726, 133] on button "Review" at bounding box center [724, 141] width 36 height 16
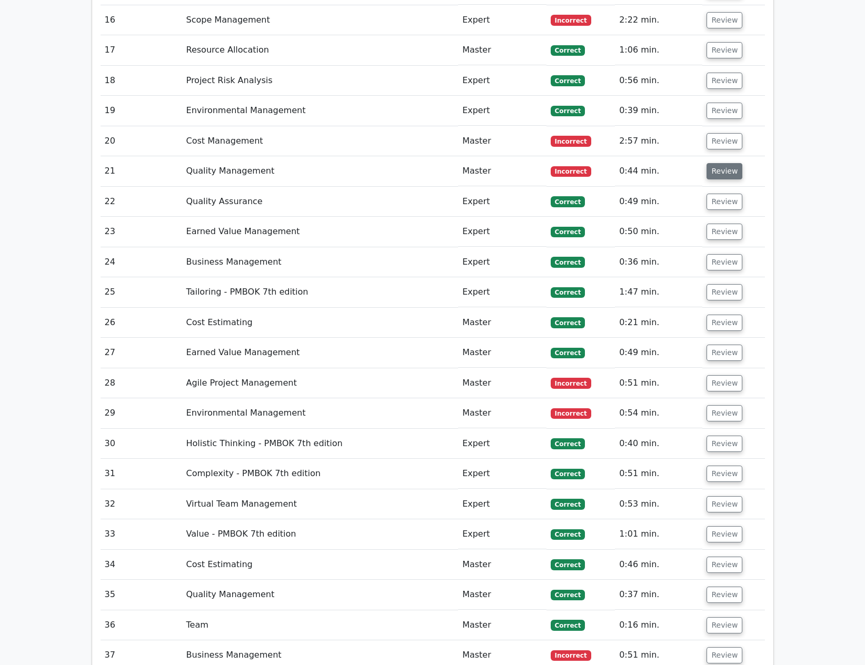
click at [718, 163] on button "Review" at bounding box center [724, 171] width 36 height 16
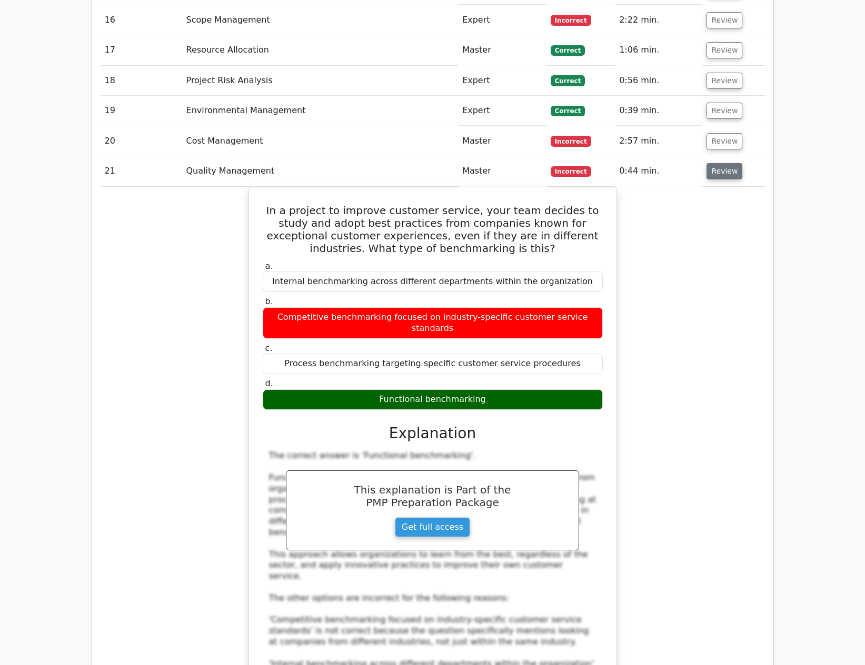
click at [717, 163] on button "Review" at bounding box center [724, 171] width 36 height 16
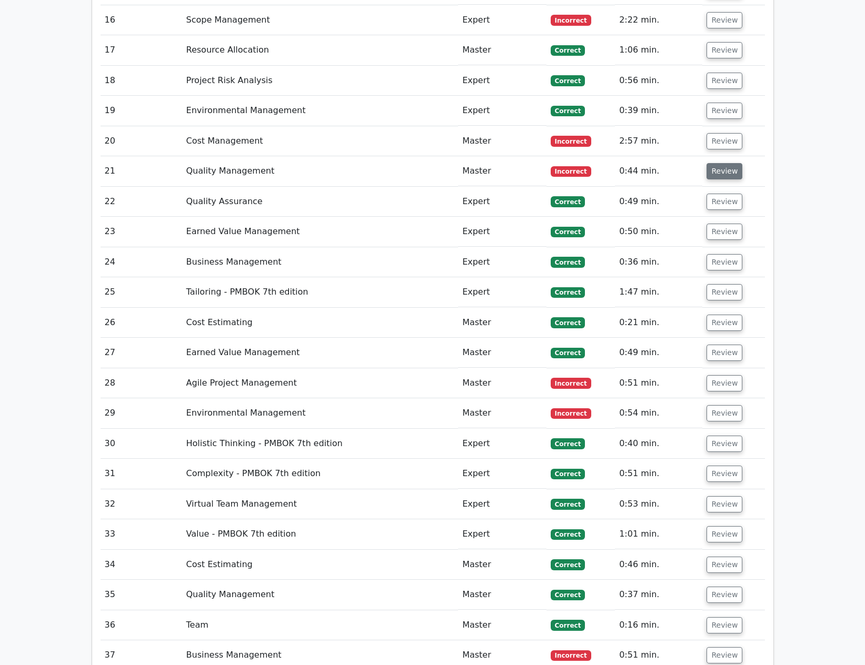
click at [717, 163] on button "Review" at bounding box center [724, 171] width 36 height 16
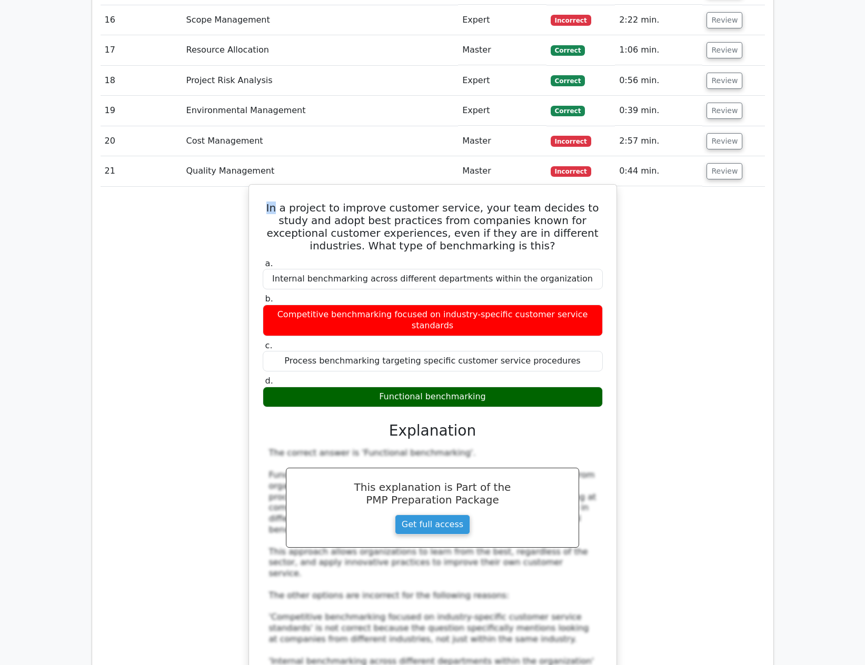
drag, startPoint x: 250, startPoint y: 172, endPoint x: 277, endPoint y: 168, distance: 27.5
click at [277, 184] on div "In a project to improve customer service, your team decides to study and adopt …" at bounding box center [432, 496] width 368 height 625
drag, startPoint x: 497, startPoint y: 352, endPoint x: 259, endPoint y: 175, distance: 296.4
click at [259, 189] on div "In a project to improve customer service, your team decides to study and adopt …" at bounding box center [432, 496] width 359 height 615
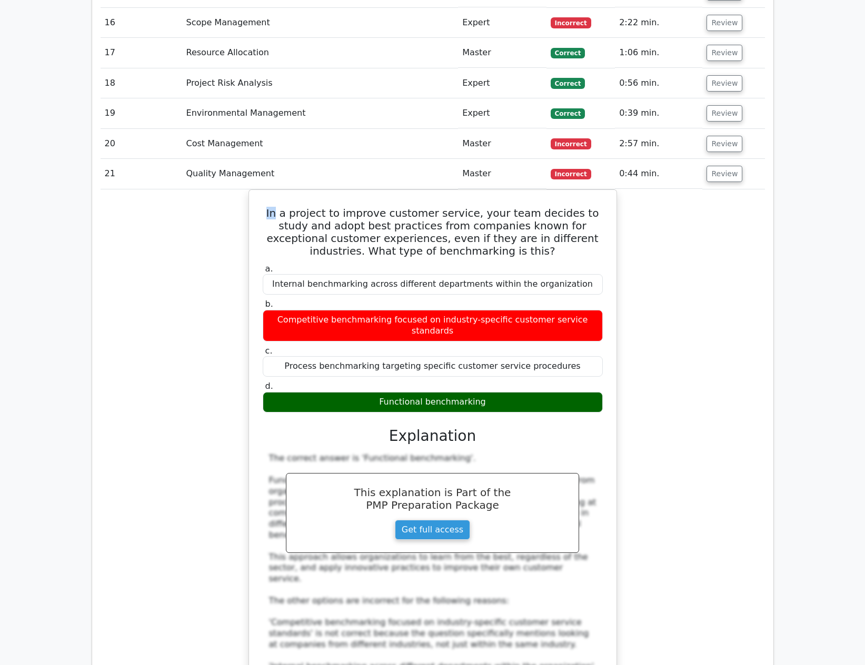
copy div "In a project to improve customer service, your team decides to study and adopt …"
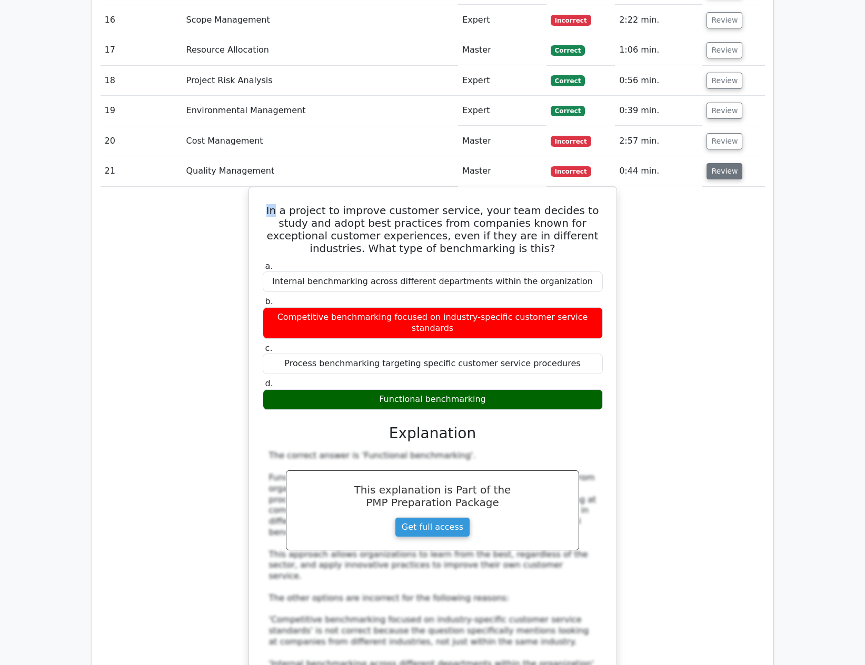
click at [729, 163] on button "Review" at bounding box center [724, 171] width 36 height 16
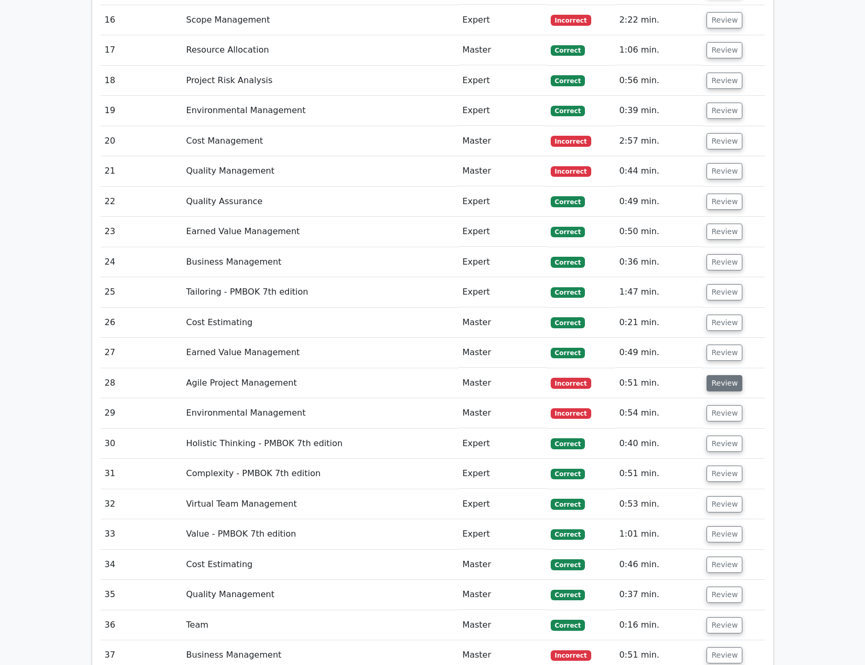
click at [711, 375] on button "Review" at bounding box center [724, 383] width 36 height 16
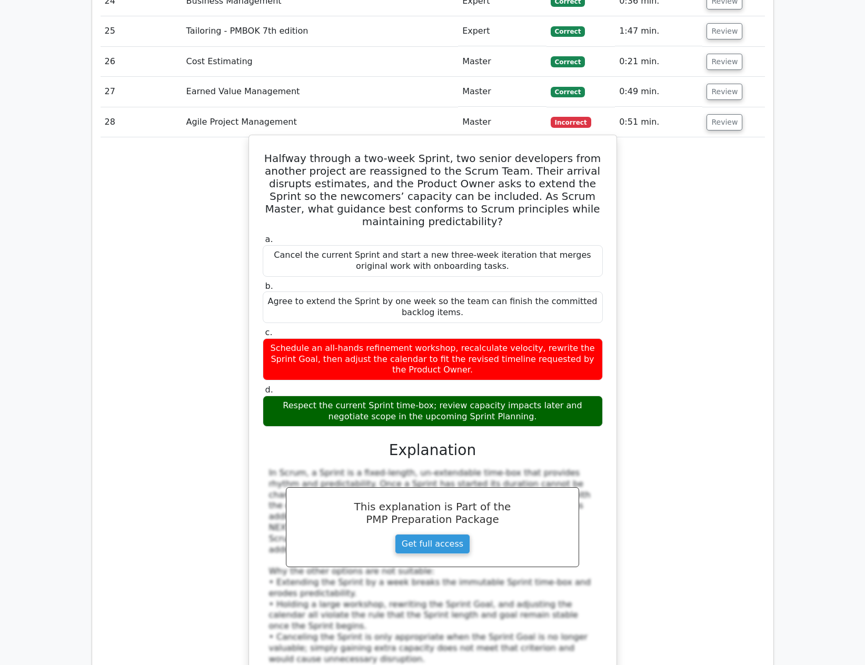
scroll to position [2245, 0]
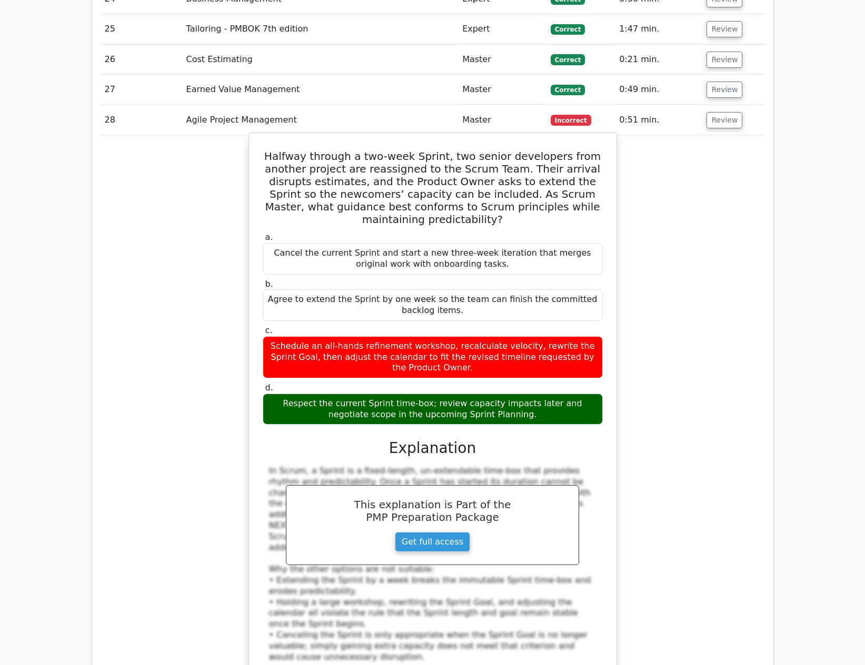
drag, startPoint x: 275, startPoint y: 118, endPoint x: 527, endPoint y: 366, distance: 353.5
click at [527, 366] on div "Halfway through a two-week Sprint, two senior developers from another project a…" at bounding box center [432, 424] width 359 height 575
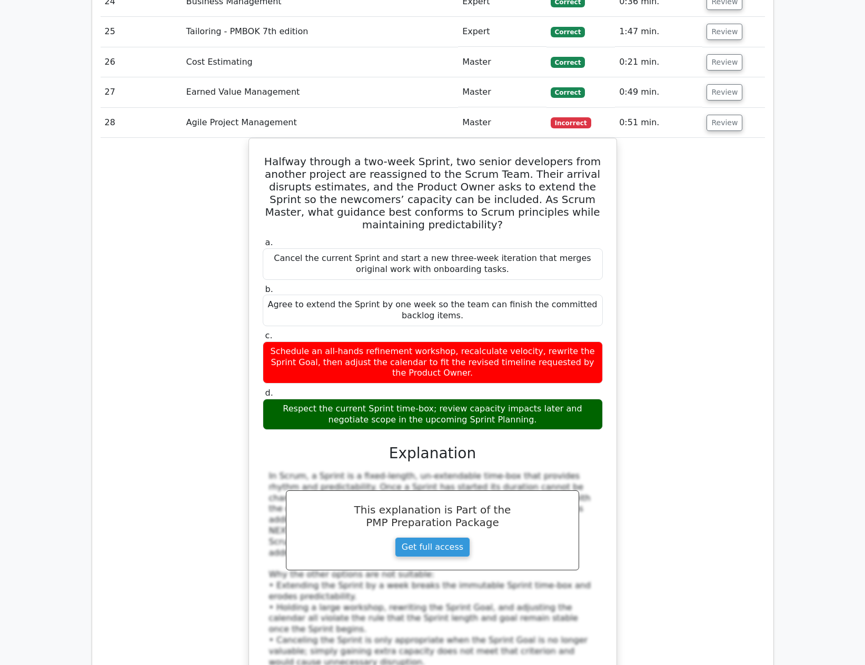
copy div "Halfway through a two-week Sprint, two senior developers from another project a…"
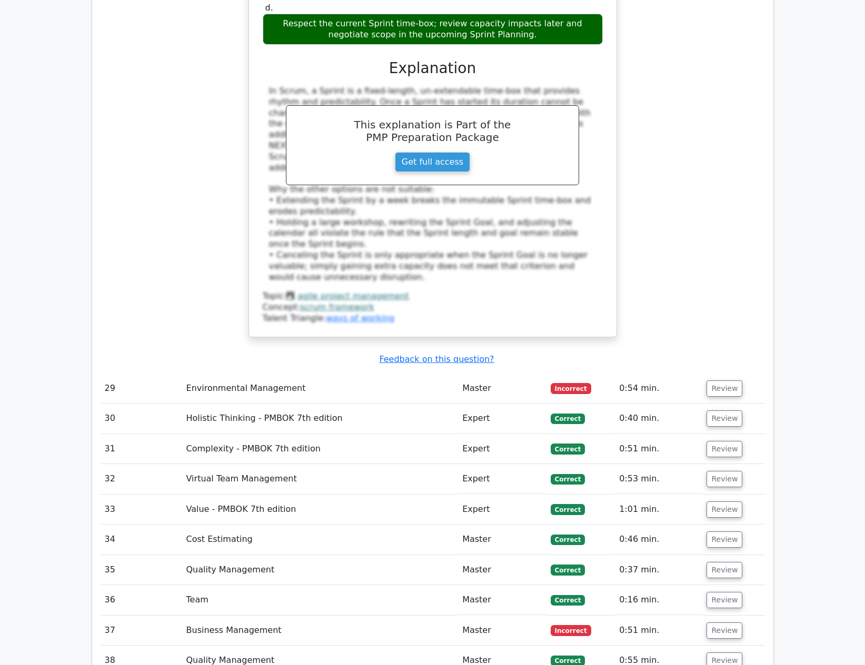
scroll to position [2666, 0]
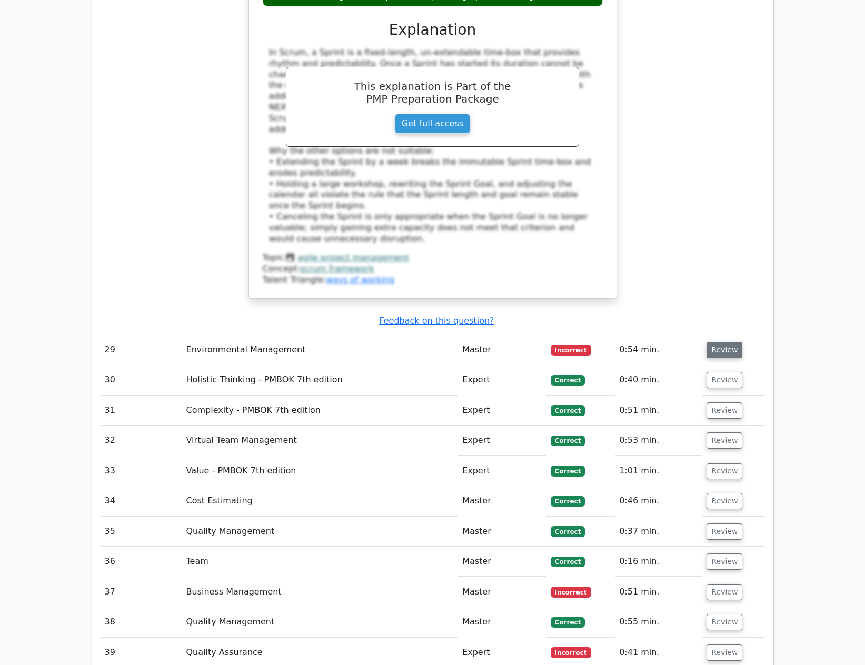
click at [725, 342] on button "Review" at bounding box center [724, 350] width 36 height 16
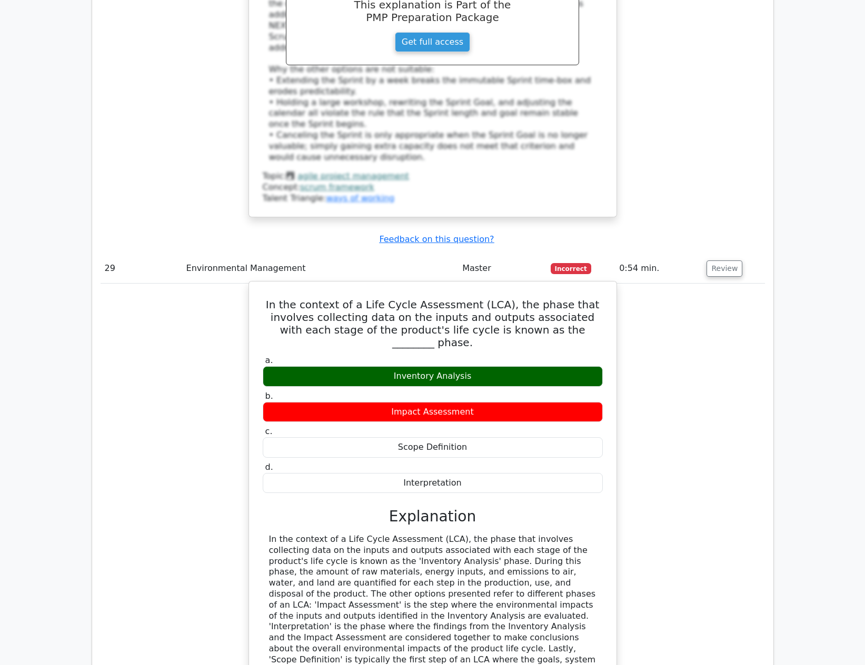
scroll to position [2772, 0]
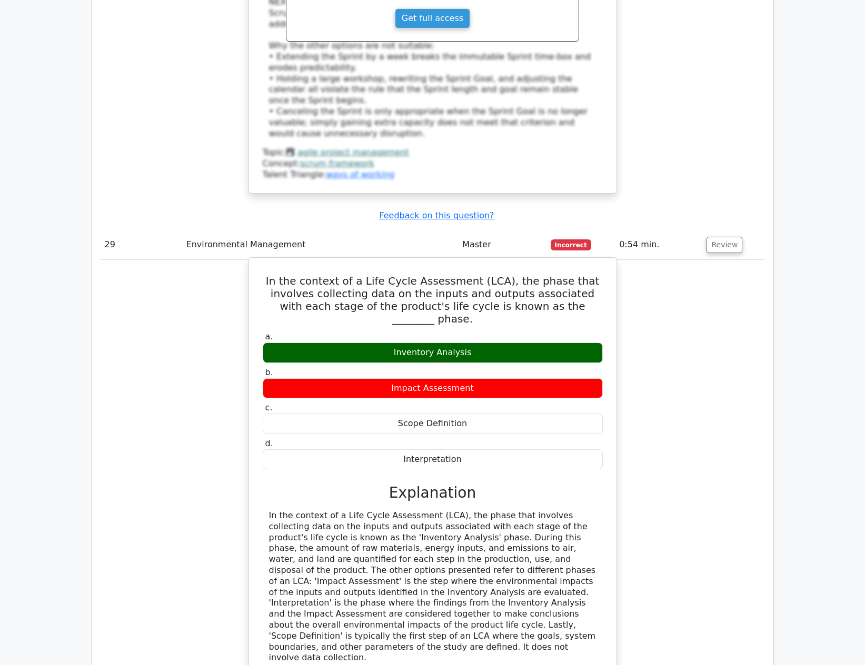
drag, startPoint x: 264, startPoint y: 209, endPoint x: 593, endPoint y: 404, distance: 382.5
click at [504, 385] on div "In the context of a Life Cycle Assessment (LCA), the phase that involves collec…" at bounding box center [432, 488] width 359 height 452
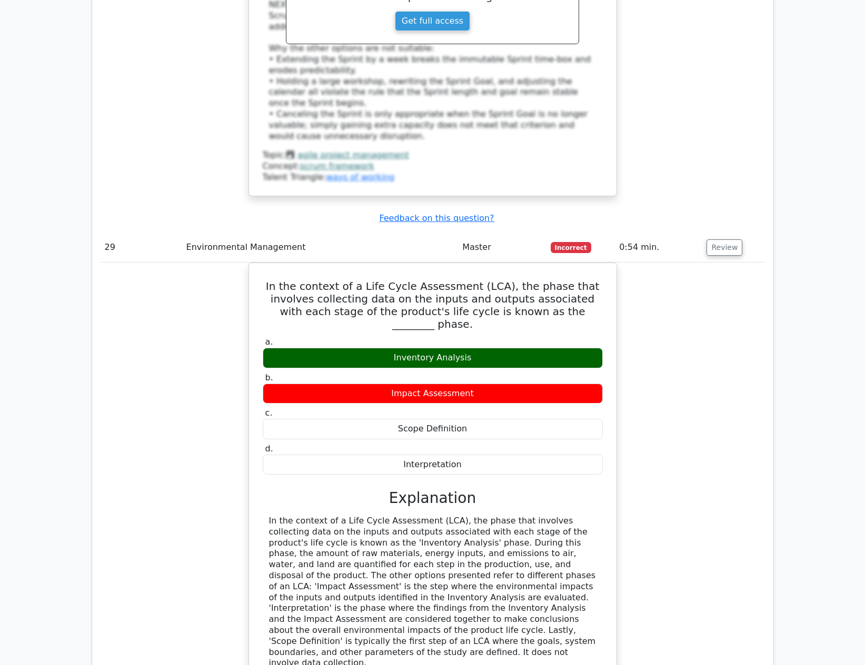
copy div "In the context of a Life Cycle Assessment (LCA), the phase that involves collec…"
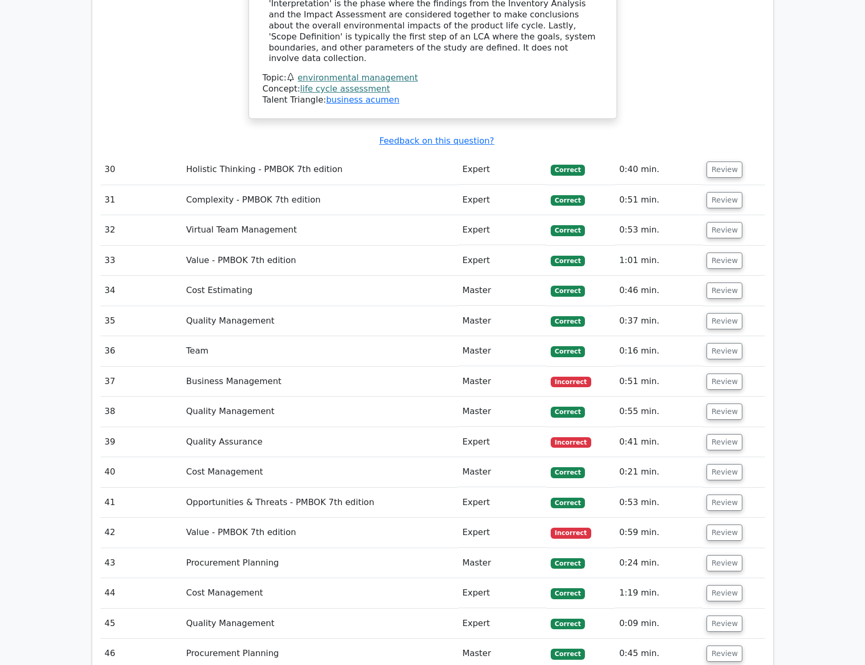
scroll to position [3403, 0]
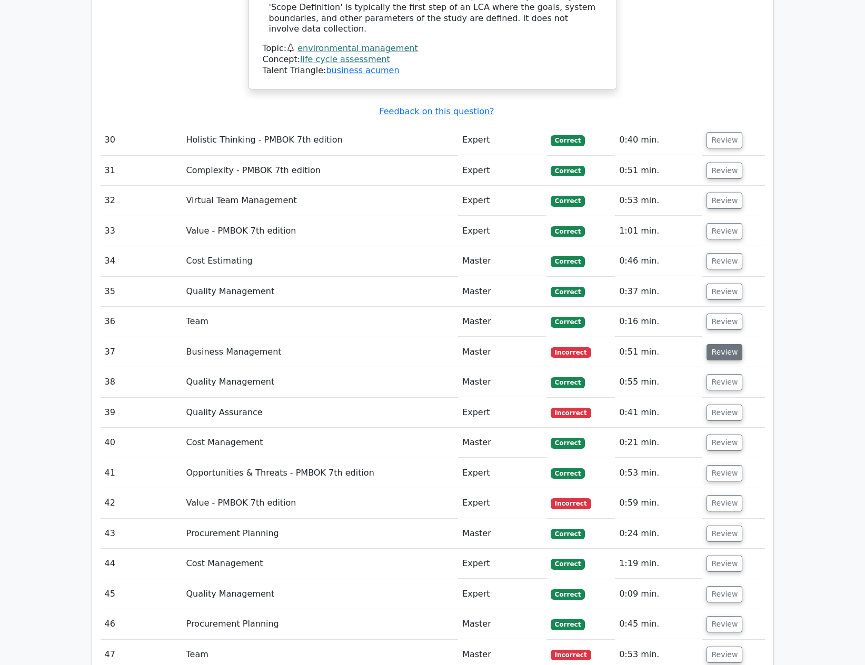
click at [727, 344] on button "Review" at bounding box center [724, 352] width 36 height 16
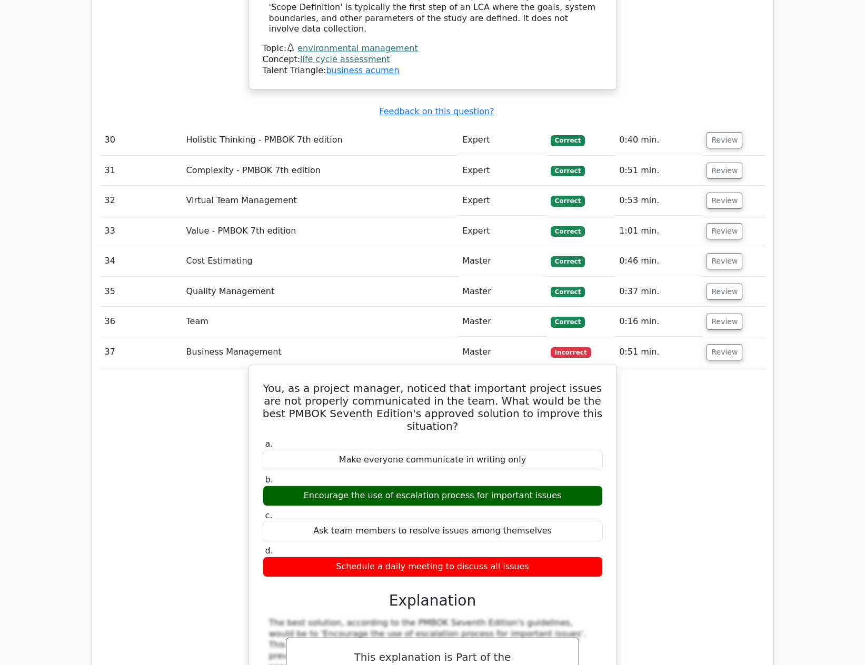
drag, startPoint x: 265, startPoint y: 276, endPoint x: 299, endPoint y: 305, distance: 45.2
click at [397, 369] on div "You, as a project manager, noticed that important project issues are not proper…" at bounding box center [432, 583] width 359 height 429
click at [297, 382] on h5 "You, as a project manager, noticed that important project issues are not proper…" at bounding box center [433, 407] width 342 height 51
drag, startPoint x: 254, startPoint y: 274, endPoint x: 552, endPoint y: 441, distance: 342.1
click at [552, 441] on div "You, as a project manager, noticed that important project issues are not proper…" at bounding box center [432, 583] width 359 height 429
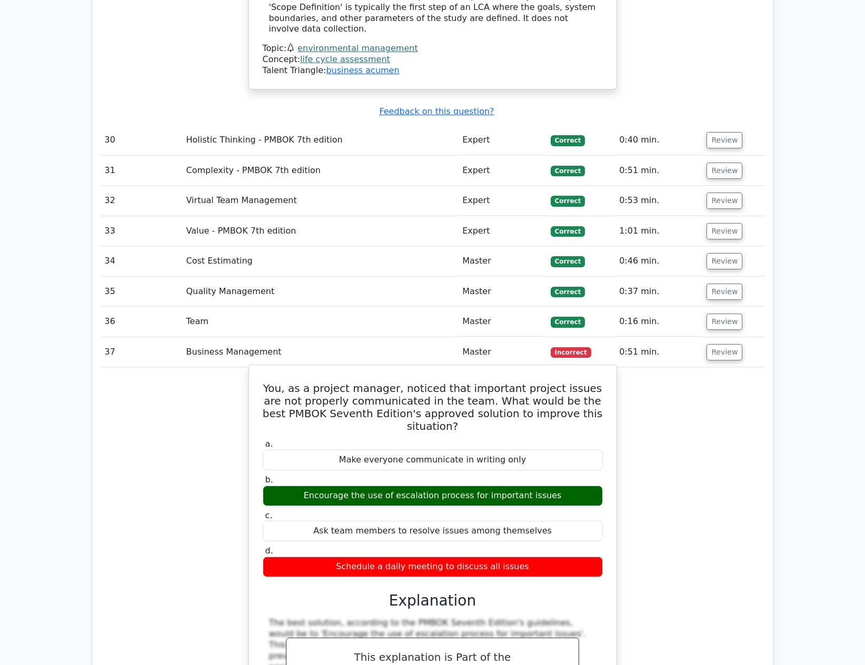
copy div "You, as a project manager, noticed that important project issues are not proper…"
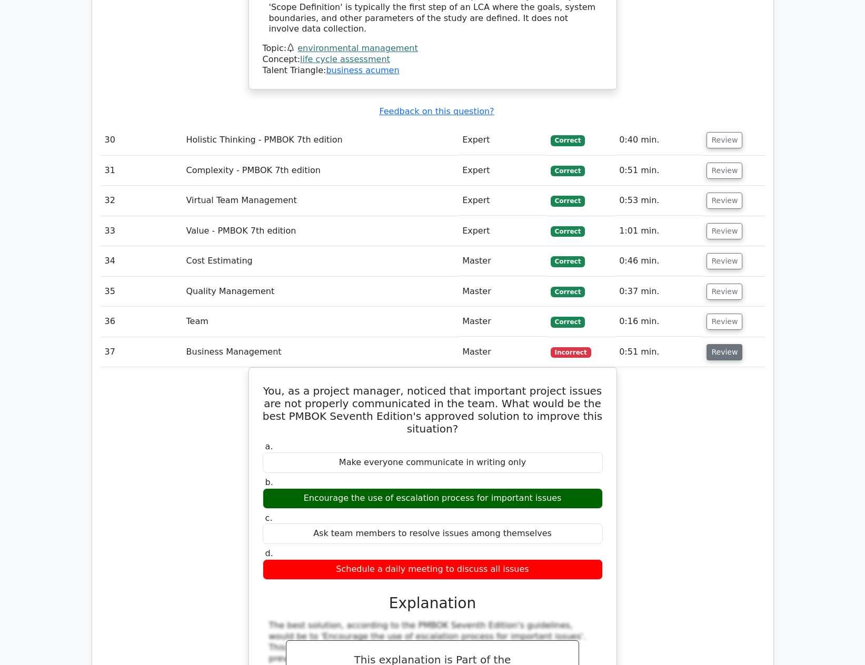
click at [707, 344] on button "Review" at bounding box center [724, 352] width 36 height 16
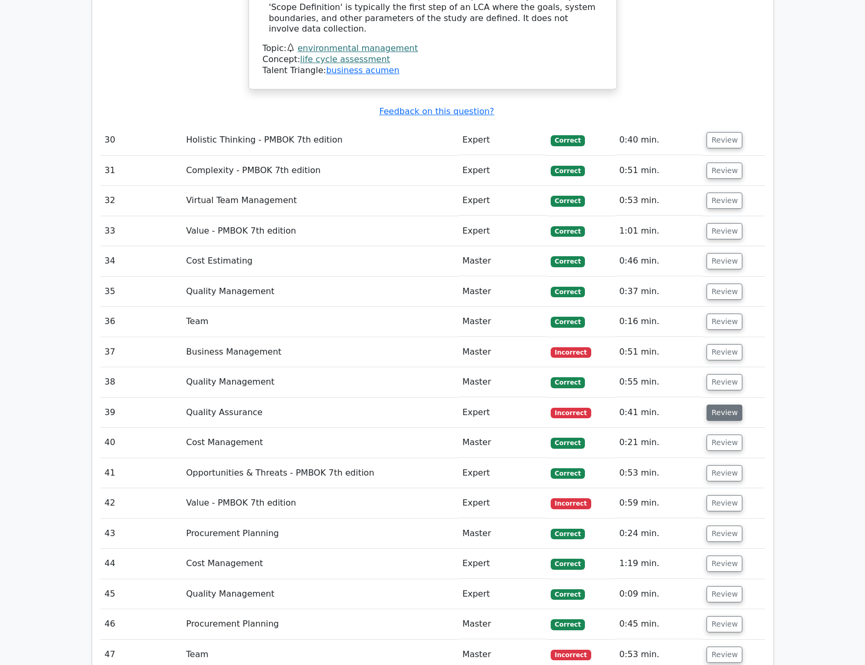
click at [720, 405] on button "Review" at bounding box center [724, 413] width 36 height 16
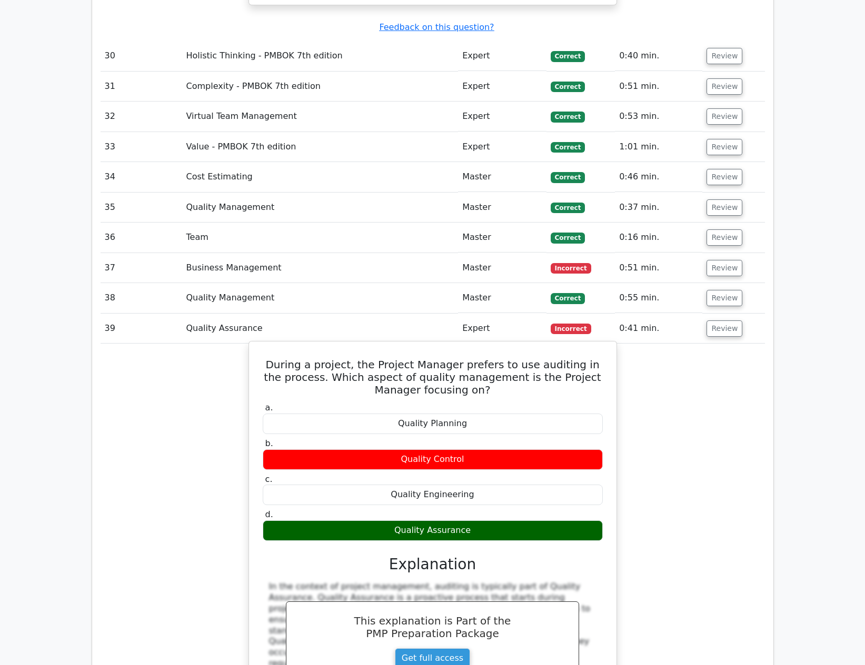
scroll to position [3561, 0]
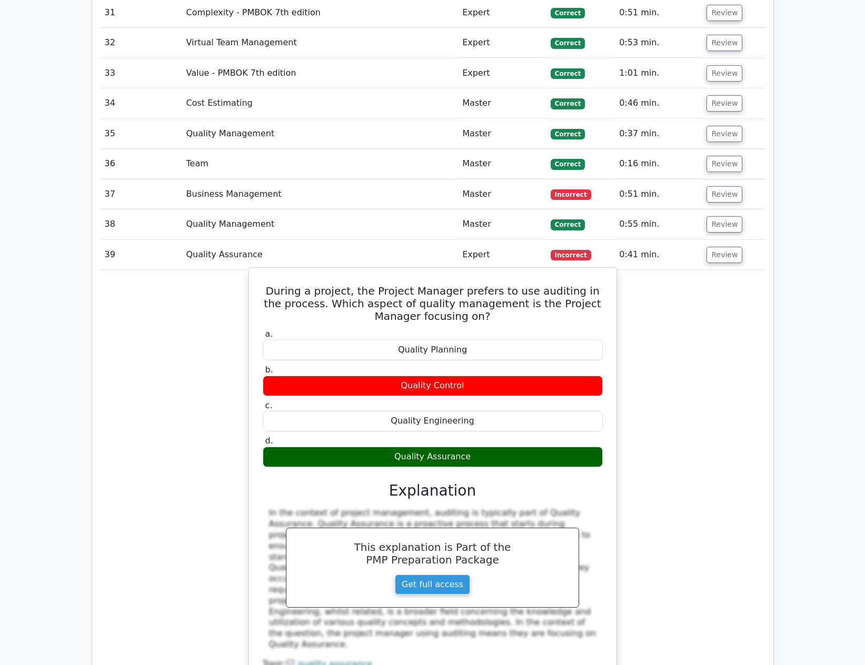
drag, startPoint x: 265, startPoint y: 190, endPoint x: 519, endPoint y: 357, distance: 304.0
click at [519, 357] on div "During a project, the Project Manager prefers to use auditing in the process. W…" at bounding box center [432, 486] width 359 height 428
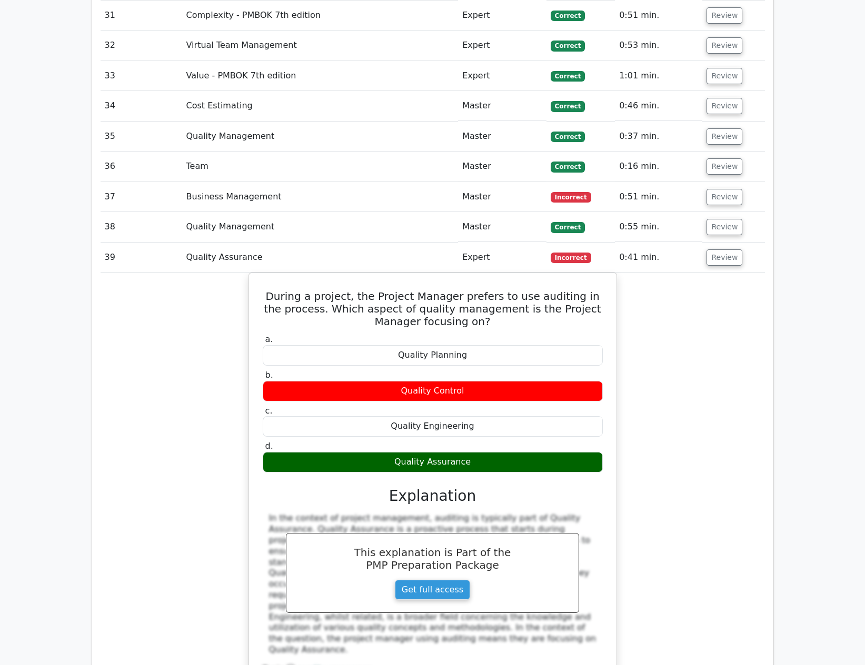
copy div "During a project, the Project Manager prefers to use auditing in the process. W…"
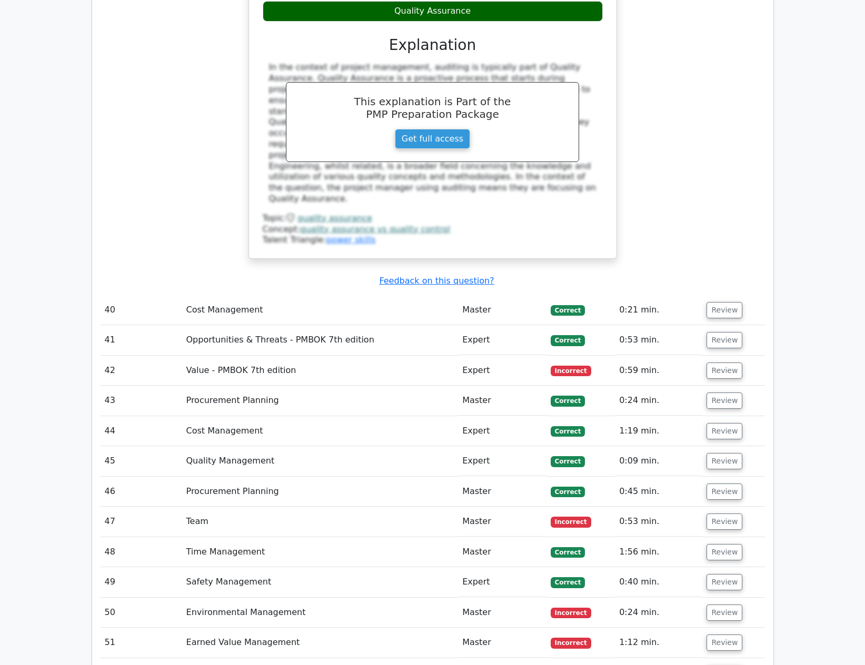
scroll to position [3982, 0]
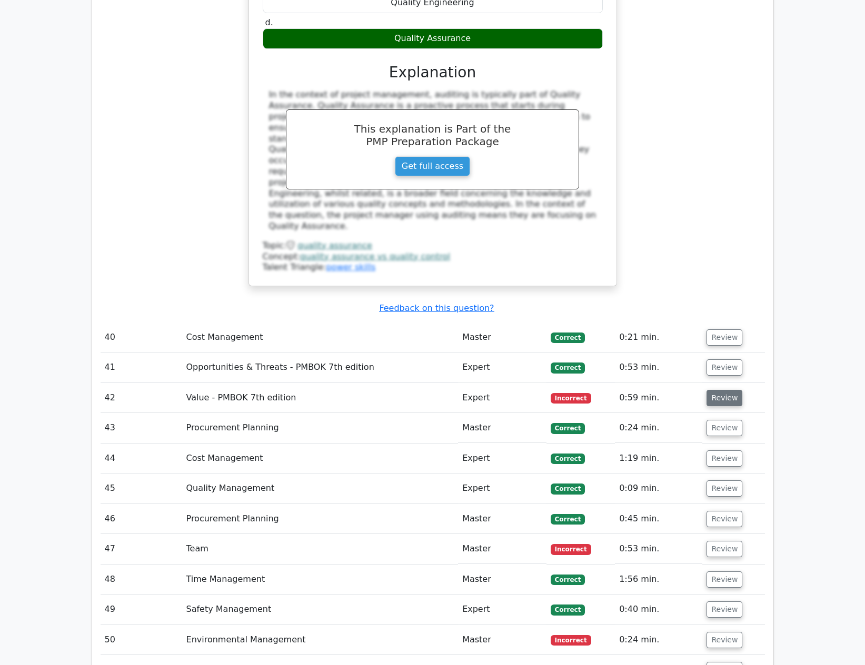
click at [734, 390] on button "Review" at bounding box center [724, 398] width 36 height 16
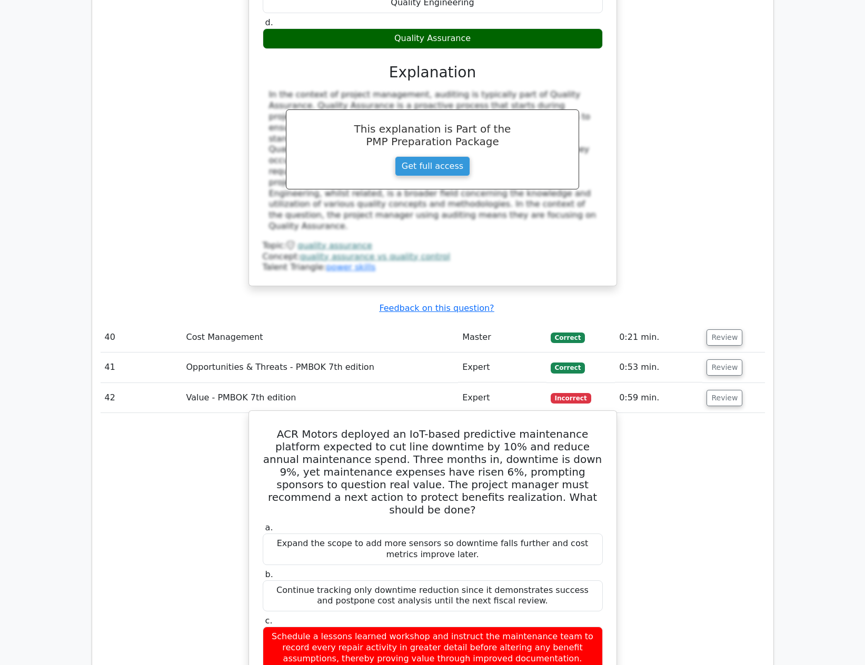
drag, startPoint x: 257, startPoint y: 309, endPoint x: 556, endPoint y: 569, distance: 396.5
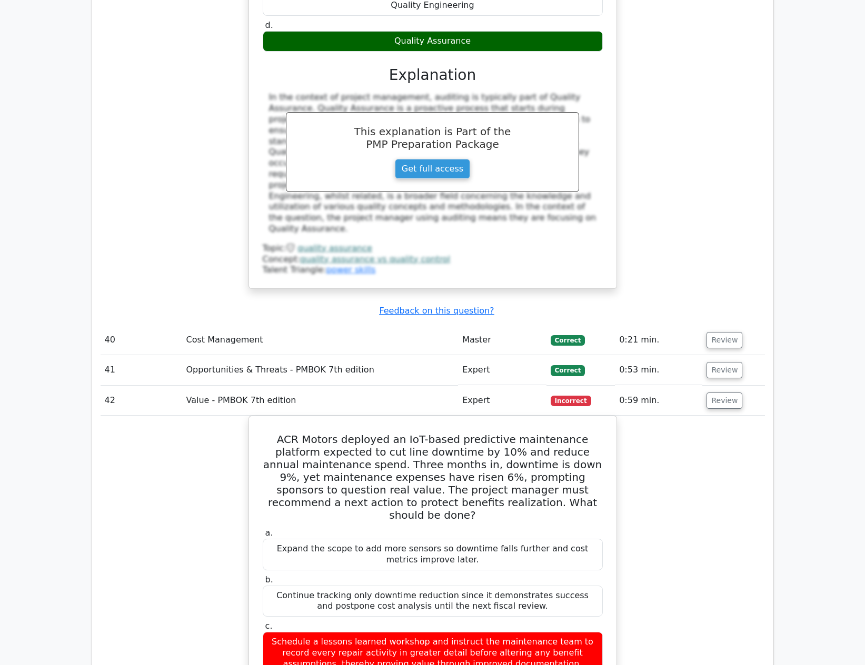
copy div "ACR Motors deployed an IoT-based predictive maintenance platform expected to cu…"
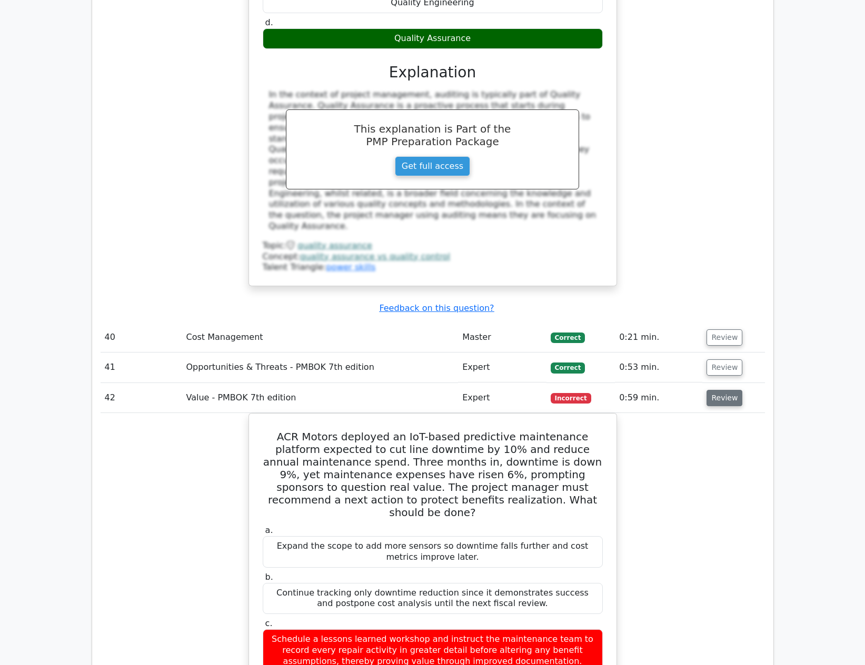
click at [729, 390] on button "Review" at bounding box center [724, 398] width 36 height 16
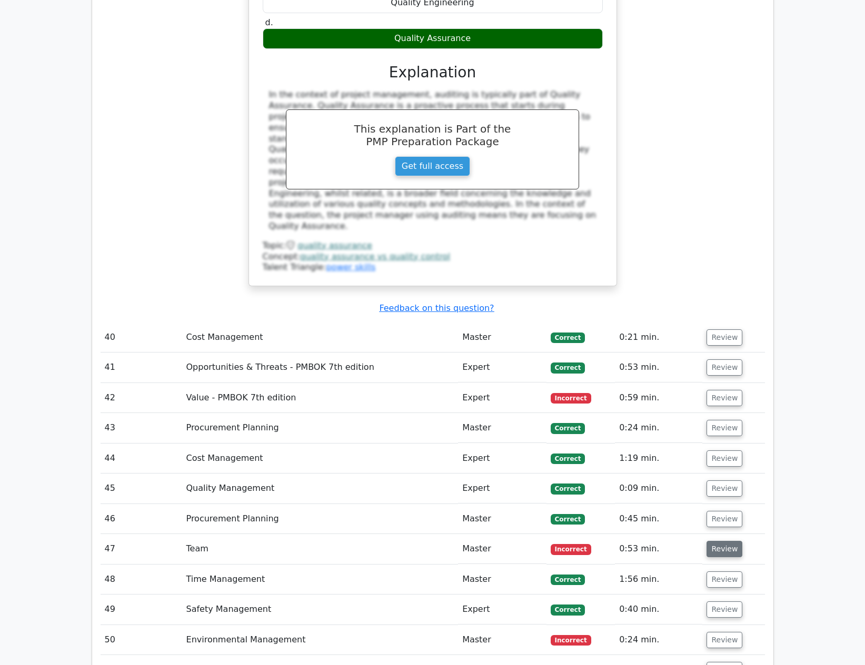
click at [731, 541] on button "Review" at bounding box center [724, 549] width 36 height 16
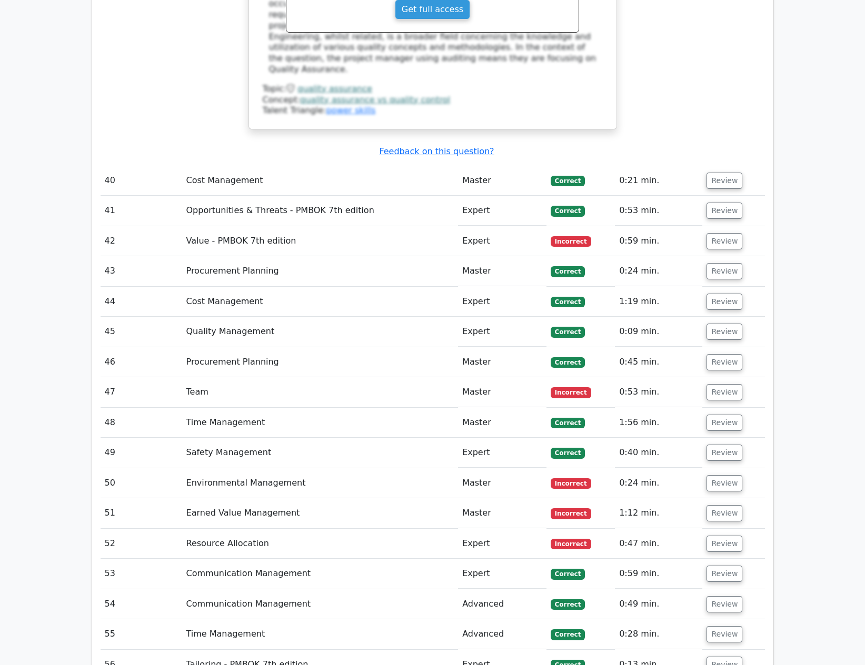
scroll to position [4140, 0]
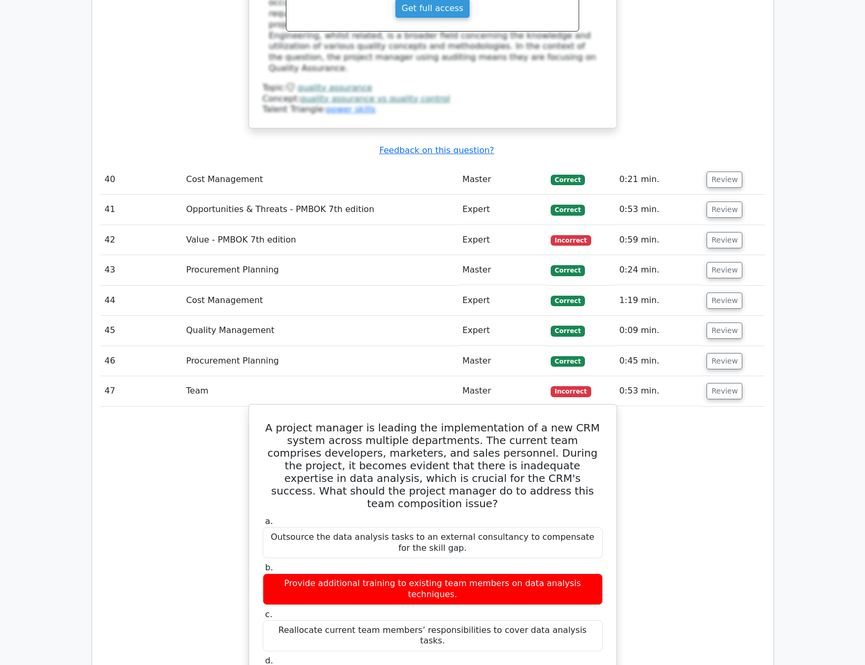
drag, startPoint x: 262, startPoint y: 296, endPoint x: 579, endPoint y: 512, distance: 383.0
click at [579, 512] on div "A project manager is leading the implementation of a new CRM system across mult…" at bounding box center [432, 621] width 359 height 424
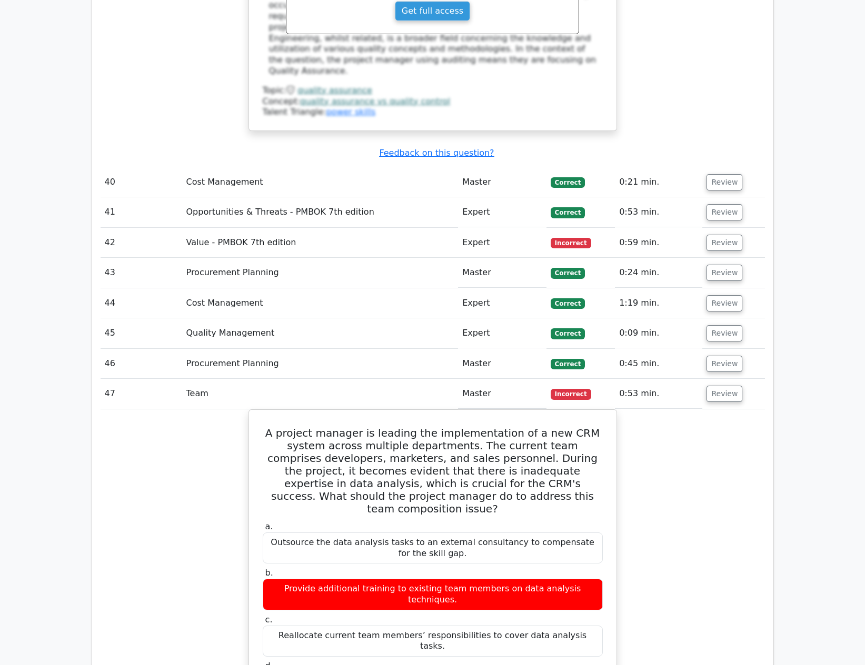
copy div "A project manager is leading the implementation of a new CRM system across mult…"
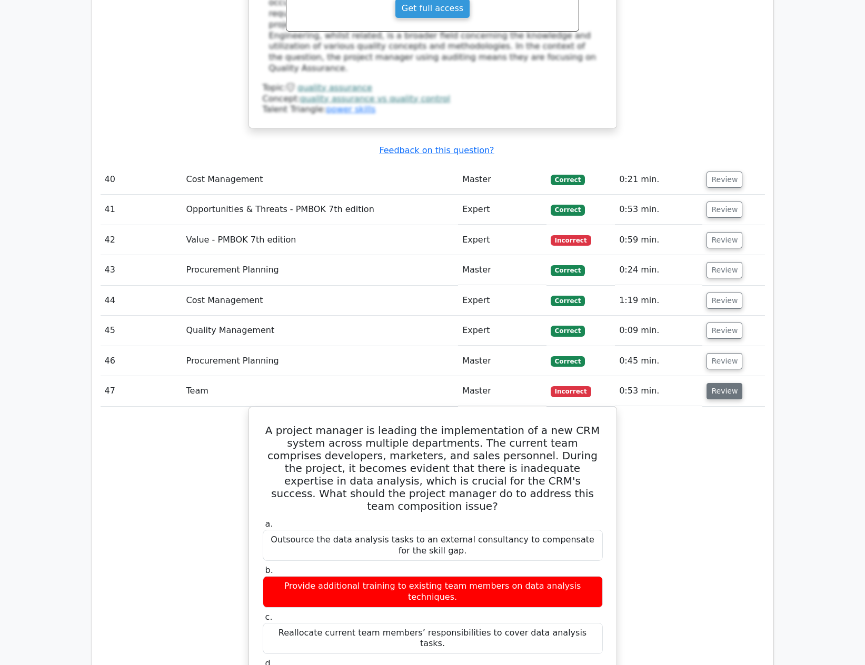
click at [730, 383] on button "Review" at bounding box center [724, 391] width 36 height 16
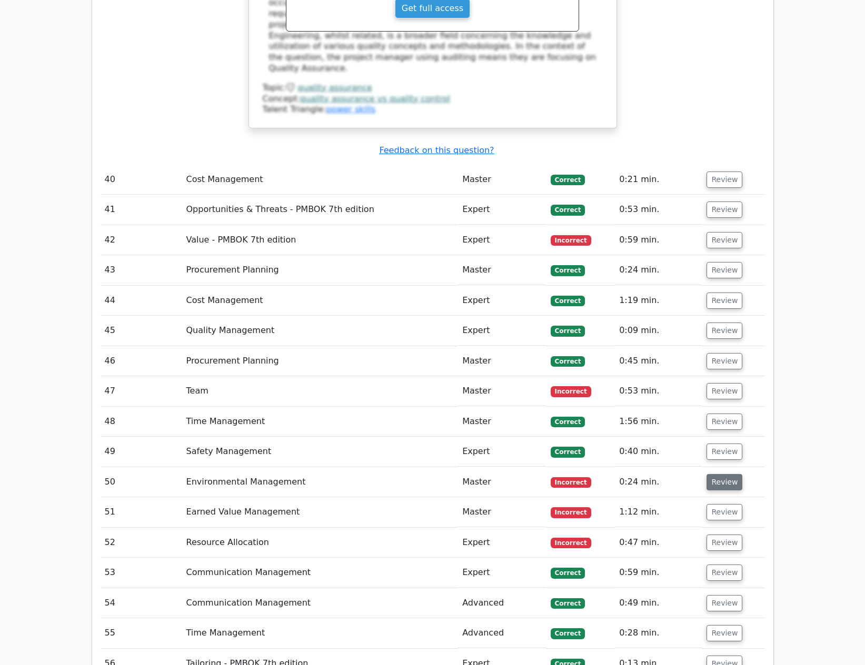
click at [719, 474] on button "Review" at bounding box center [724, 482] width 36 height 16
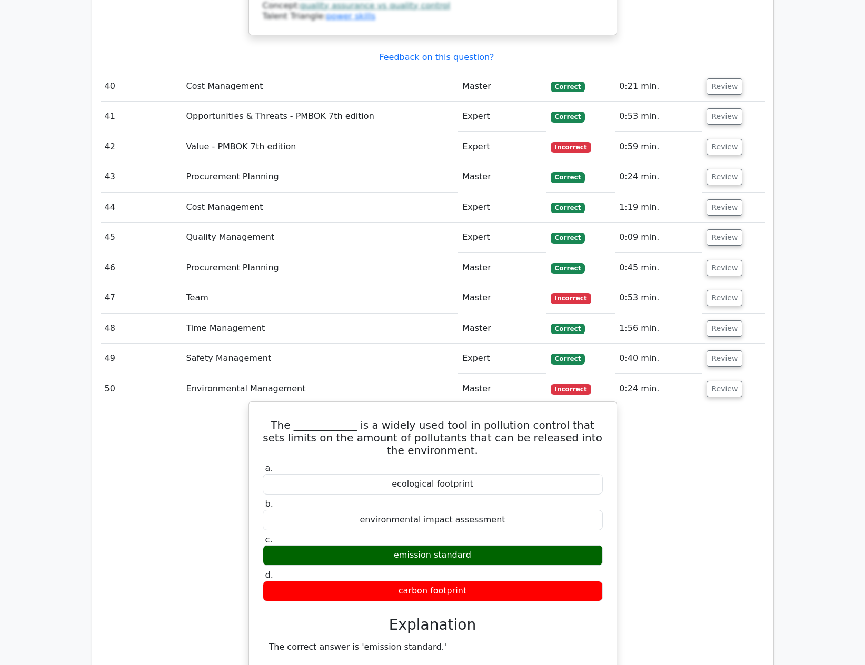
scroll to position [4245, 0]
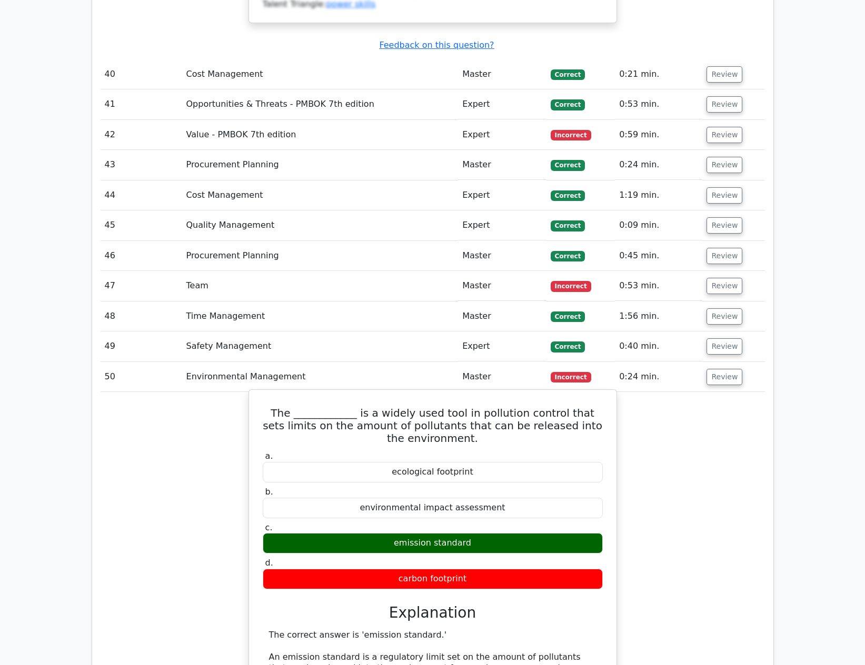
drag, startPoint x: 266, startPoint y: 280, endPoint x: 524, endPoint y: 442, distance: 304.3
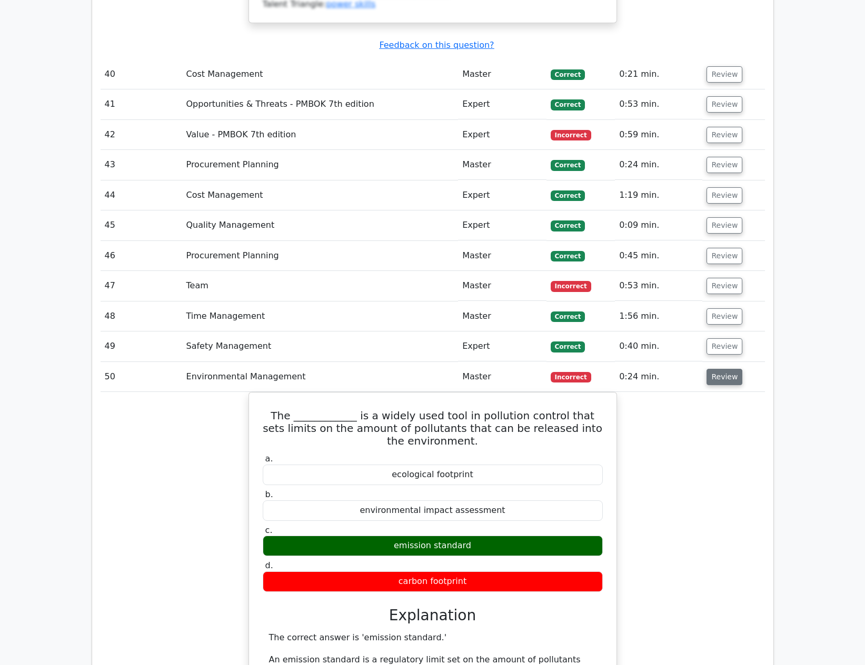
click at [706, 369] on button "Review" at bounding box center [724, 377] width 36 height 16
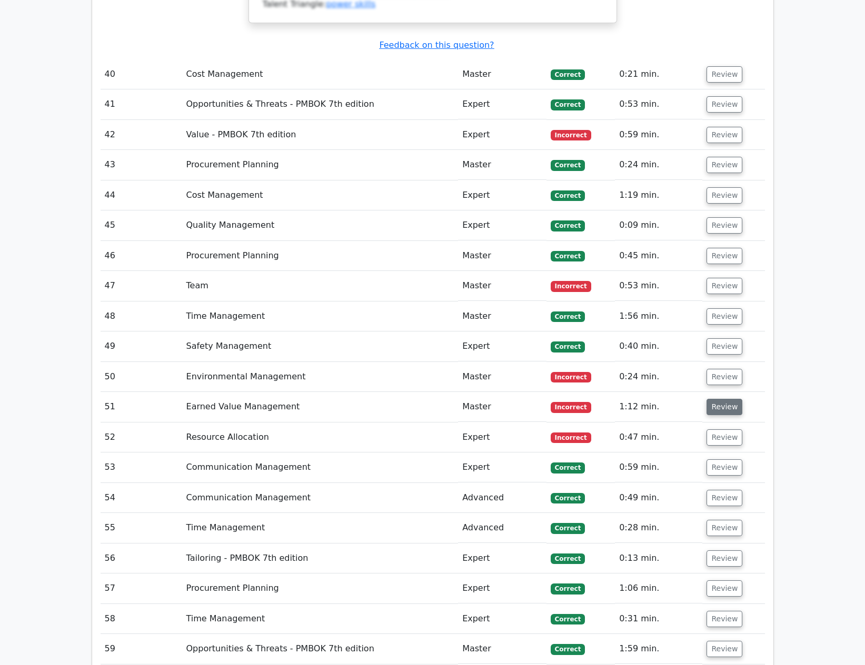
click at [713, 399] on button "Review" at bounding box center [724, 407] width 36 height 16
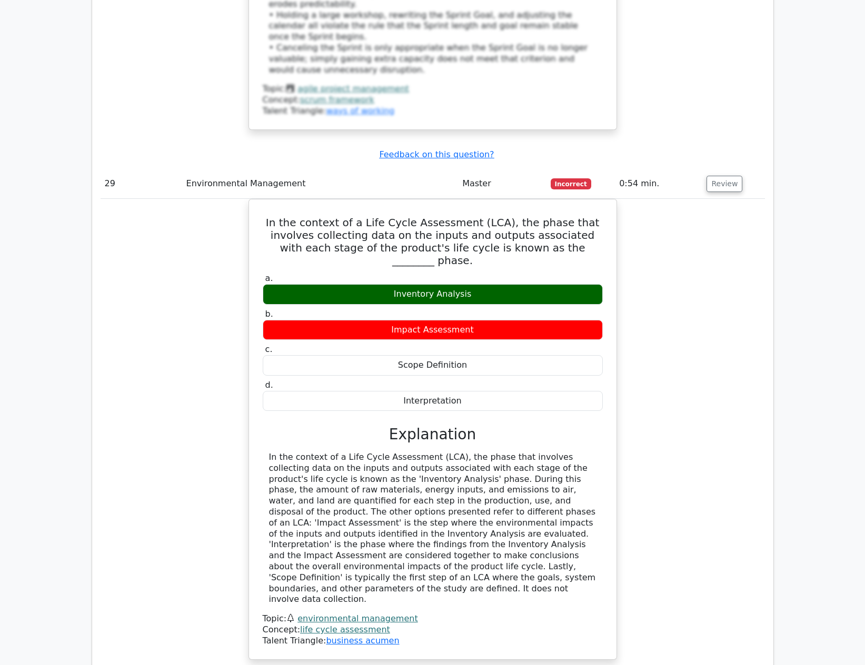
scroll to position [2402, 0]
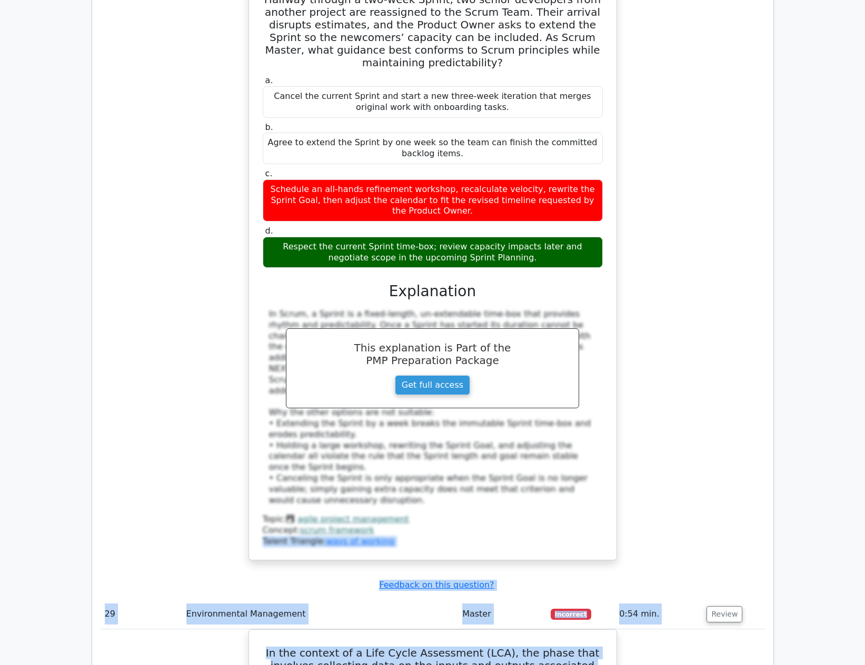
drag, startPoint x: 286, startPoint y: 315, endPoint x: 501, endPoint y: 458, distance: 258.0
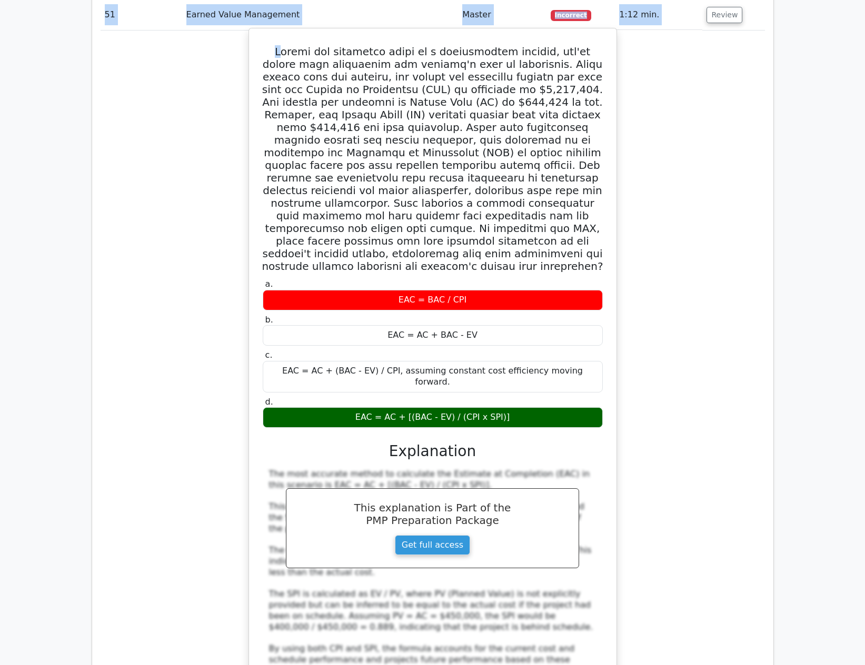
scroll to position [4507, 0]
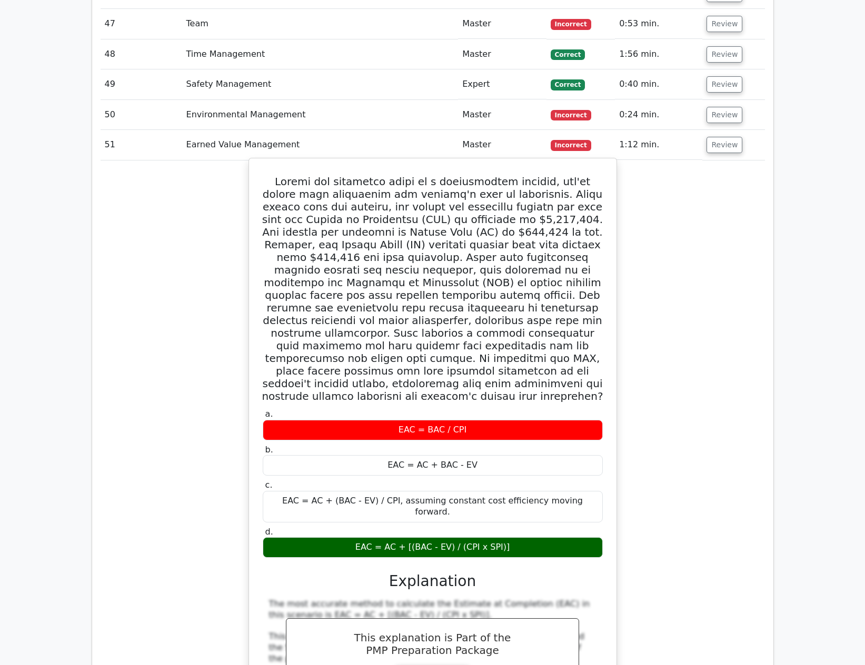
click at [432, 420] on div "EAC = BAC / CPI" at bounding box center [433, 430] width 340 height 21
drag, startPoint x: 274, startPoint y: 58, endPoint x: 521, endPoint y: 392, distance: 415.0
click at [521, 392] on div "a. EAC = BAC / CPI b. EAC = AC + BAC - EV c. d." at bounding box center [432, 586] width 359 height 847
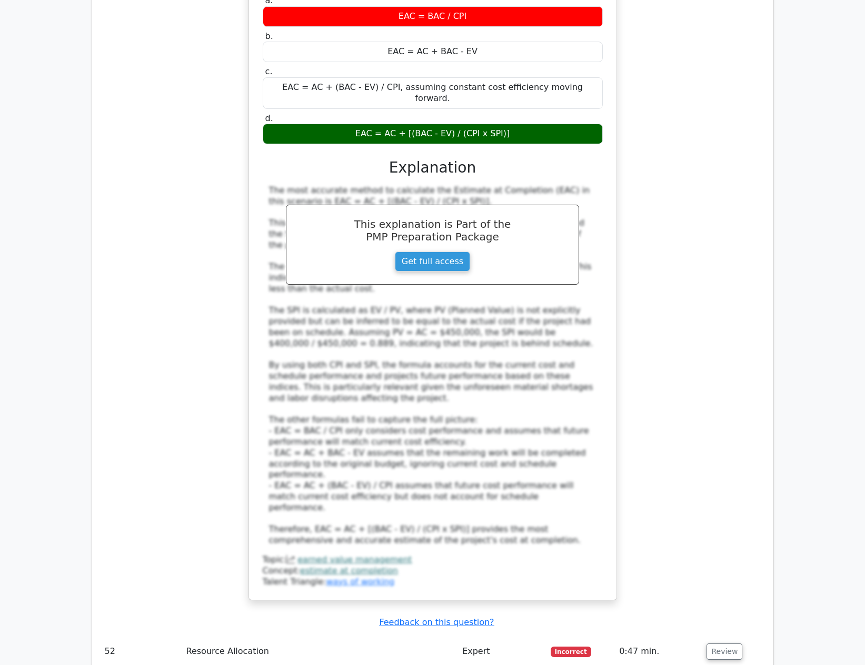
scroll to position [5191, 0]
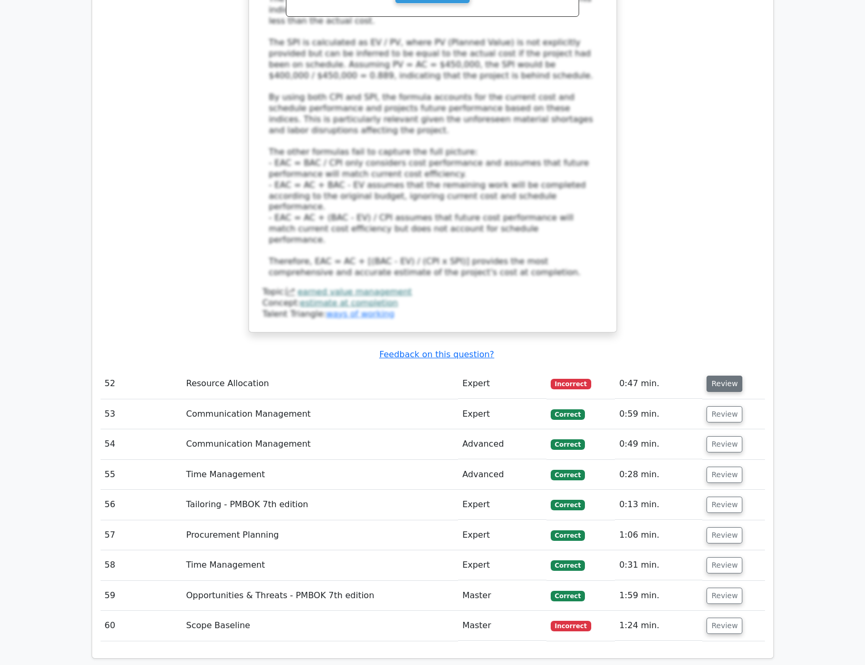
click at [716, 376] on button "Review" at bounding box center [724, 384] width 36 height 16
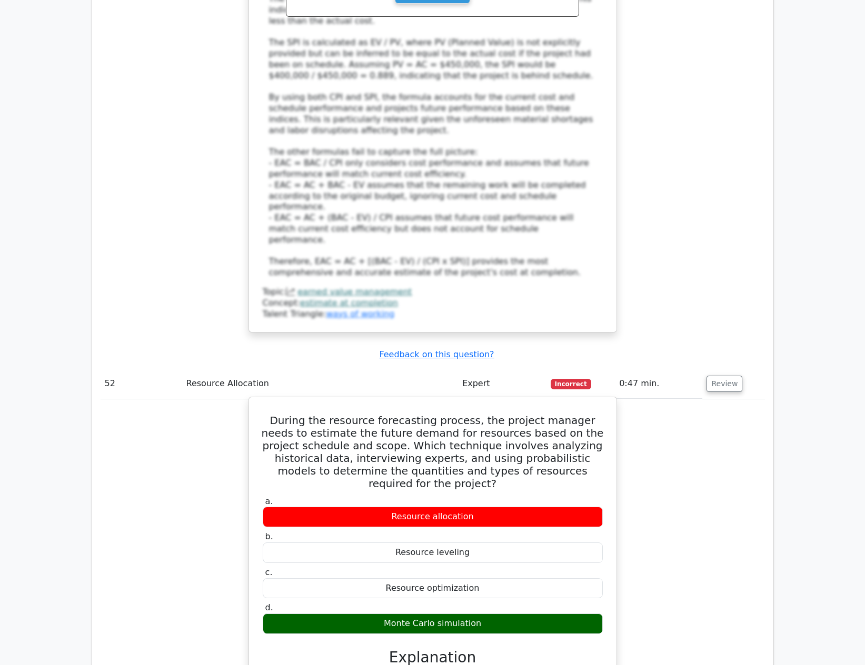
drag, startPoint x: 264, startPoint y: 234, endPoint x: 528, endPoint y: 427, distance: 327.2
click at [528, 427] on div "During the resource forecasting process, the project manager needs to estimate …" at bounding box center [432, 651] width 359 height 498
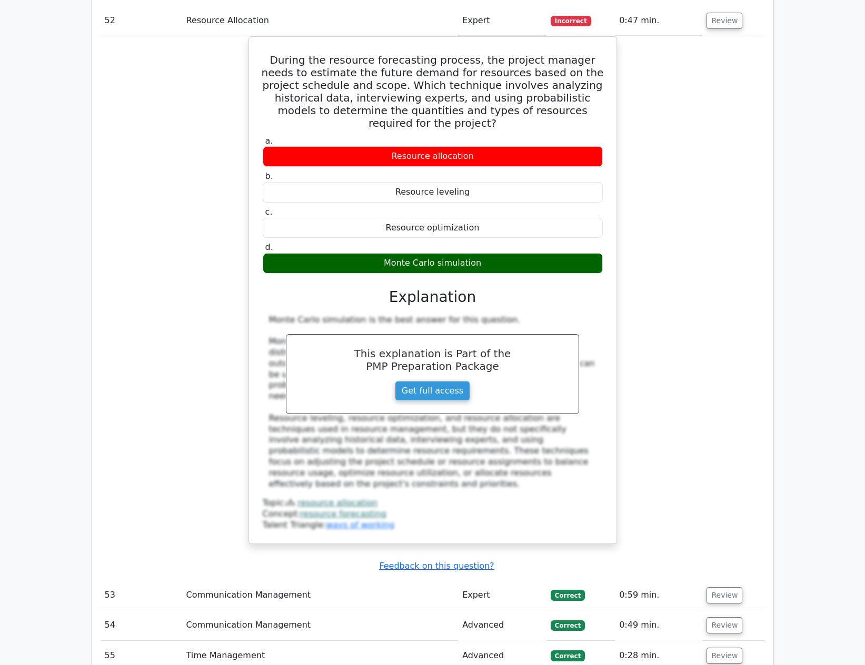
scroll to position [5665, 0]
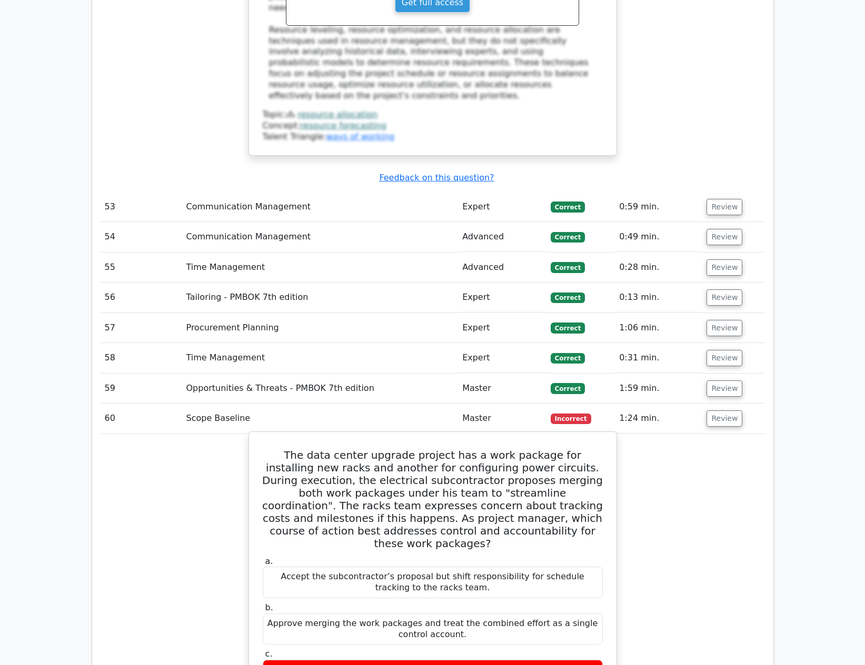
scroll to position [5981, 0]
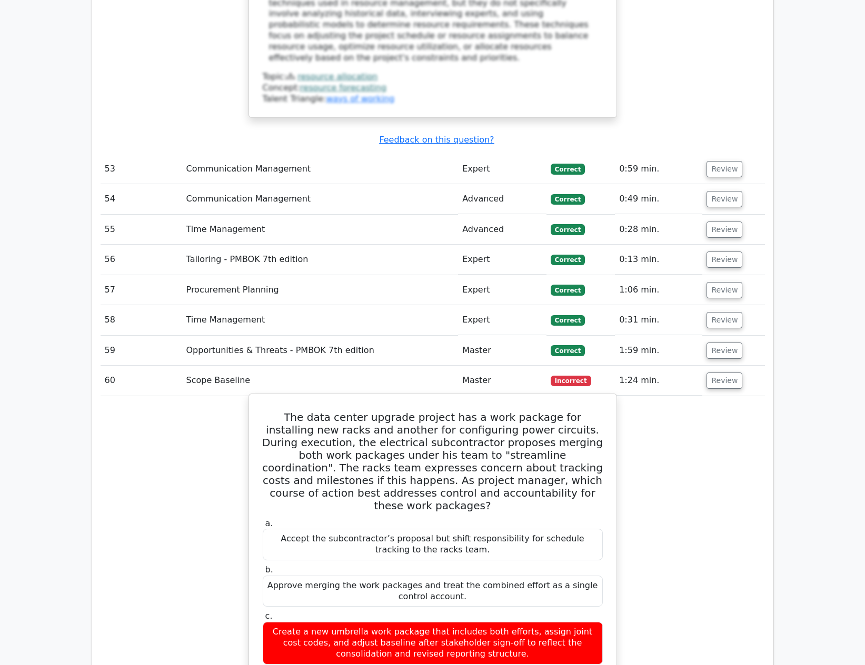
drag, startPoint x: 264, startPoint y: 193, endPoint x: 516, endPoint y: 472, distance: 375.9
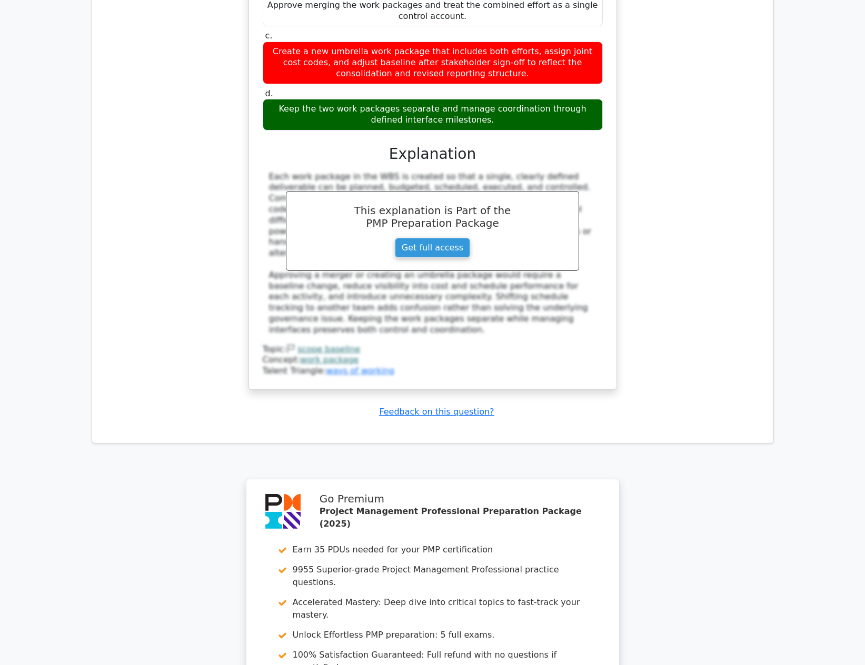
scroll to position [6583, 0]
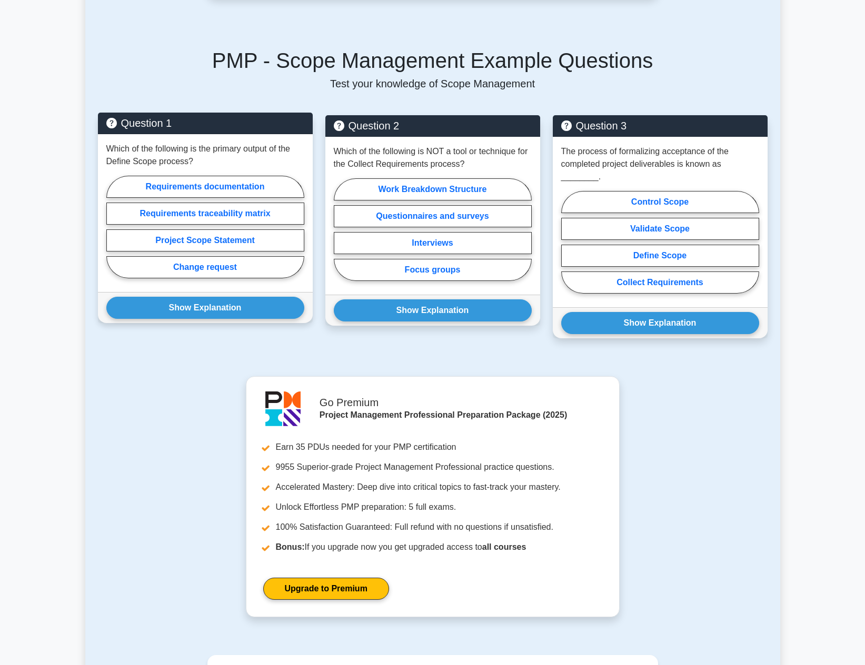
scroll to position [364, 0]
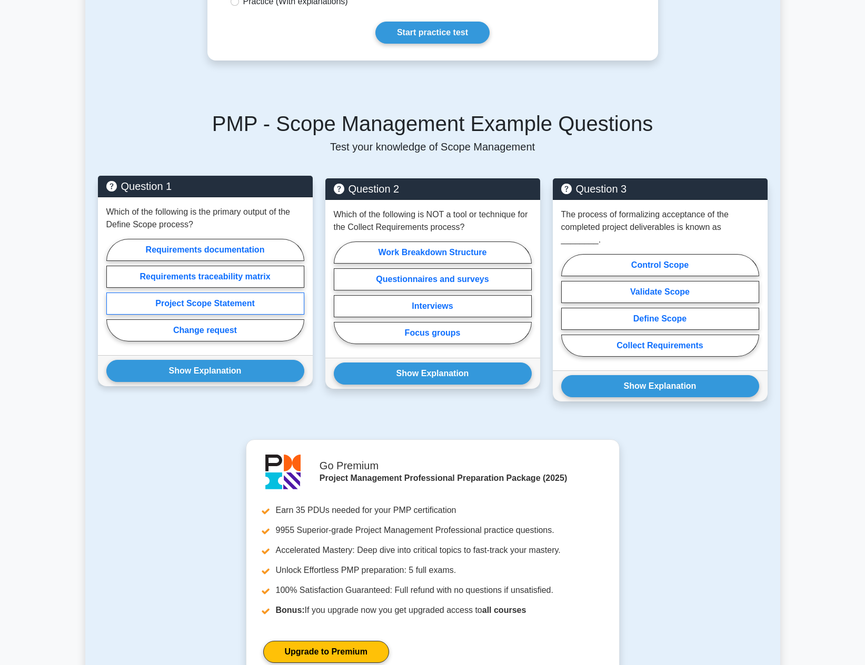
click at [259, 293] on label "Project Scope Statement" at bounding box center [205, 304] width 198 height 22
click at [113, 292] on input "Project Scope Statement" at bounding box center [109, 293] width 7 height 7
radio input "true"
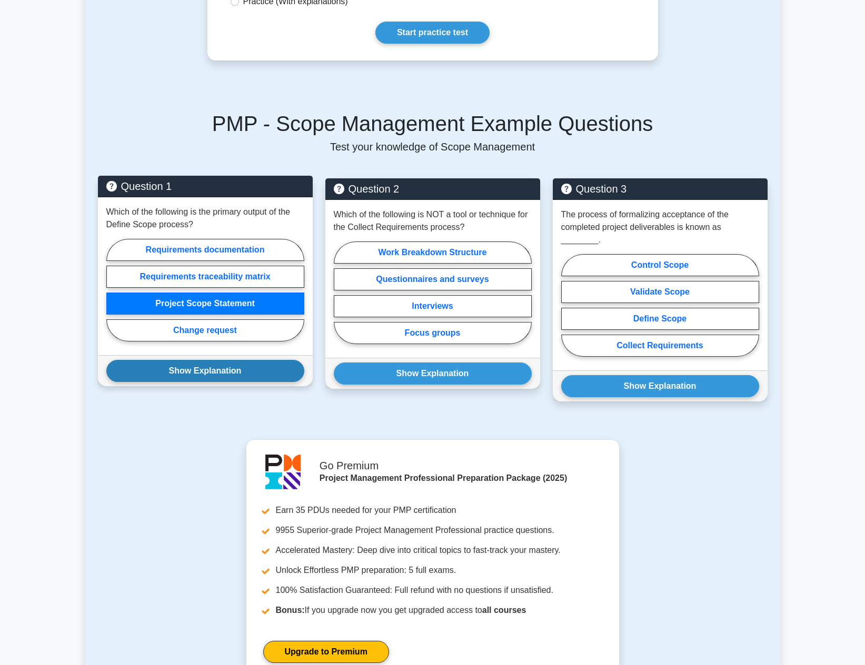
click at [242, 361] on button "Show Explanation" at bounding box center [205, 371] width 198 height 22
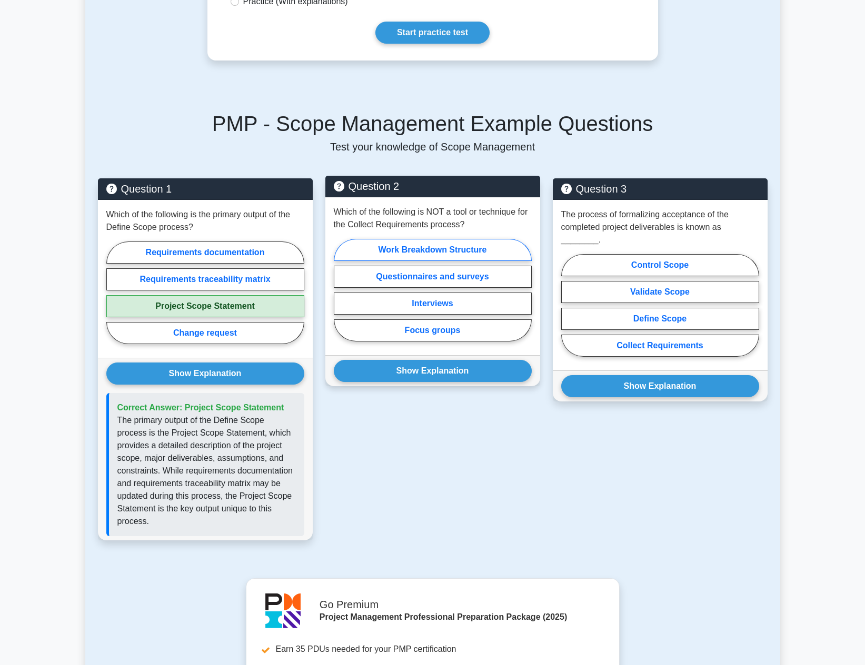
click at [417, 243] on label "Work Breakdown Structure" at bounding box center [433, 250] width 198 height 22
click at [340, 290] on input "Work Breakdown Structure" at bounding box center [337, 293] width 7 height 7
radio input "true"
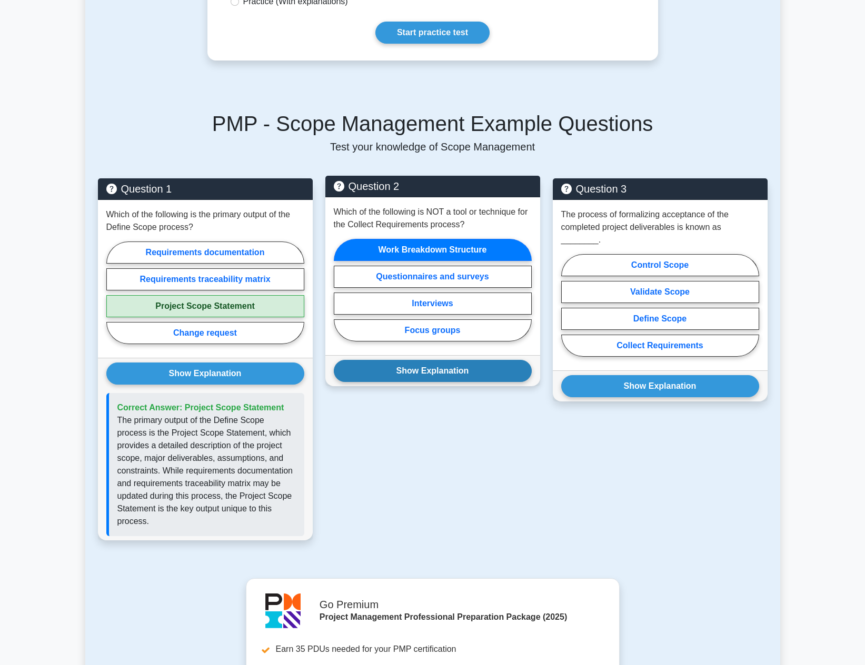
drag, startPoint x: 418, startPoint y: 360, endPoint x: 497, endPoint y: 364, distance: 78.5
click at [419, 360] on button "Show Explanation" at bounding box center [433, 371] width 198 height 22
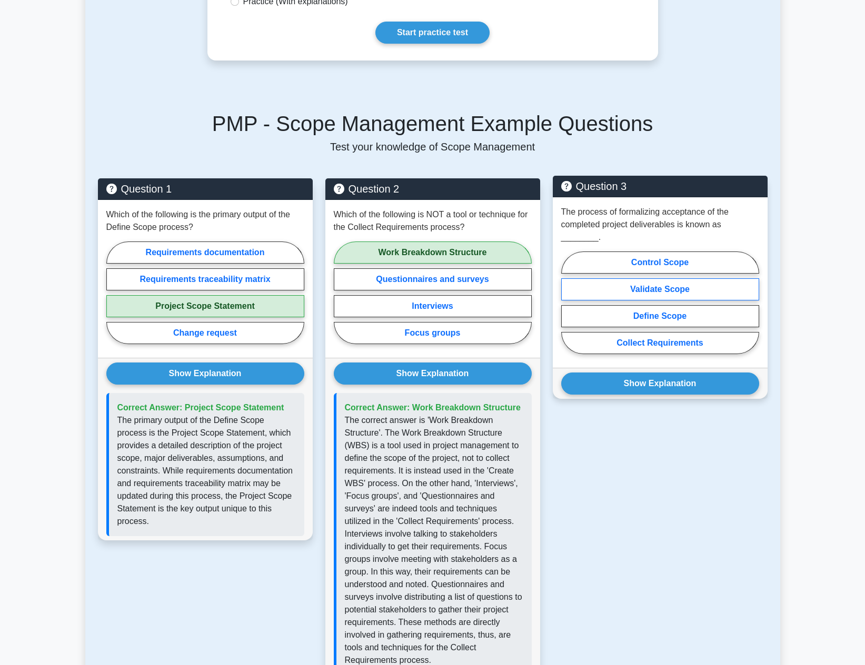
click at [663, 278] on label "Validate Scope" at bounding box center [660, 289] width 198 height 22
click at [568, 303] on input "Validate Scope" at bounding box center [564, 306] width 7 height 7
radio input "true"
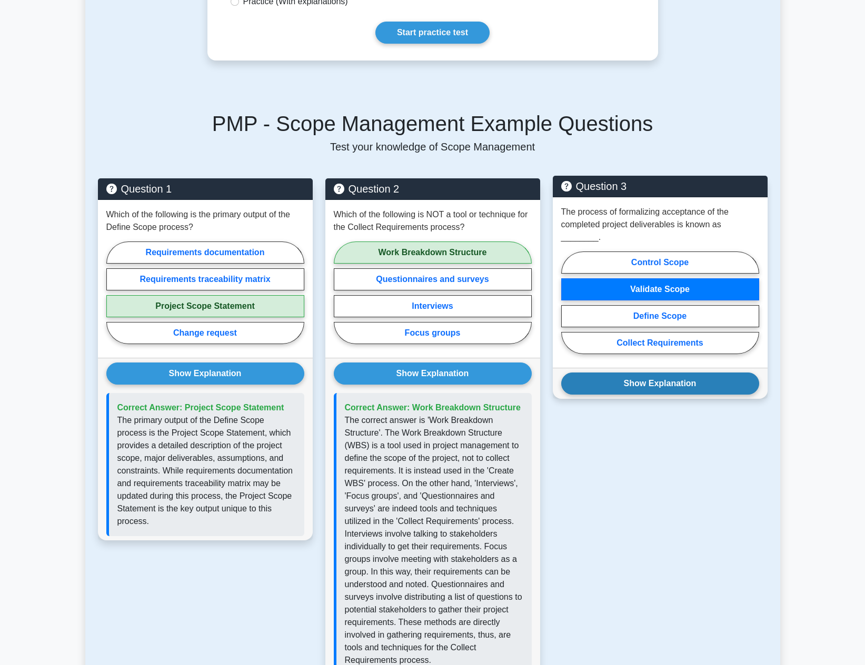
click at [650, 373] on button "Show Explanation" at bounding box center [660, 384] width 198 height 22
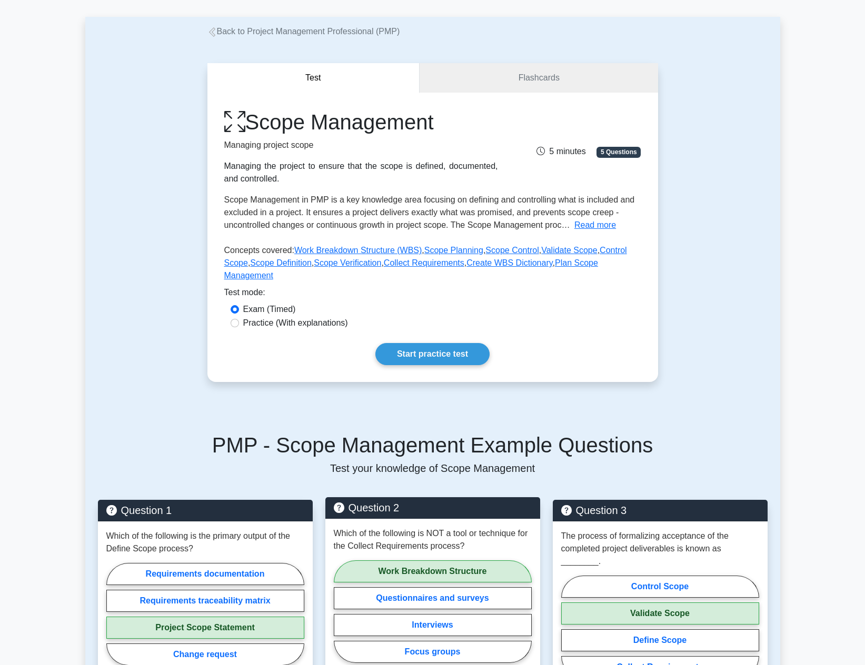
scroll to position [0, 0]
